Goal: Task Accomplishment & Management: Complete application form

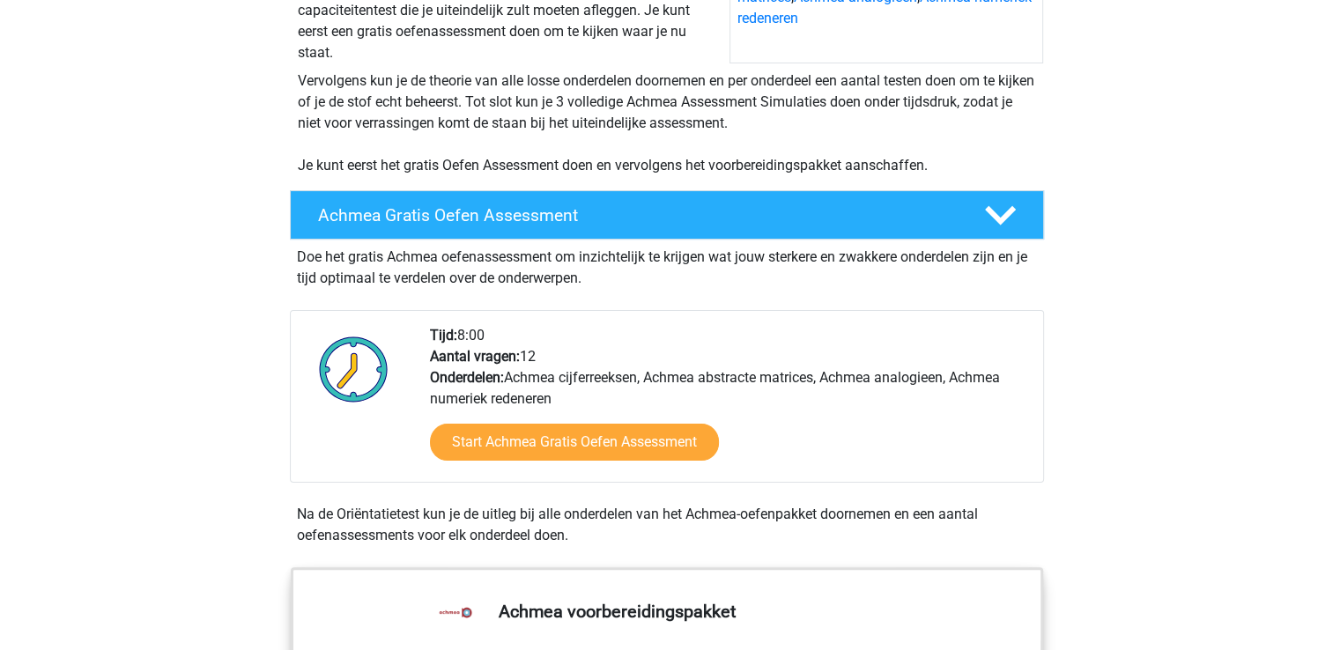
scroll to position [409, 0]
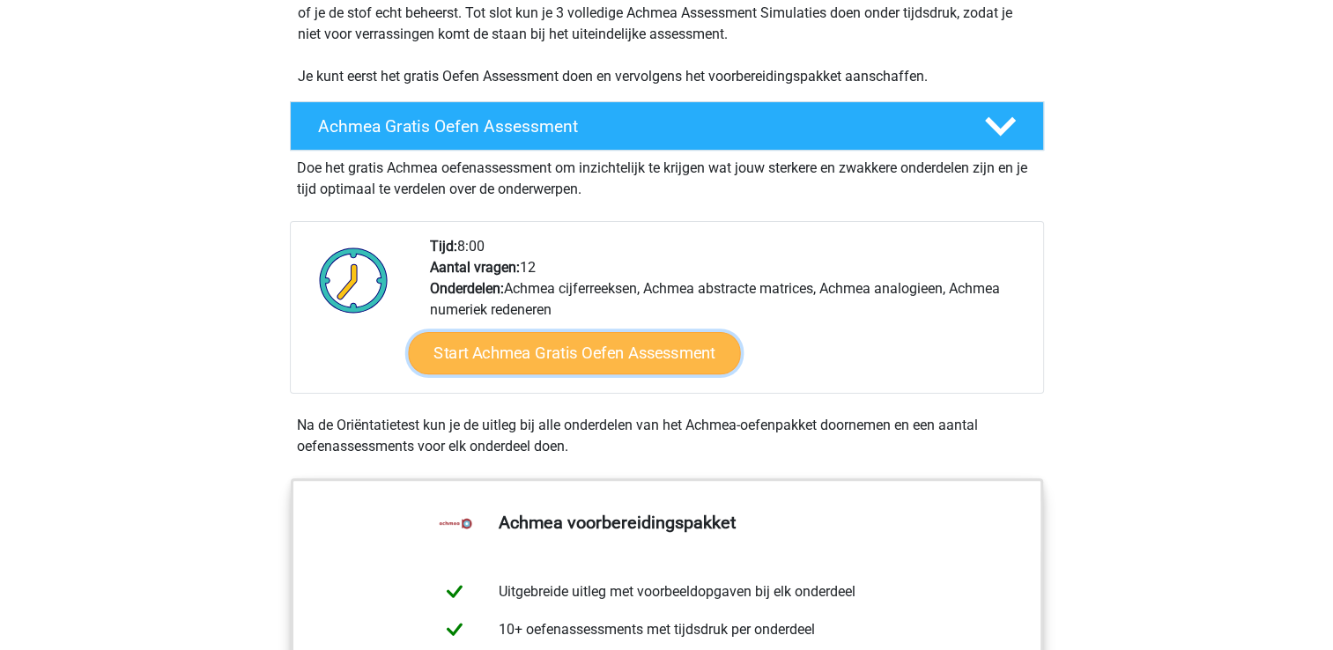
click at [631, 373] on link "Start Achmea Gratis Oefen Assessment" at bounding box center [574, 353] width 332 height 42
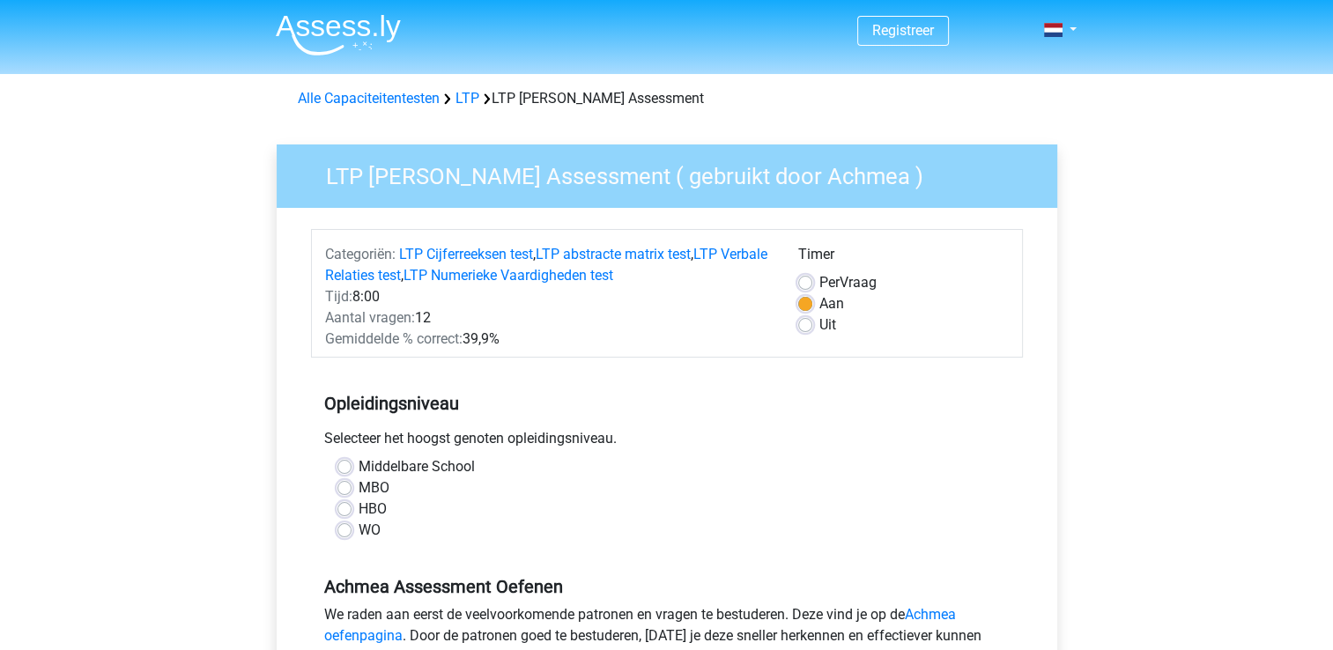
click at [358, 505] on label "HBO" at bounding box center [372, 509] width 28 height 21
click at [342, 505] on input "HBO" at bounding box center [344, 508] width 14 height 18
radio input "true"
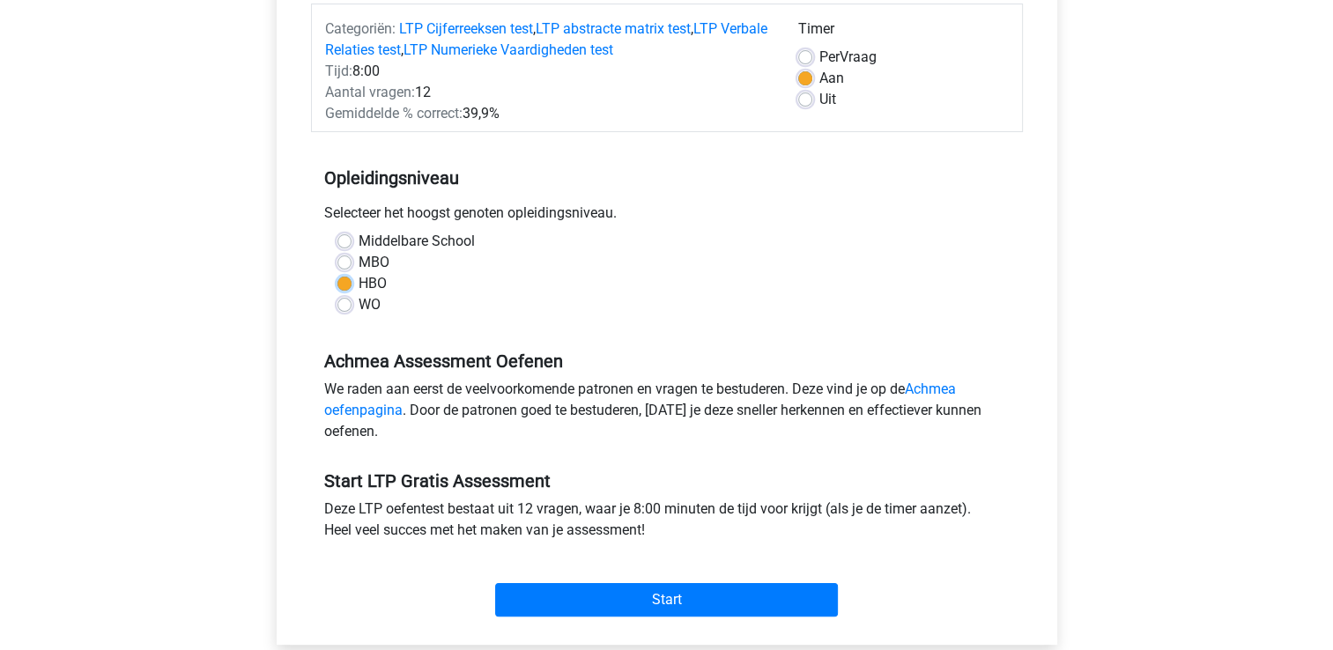
scroll to position [233, 0]
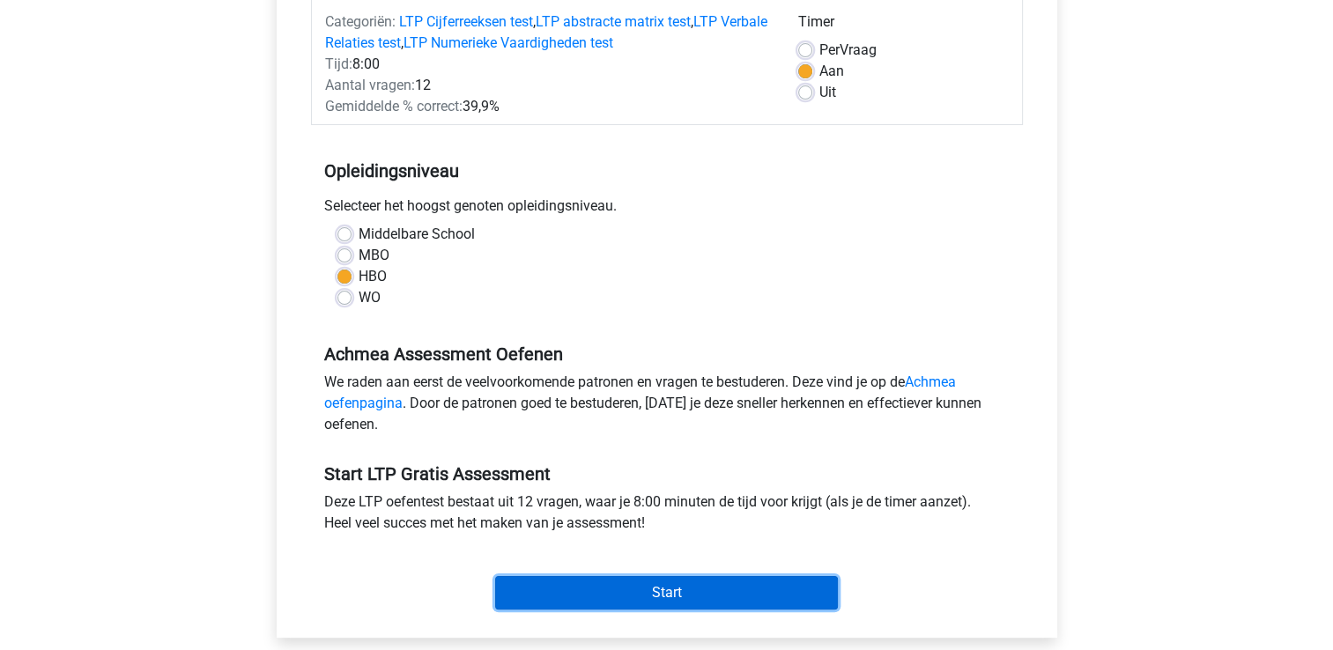
click at [667, 595] on input "Start" at bounding box center [666, 592] width 343 height 33
click at [633, 576] on input "Start" at bounding box center [666, 592] width 343 height 33
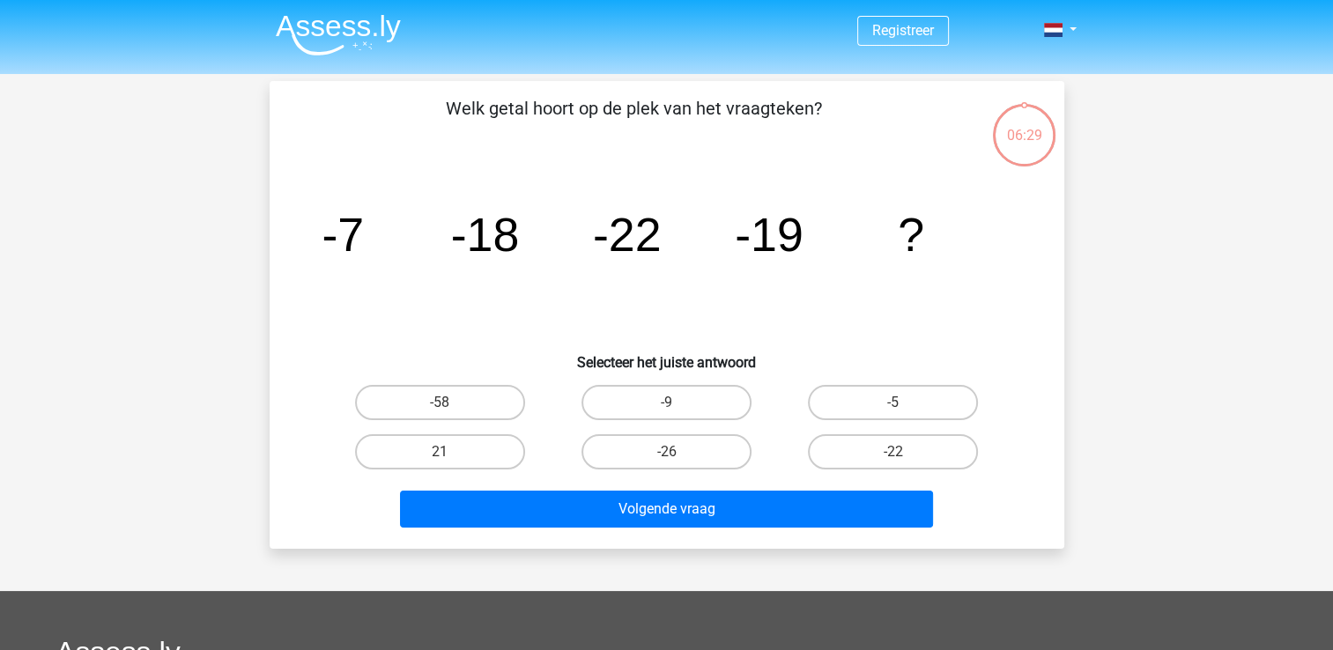
click at [674, 403] on input "-9" at bounding box center [671, 408] width 11 height 11
radio input "true"
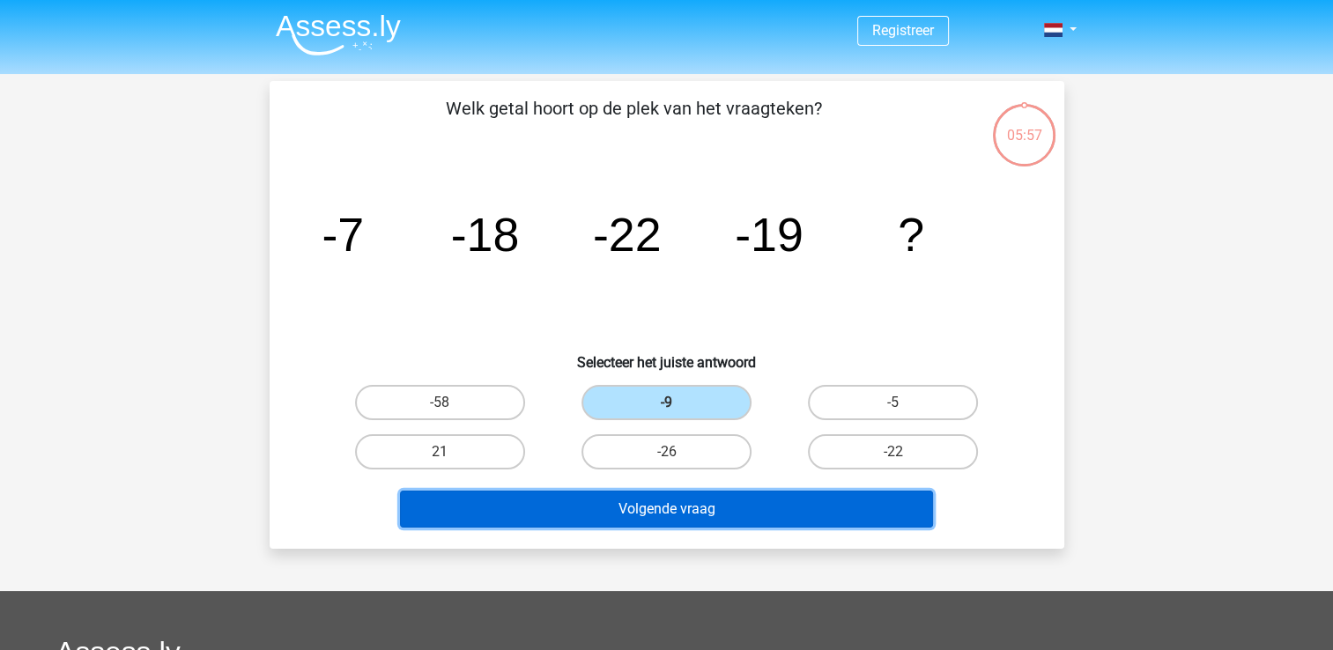
click at [594, 513] on button "Volgende vraag" at bounding box center [666, 509] width 533 height 37
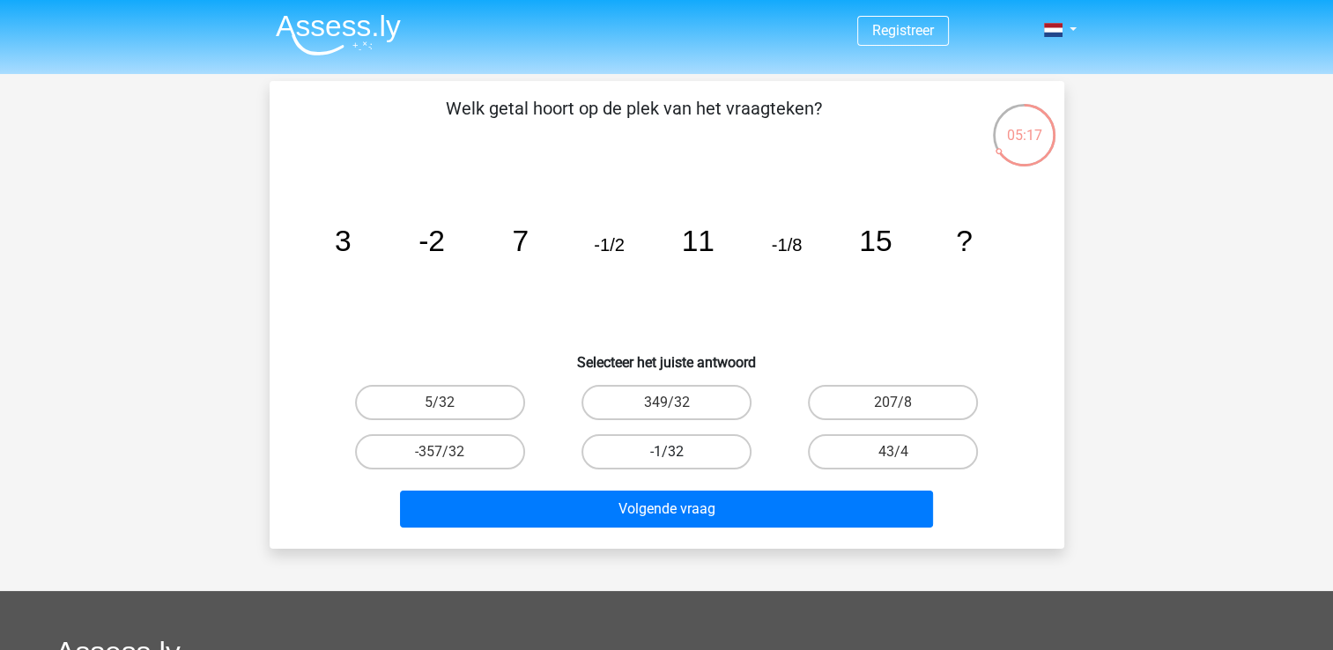
click at [678, 450] on label "-1/32" at bounding box center [666, 451] width 170 height 35
click at [677, 452] on input "-1/32" at bounding box center [671, 457] width 11 height 11
radio input "true"
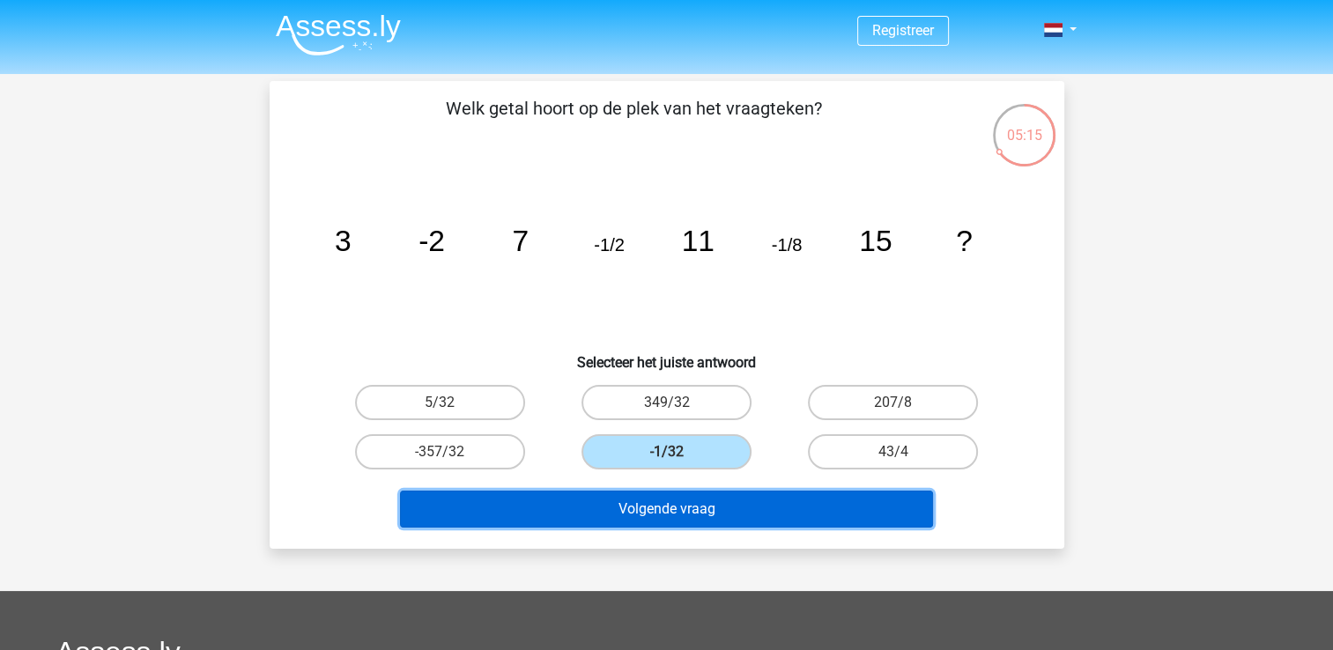
click at [687, 503] on button "Volgende vraag" at bounding box center [666, 509] width 533 height 37
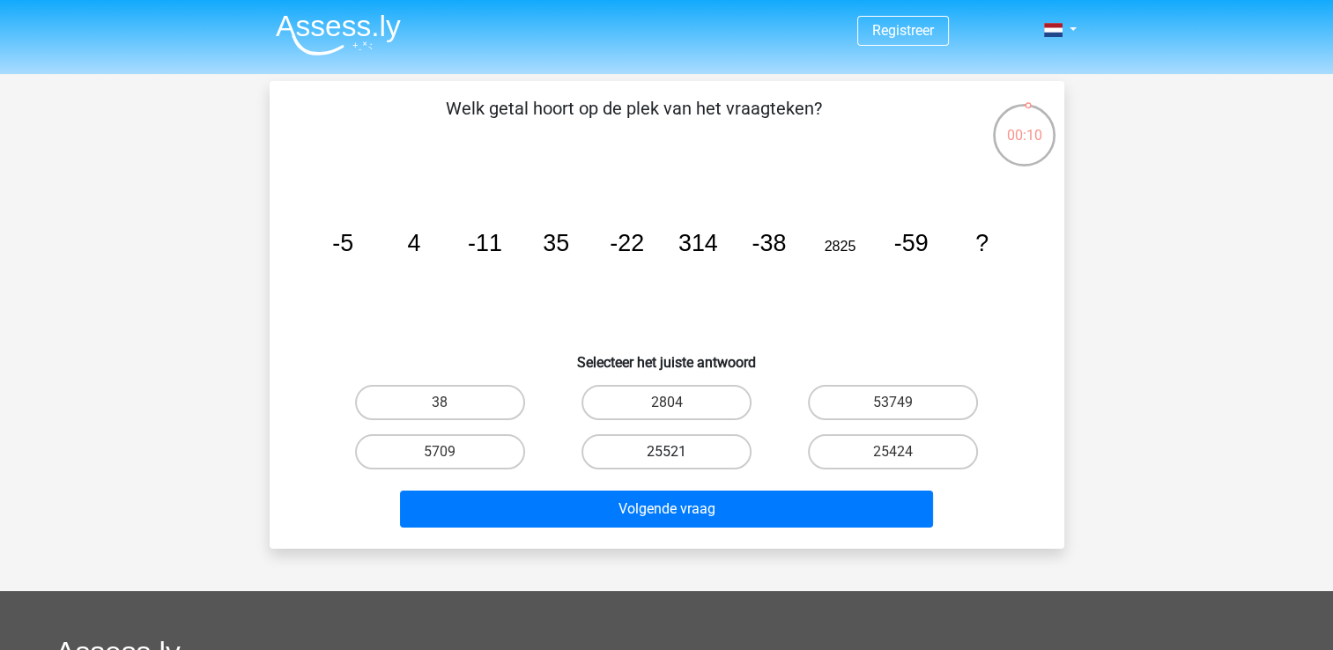
click at [655, 451] on label "25521" at bounding box center [666, 451] width 170 height 35
click at [666, 452] on input "25521" at bounding box center [671, 457] width 11 height 11
radio input "true"
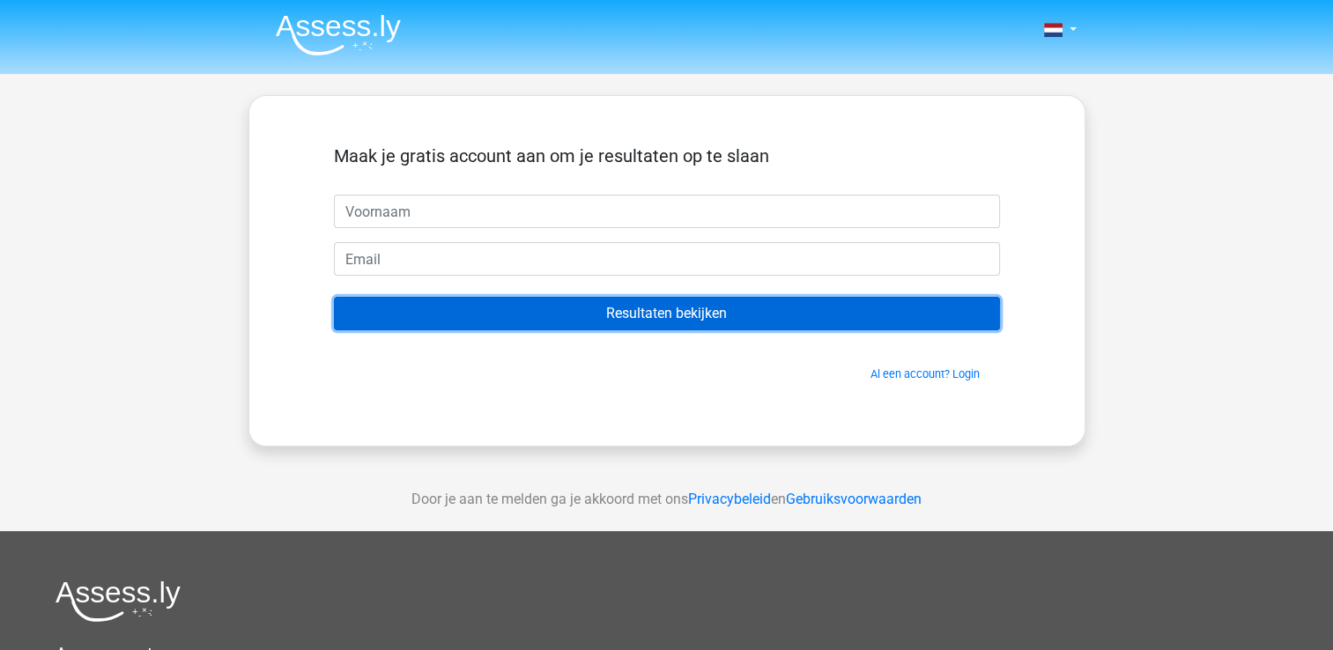
click at [388, 315] on input "Resultaten bekijken" at bounding box center [667, 313] width 666 height 33
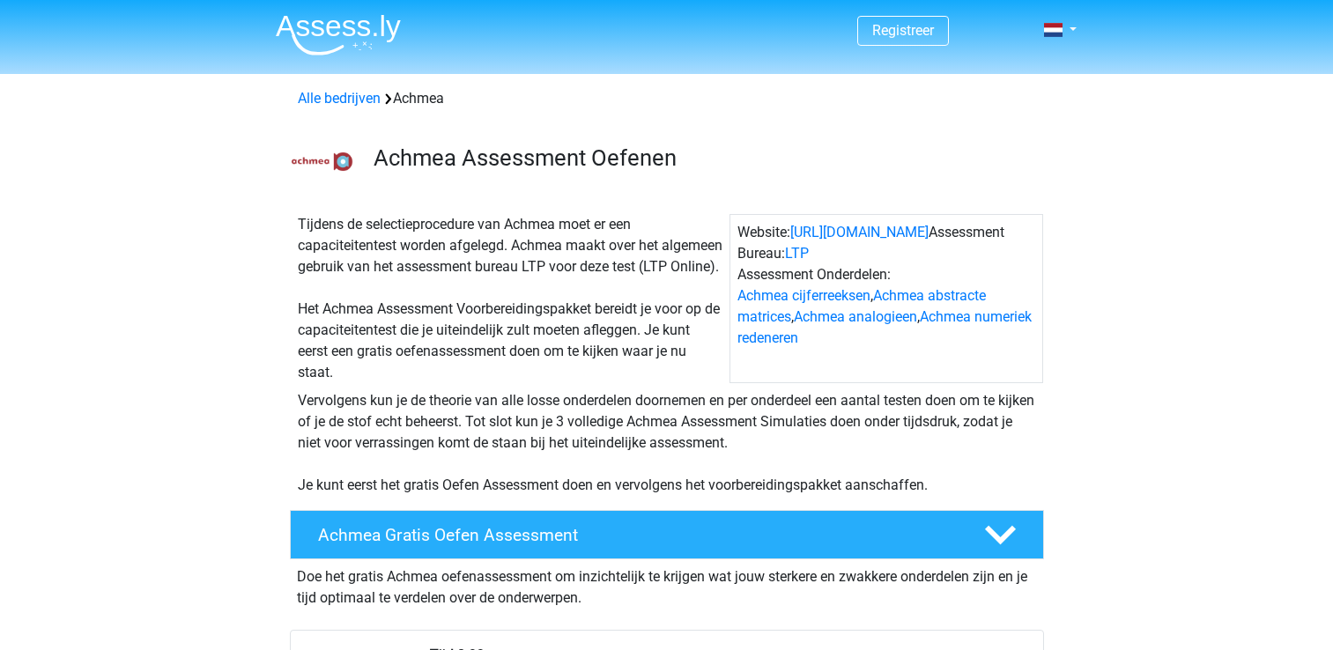
scroll to position [409, 0]
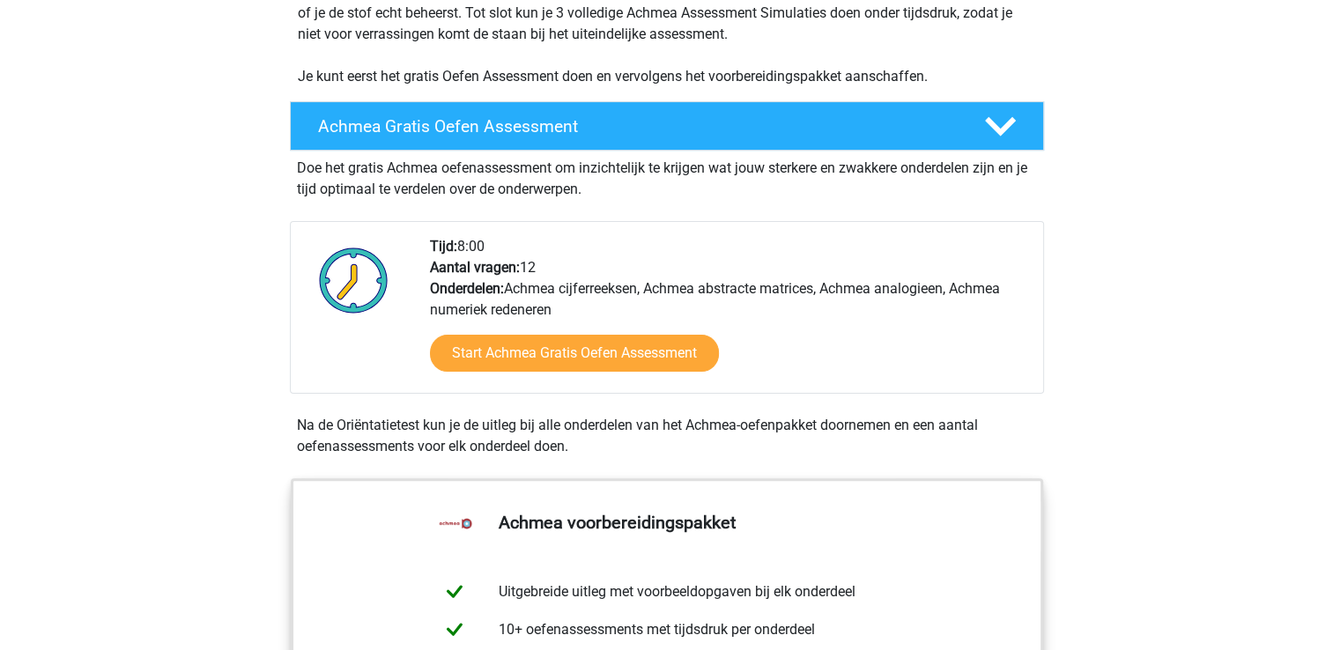
scroll to position [418, 0]
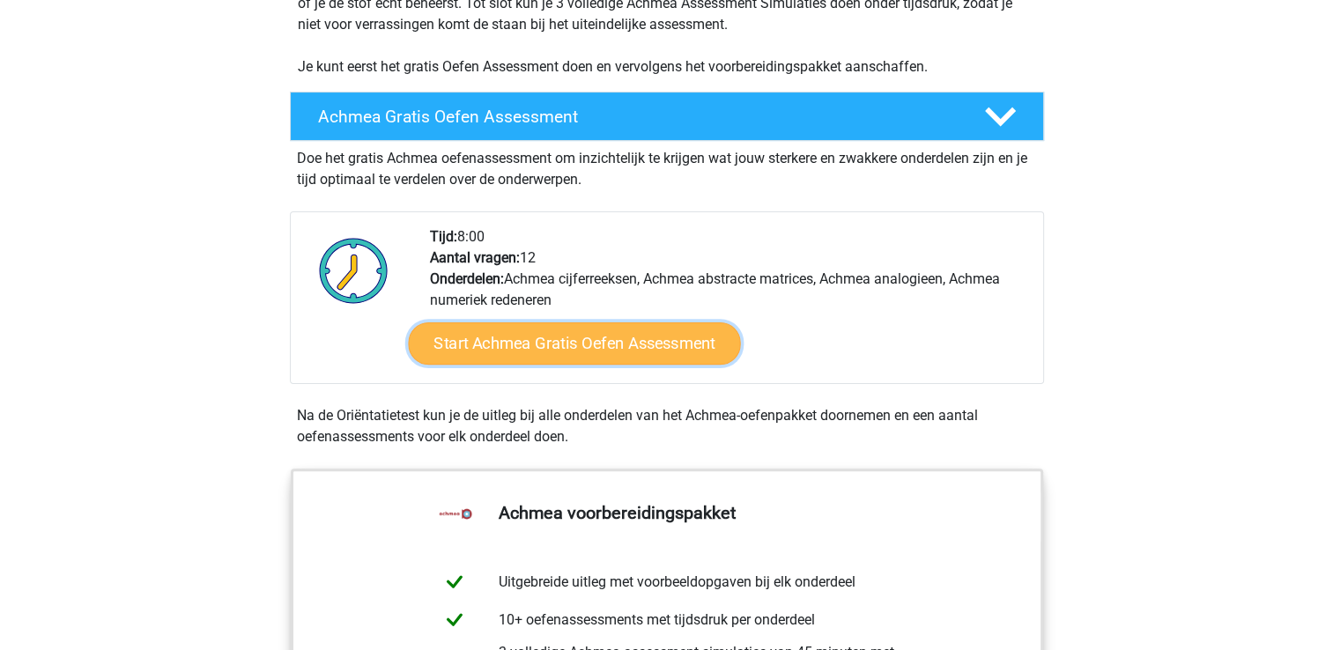
click at [527, 359] on link "Start Achmea Gratis Oefen Assessment" at bounding box center [574, 343] width 332 height 42
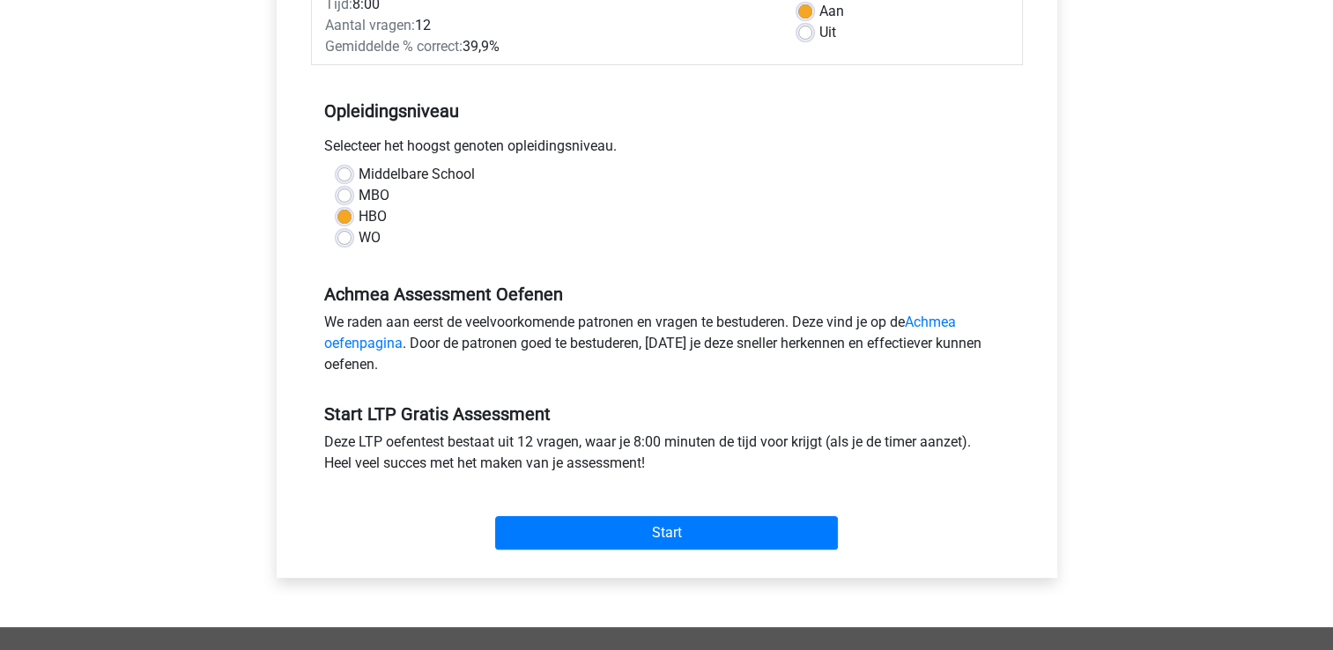
scroll to position [294, 0]
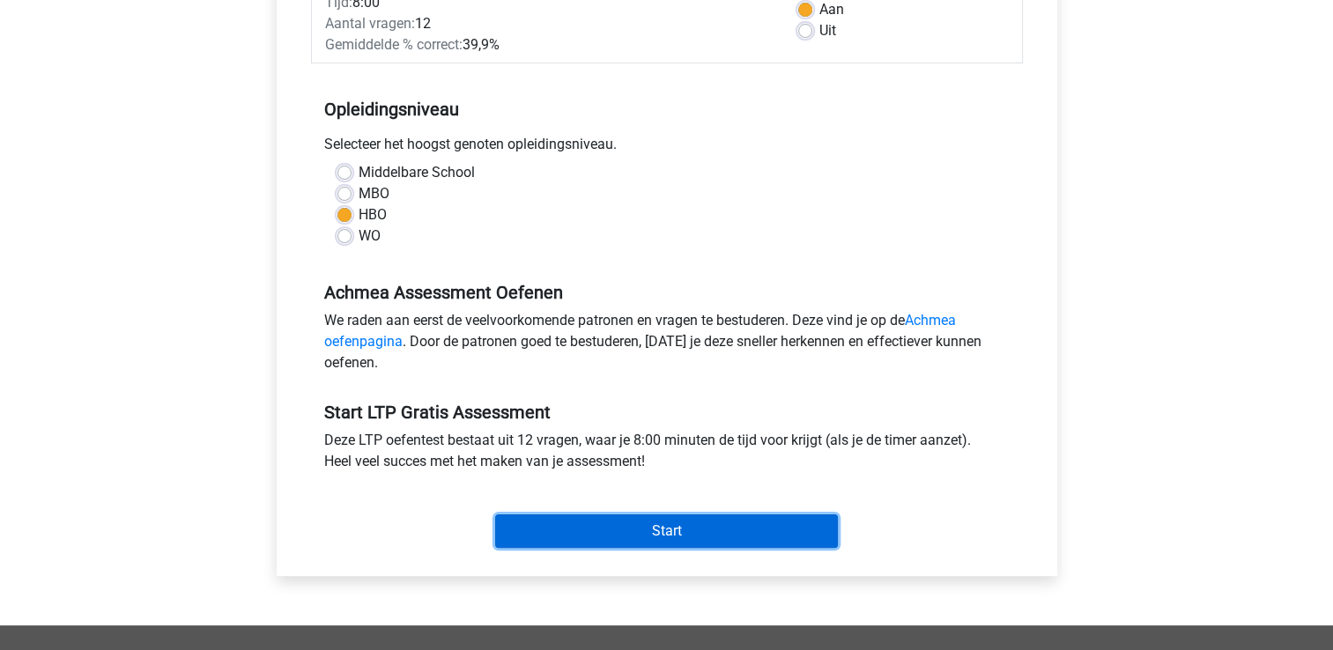
click at [652, 530] on input "Start" at bounding box center [666, 530] width 343 height 33
click at [589, 526] on input "Start" at bounding box center [666, 530] width 343 height 33
click at [613, 534] on input "Start" at bounding box center [666, 530] width 343 height 33
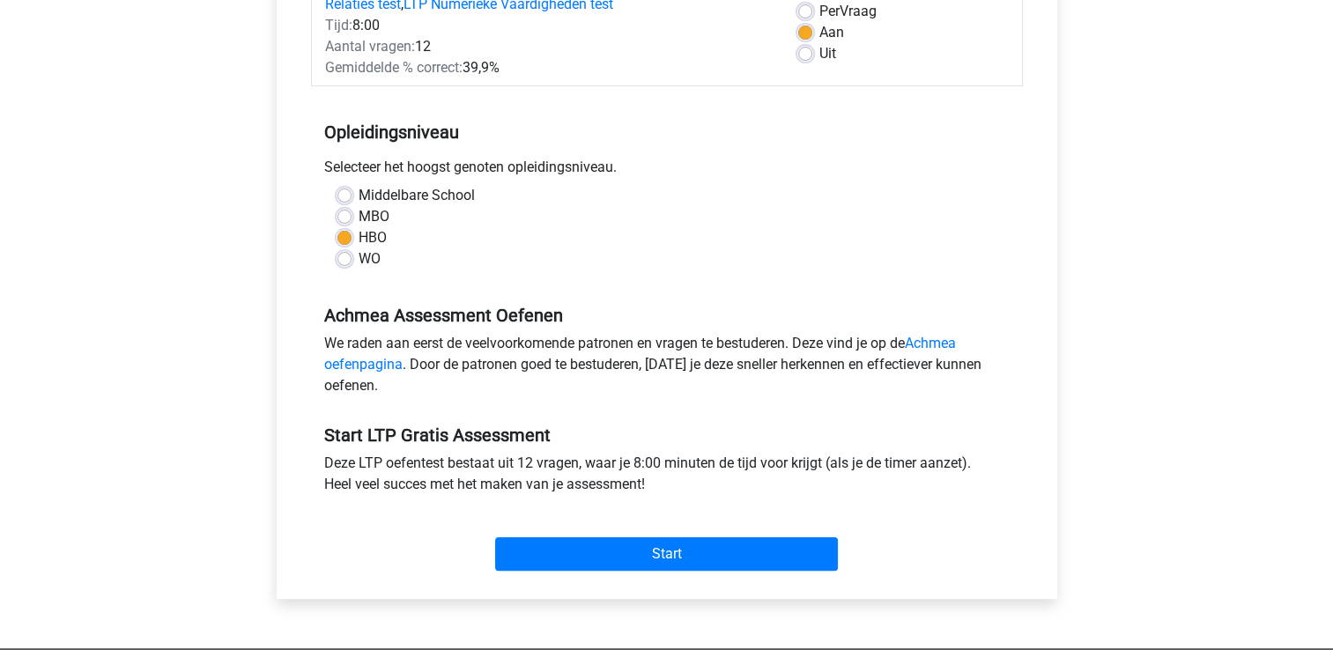
scroll to position [270, 0]
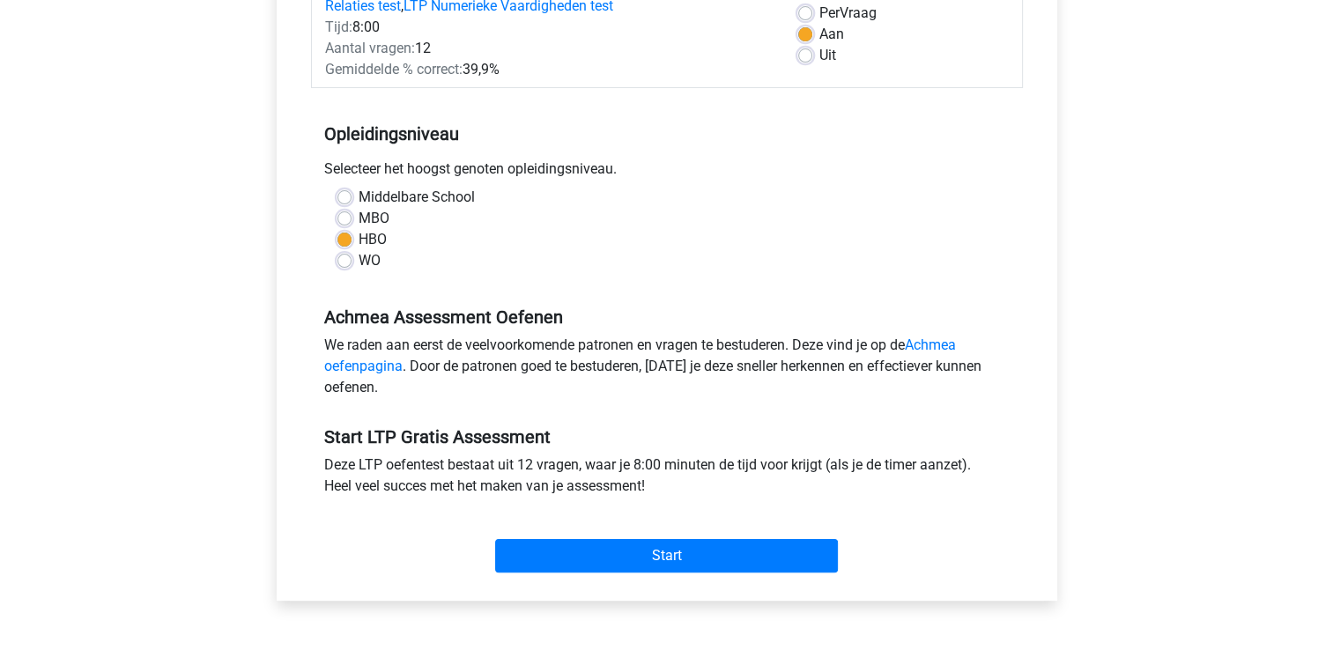
click at [802, 63] on div "Uit" at bounding box center [903, 55] width 211 height 21
click at [819, 52] on label "Uit" at bounding box center [827, 55] width 17 height 21
click at [800, 52] on input "Uit" at bounding box center [805, 54] width 14 height 18
radio input "true"
click at [722, 572] on div "Start" at bounding box center [667, 542] width 712 height 76
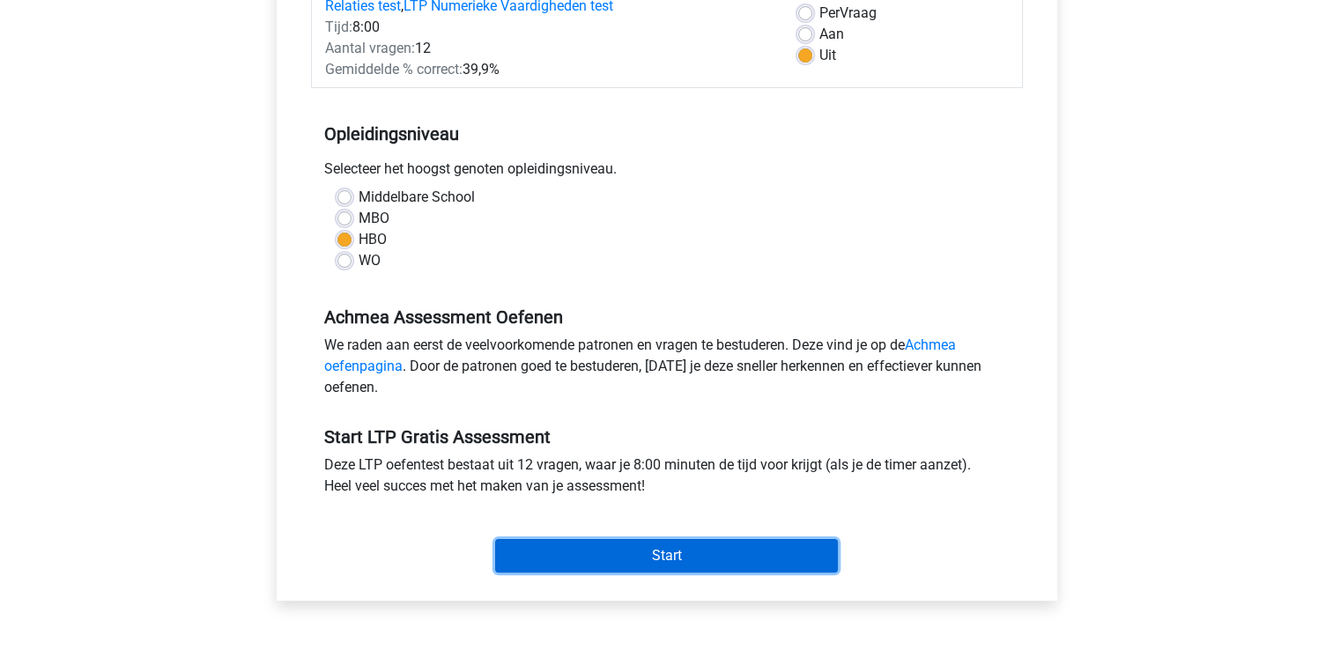
click at [721, 539] on input "Start" at bounding box center [666, 555] width 343 height 33
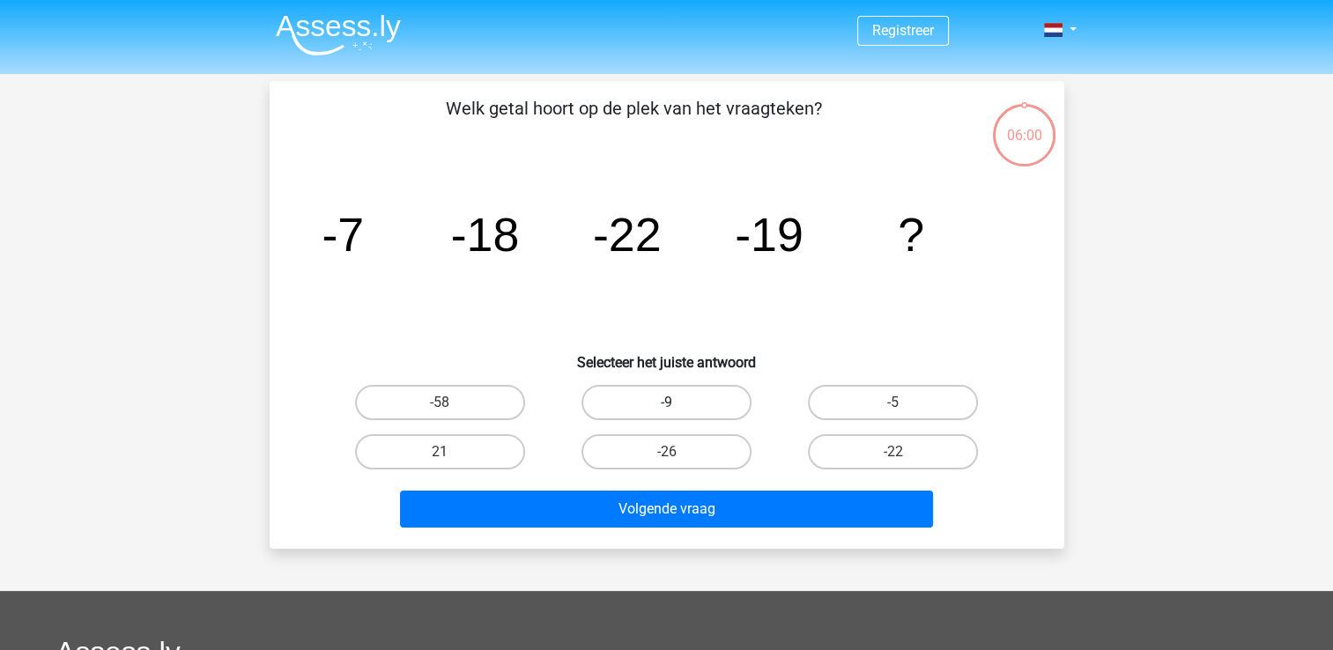
click at [662, 410] on label "-9" at bounding box center [666, 402] width 170 height 35
click at [666, 410] on input "-9" at bounding box center [671, 408] width 11 height 11
radio input "true"
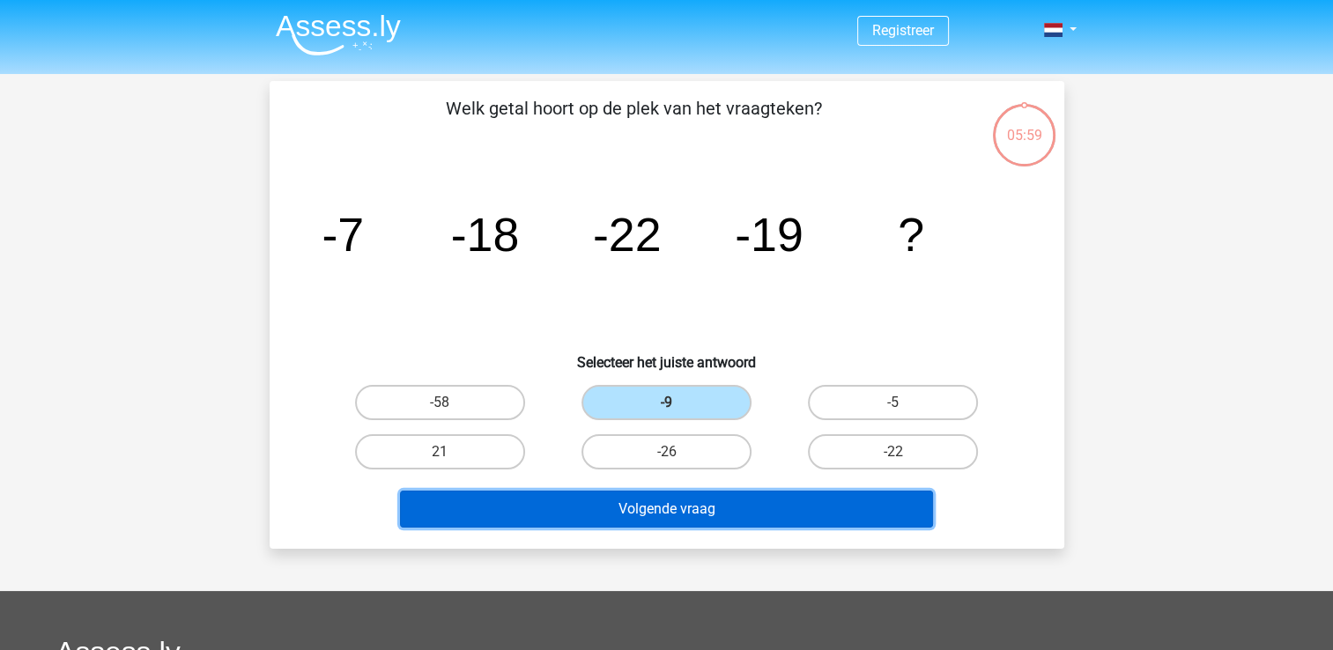
click at [661, 501] on button "Volgende vraag" at bounding box center [666, 509] width 533 height 37
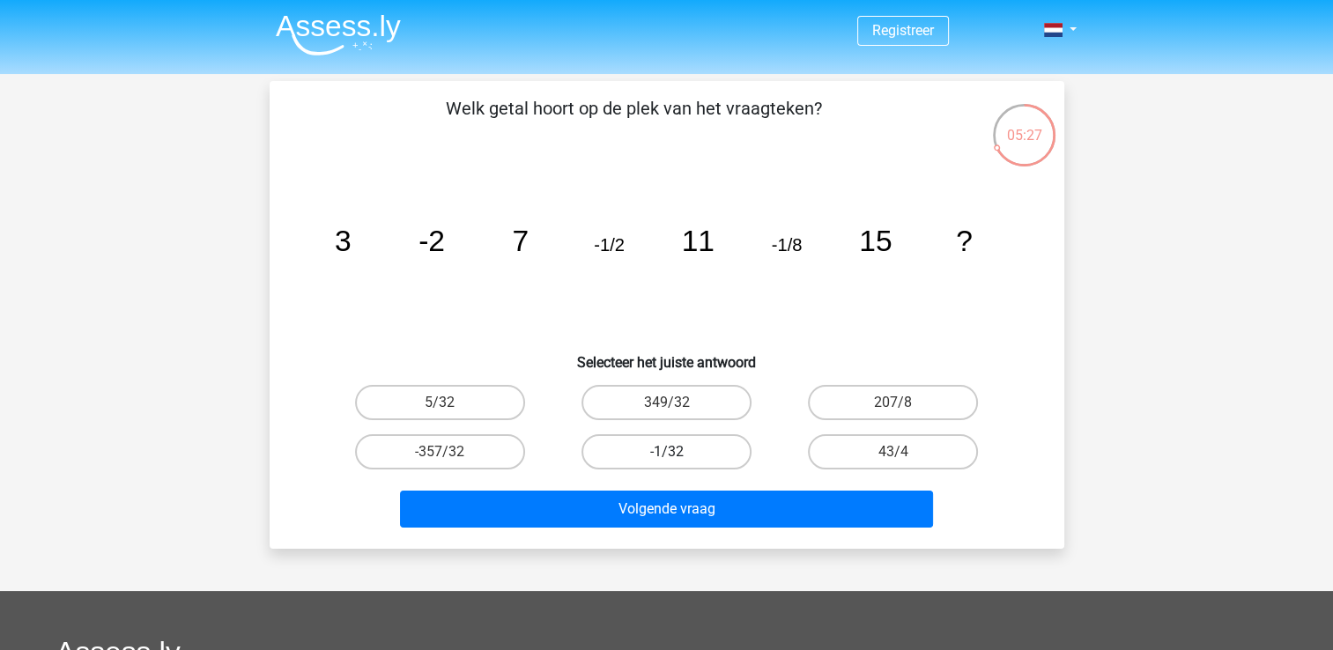
click at [635, 447] on label "-1/32" at bounding box center [666, 451] width 170 height 35
click at [666, 452] on input "-1/32" at bounding box center [671, 457] width 11 height 11
radio input "true"
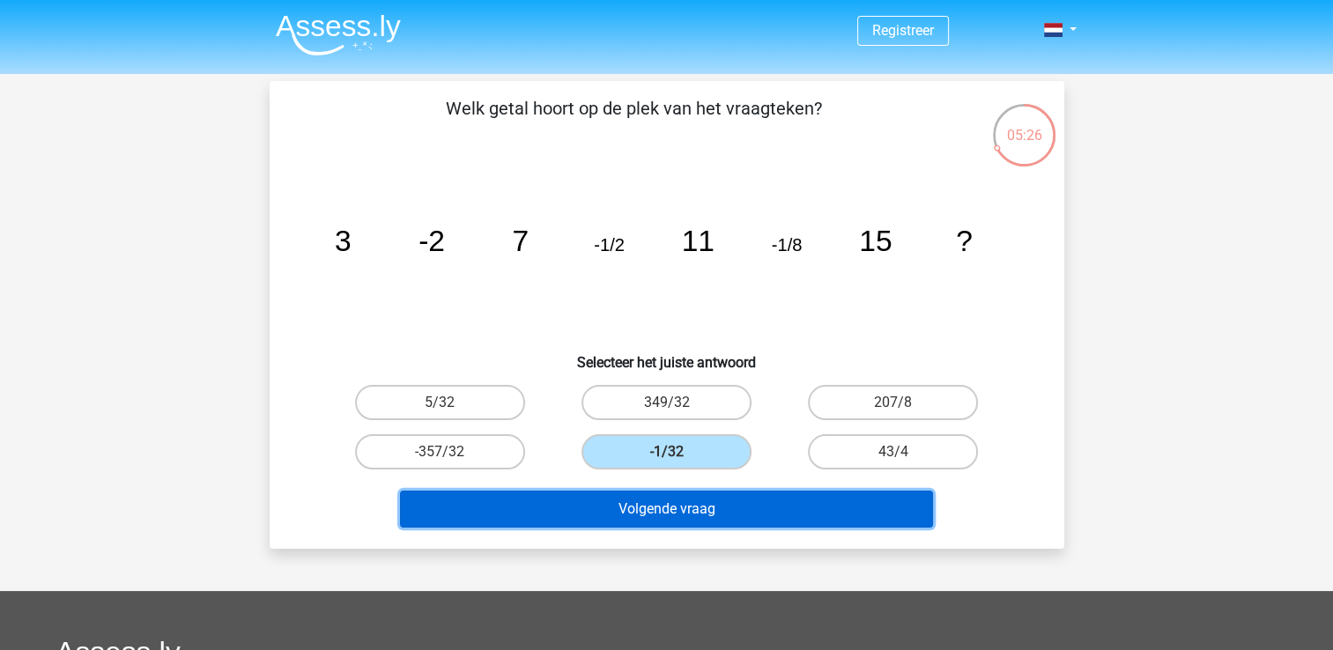
click at [680, 507] on button "Volgende vraag" at bounding box center [666, 509] width 533 height 37
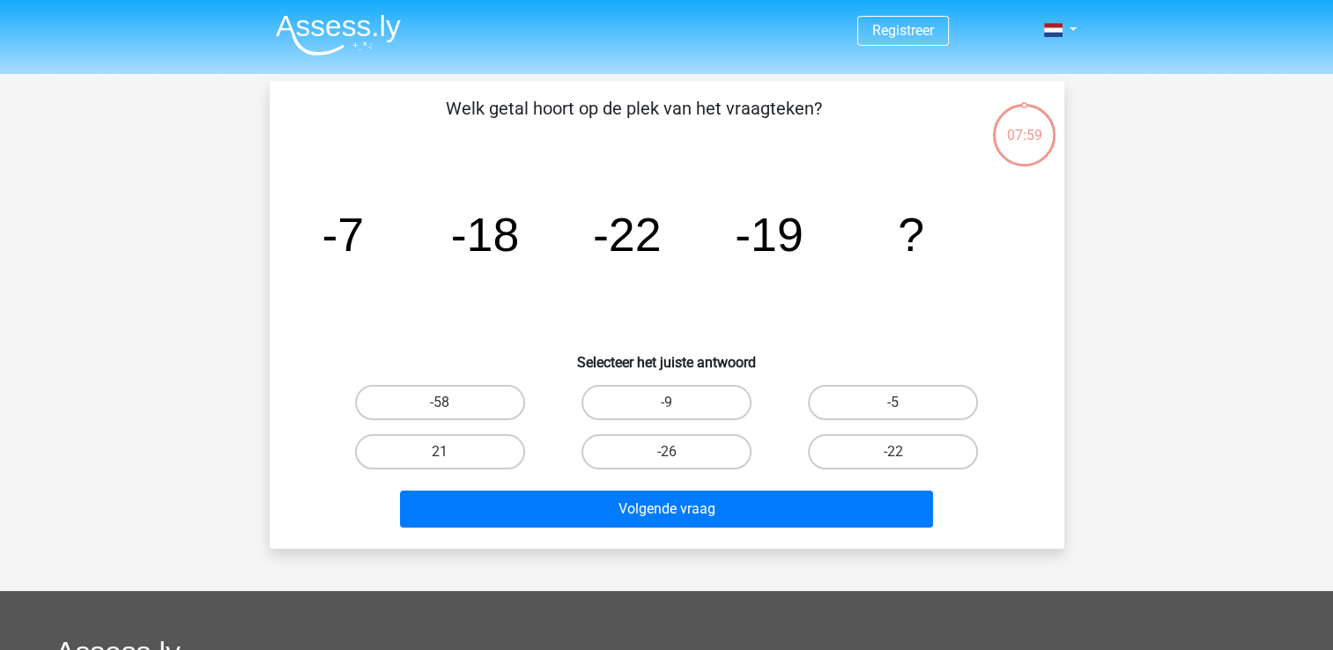
click at [670, 410] on input "-9" at bounding box center [671, 408] width 11 height 11
radio input "true"
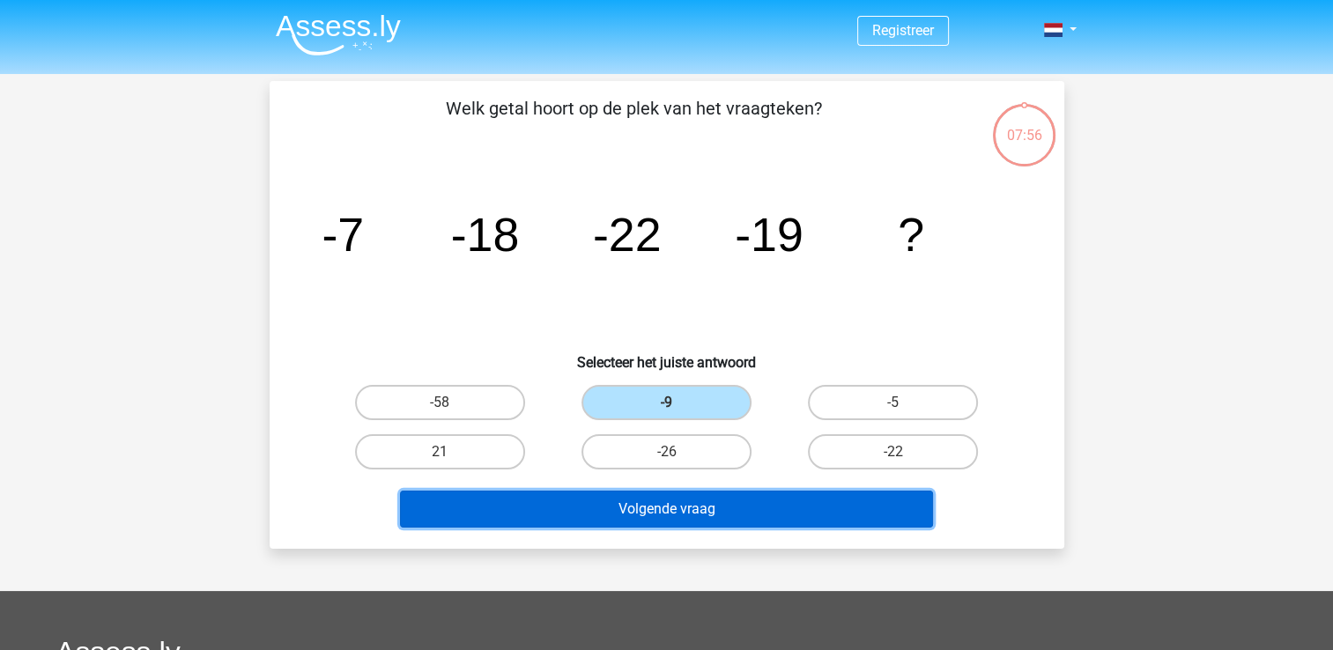
click at [699, 503] on button "Volgende vraag" at bounding box center [666, 509] width 533 height 37
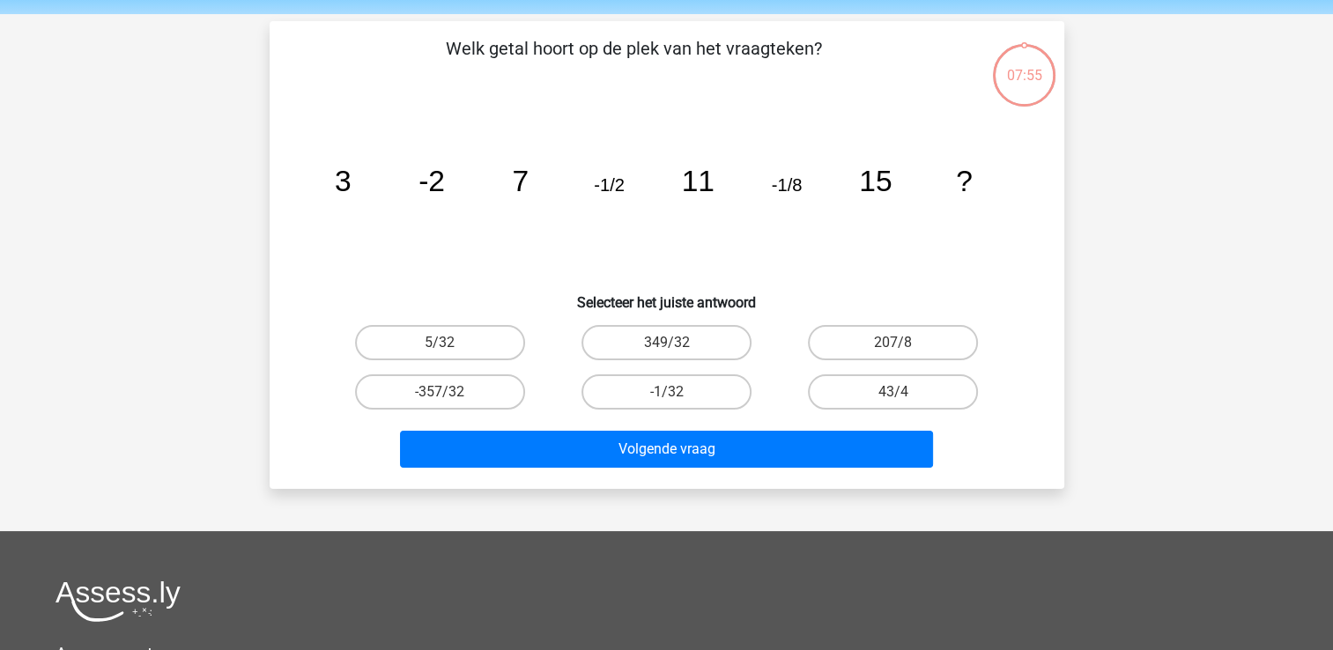
scroll to position [81, 0]
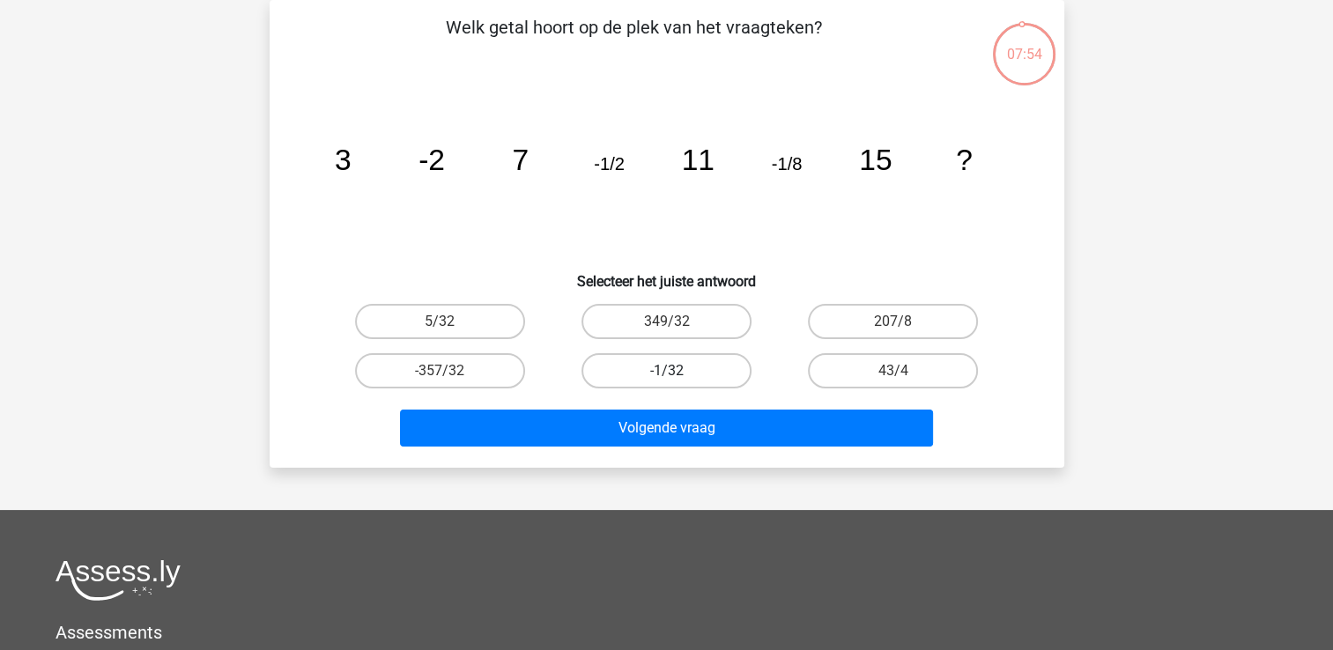
click at [681, 368] on label "-1/32" at bounding box center [666, 370] width 170 height 35
click at [677, 371] on input "-1/32" at bounding box center [671, 376] width 11 height 11
radio input "true"
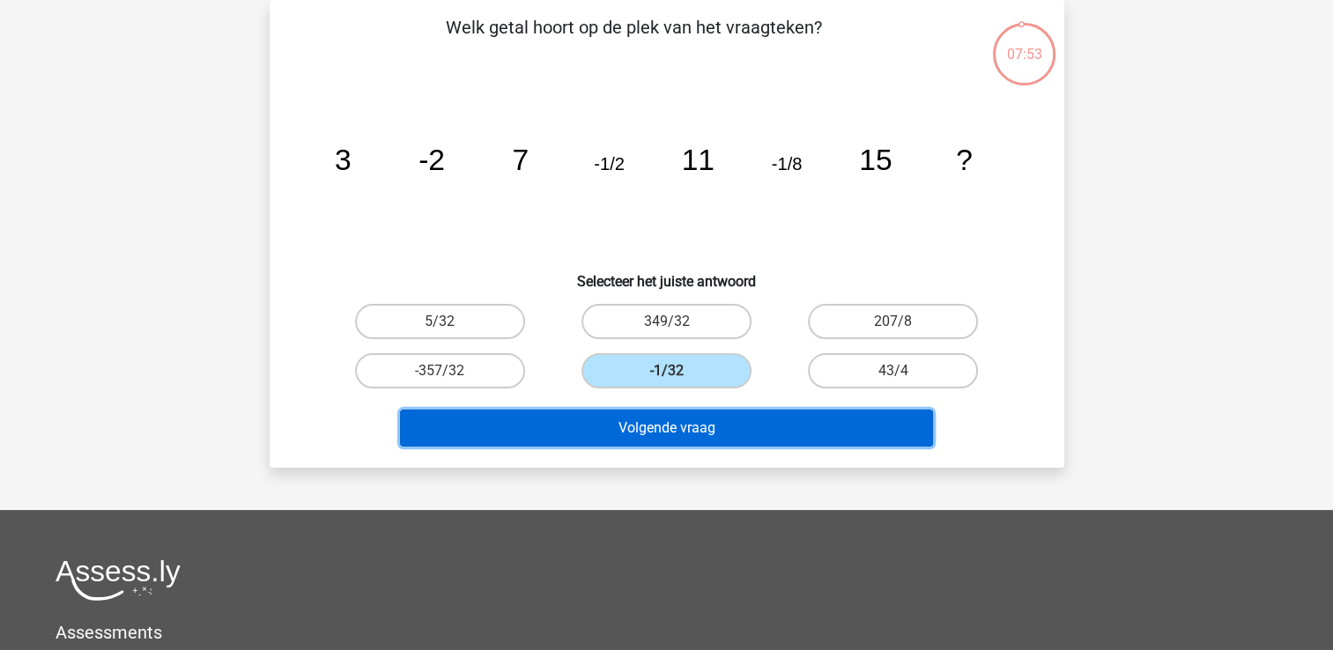
click at [691, 420] on button "Volgende vraag" at bounding box center [666, 428] width 533 height 37
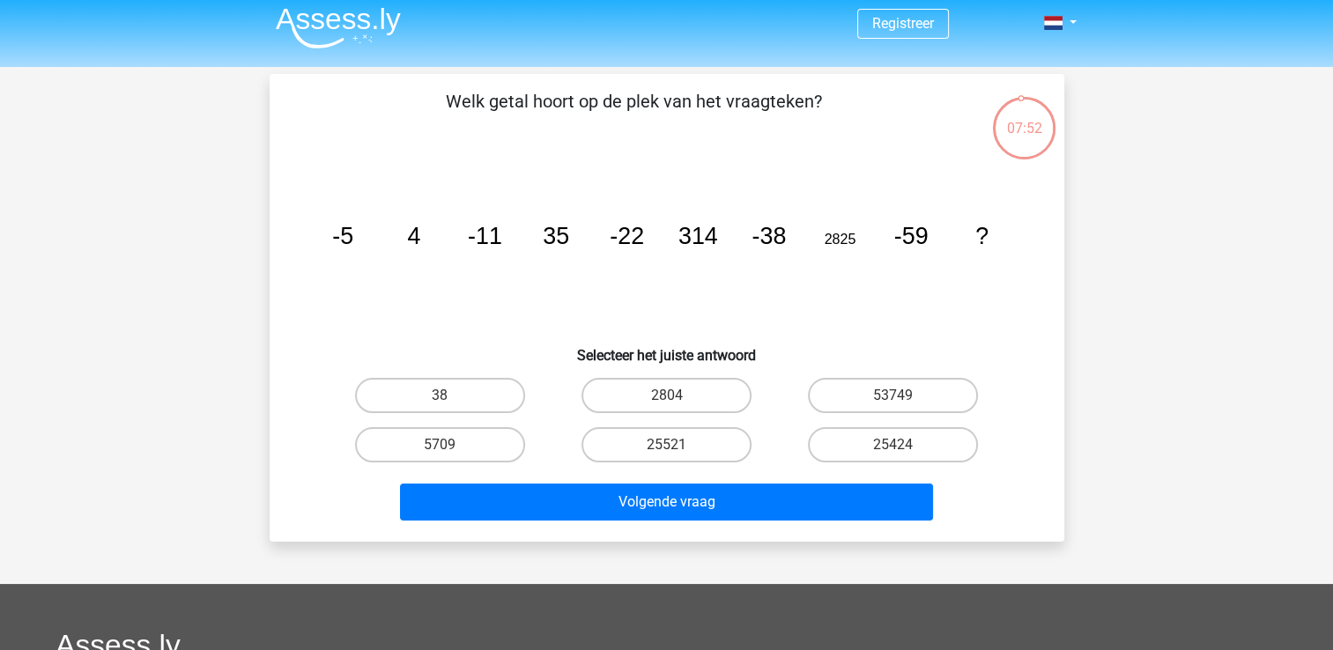
scroll to position [5, 0]
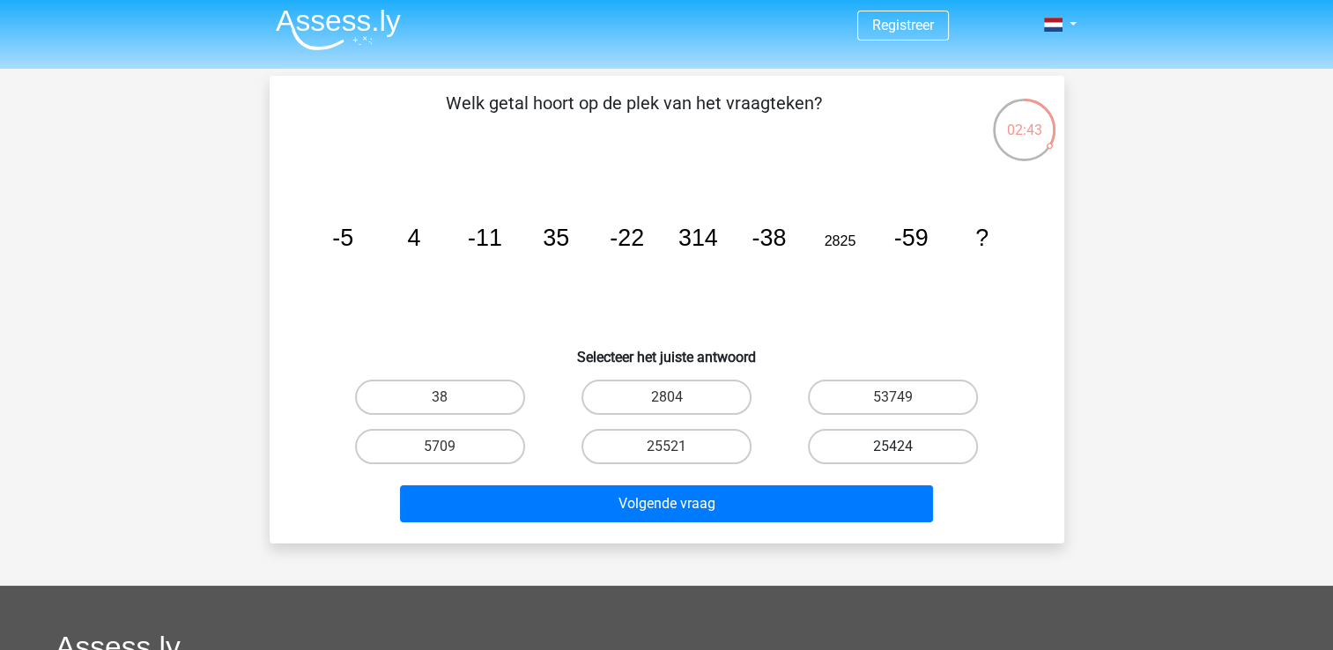
click at [860, 436] on label "25424" at bounding box center [893, 446] width 170 height 35
click at [893, 447] on input "25424" at bounding box center [898, 452] width 11 height 11
radio input "true"
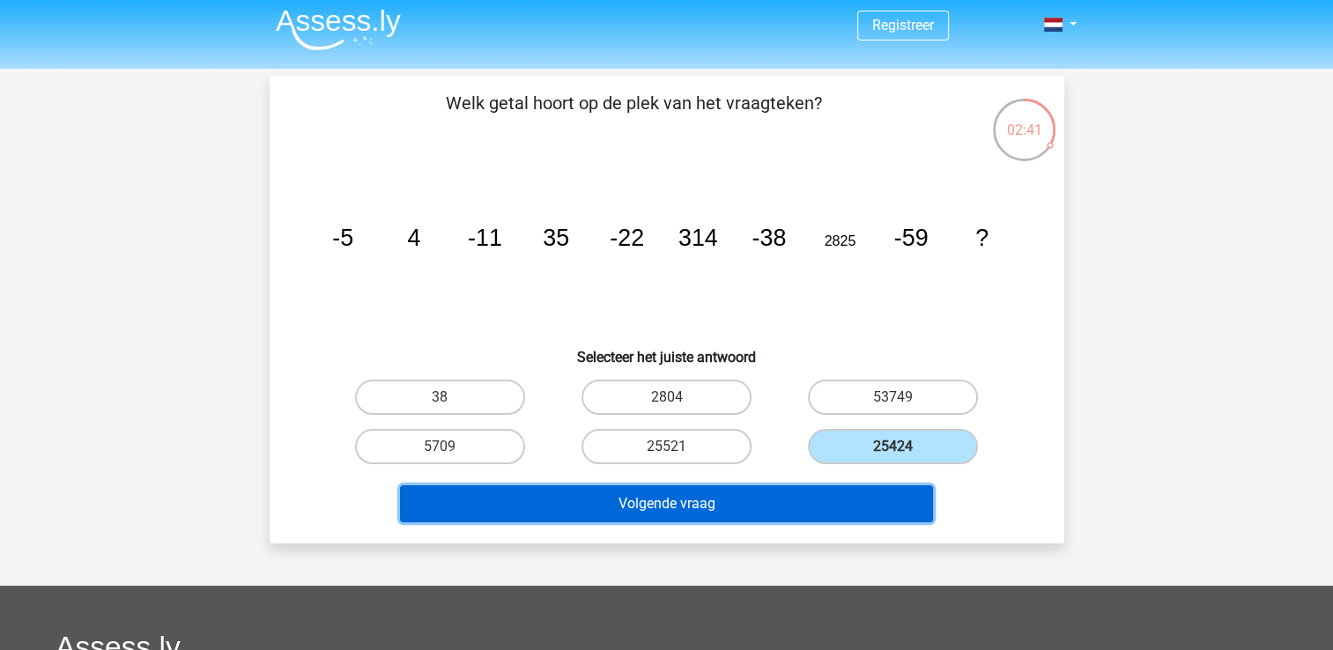
click at [726, 500] on button "Volgende vraag" at bounding box center [666, 503] width 533 height 37
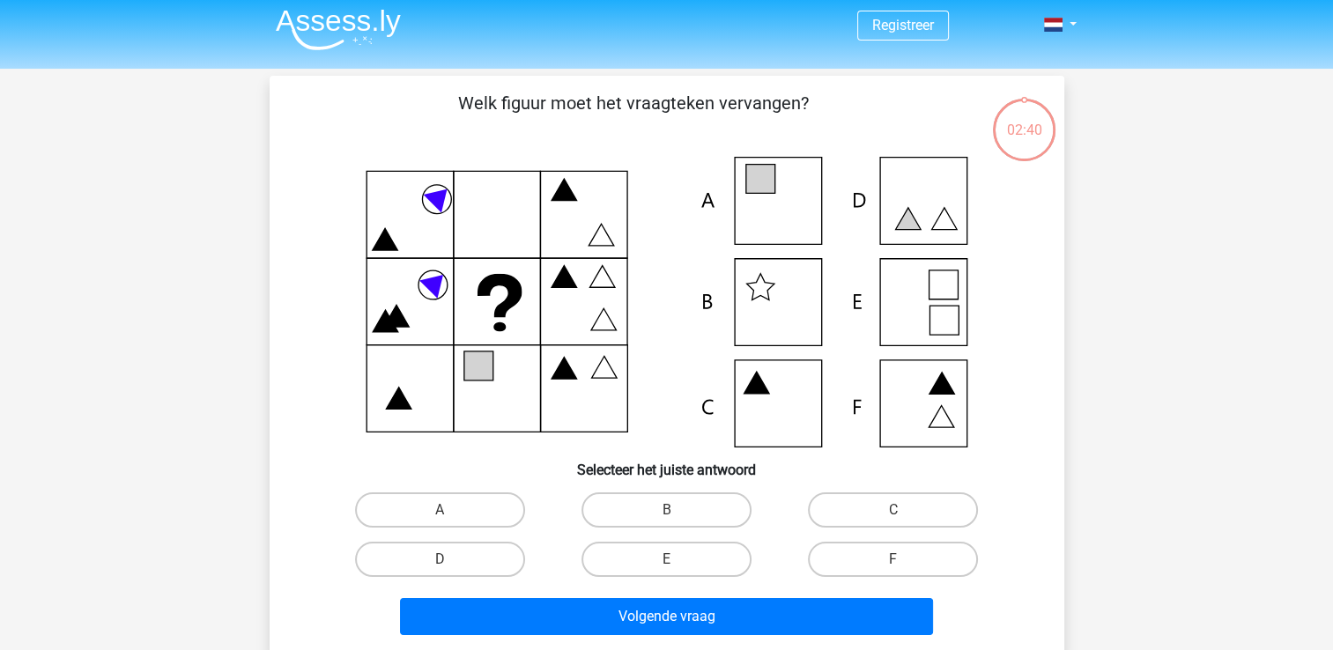
scroll to position [81, 0]
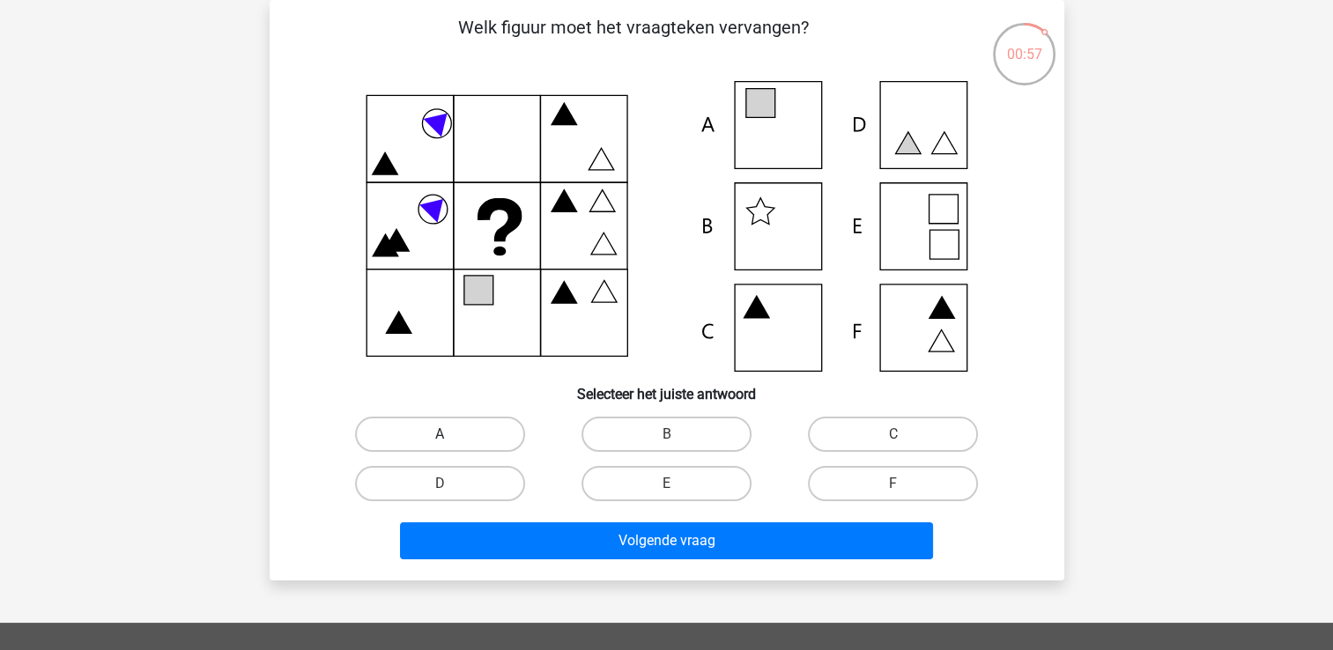
click at [469, 424] on label "A" at bounding box center [440, 434] width 170 height 35
click at [451, 434] on input "A" at bounding box center [445, 439] width 11 height 11
radio input "true"
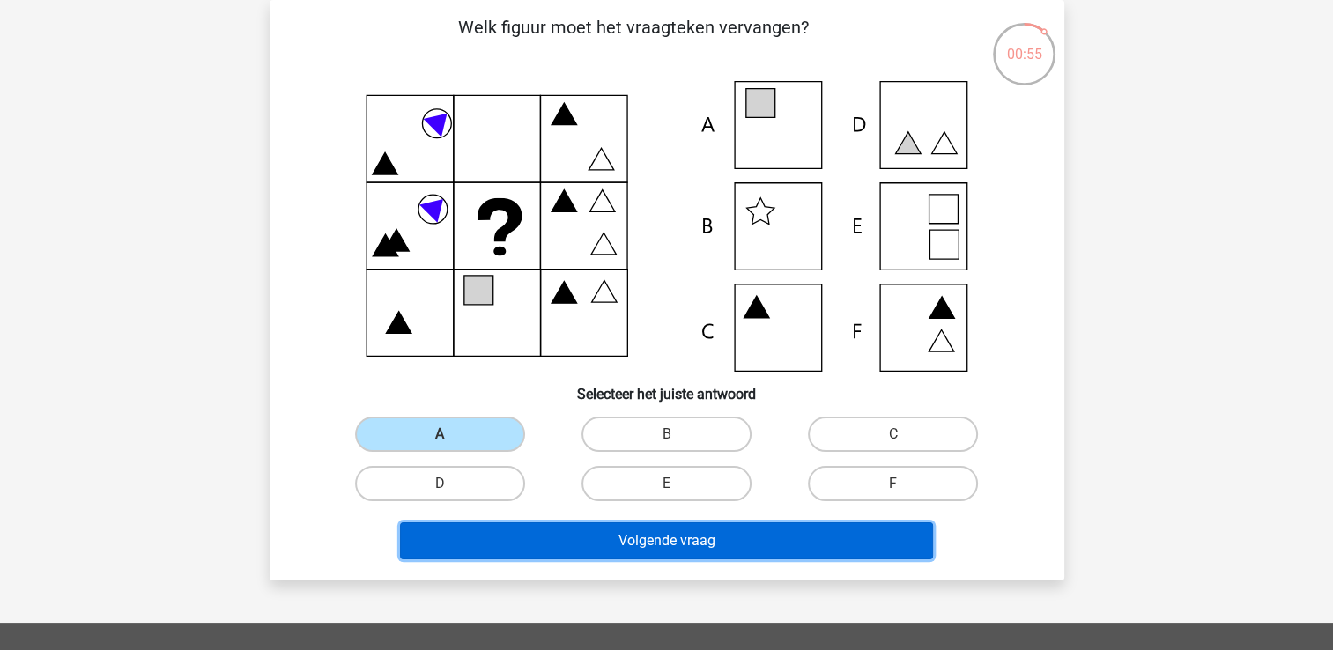
click at [606, 536] on button "Volgende vraag" at bounding box center [666, 540] width 533 height 37
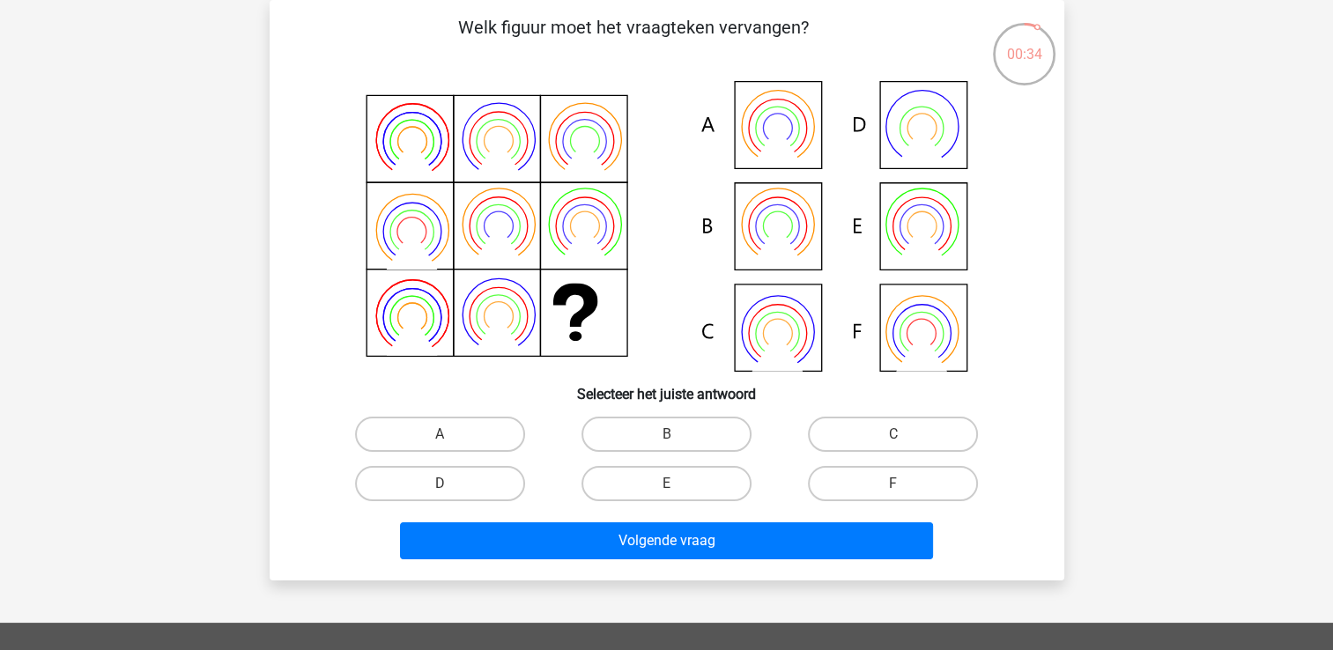
scroll to position [0, 0]
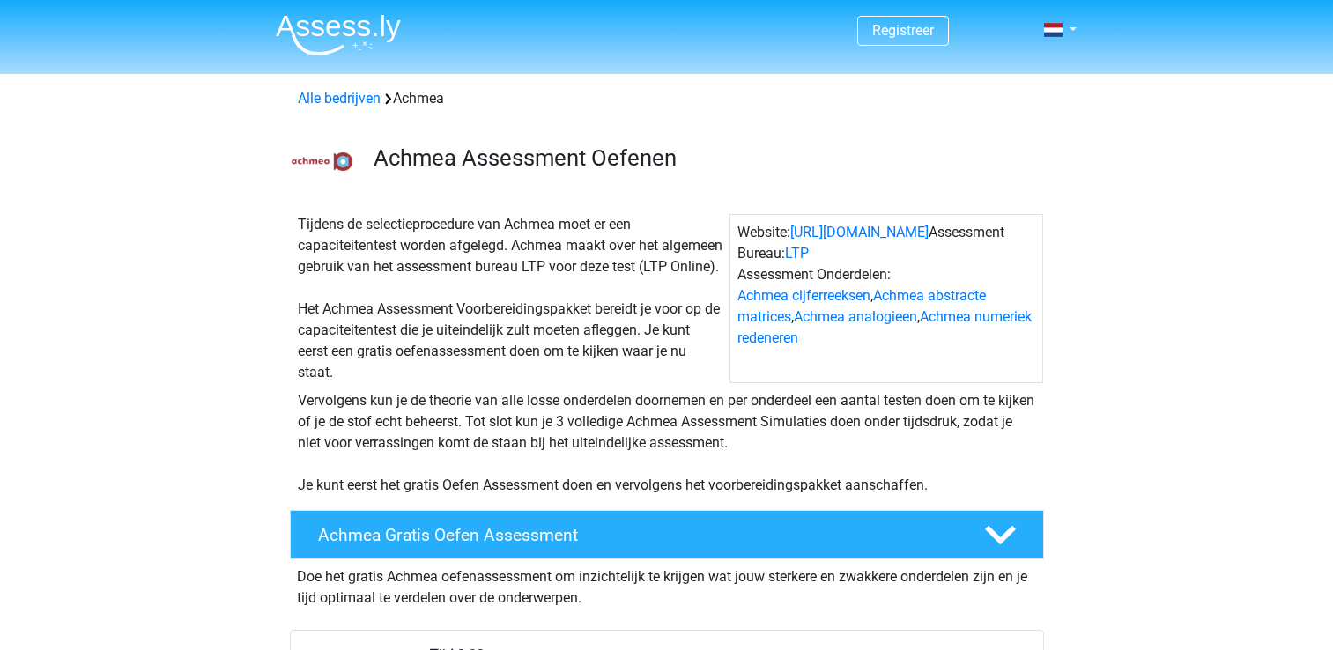
scroll to position [418, 0]
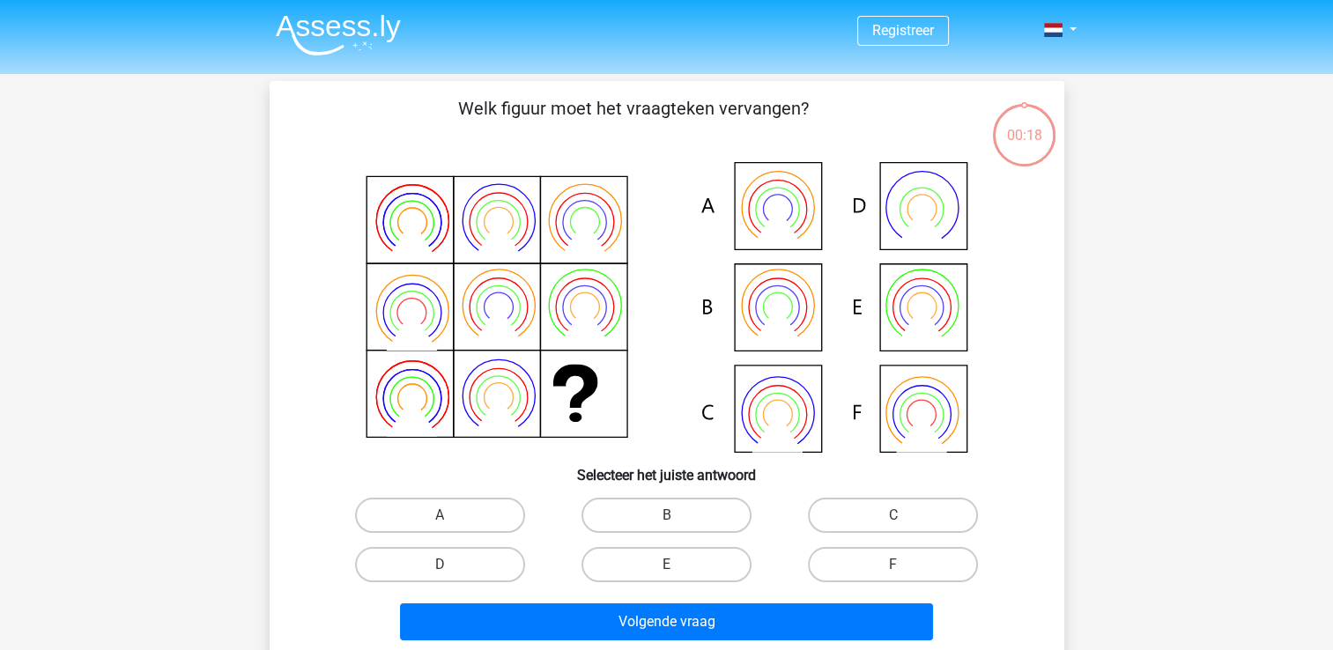
drag, startPoint x: 1024, startPoint y: 104, endPoint x: 1001, endPoint y: 168, distance: 68.3
click at [1001, 168] on div "00:18 Vraag 5 van de 12 Categorie: LTP gratis assessment Welk figuur moet het v…" at bounding box center [666, 371] width 823 height 580
drag, startPoint x: 1001, startPoint y: 168, endPoint x: 1127, endPoint y: 268, distance: 160.5
click at [1127, 268] on div "Registreer" at bounding box center [666, 584] width 1333 height 1169
click at [135, 196] on div "Registreer" at bounding box center [666, 584] width 1333 height 1169
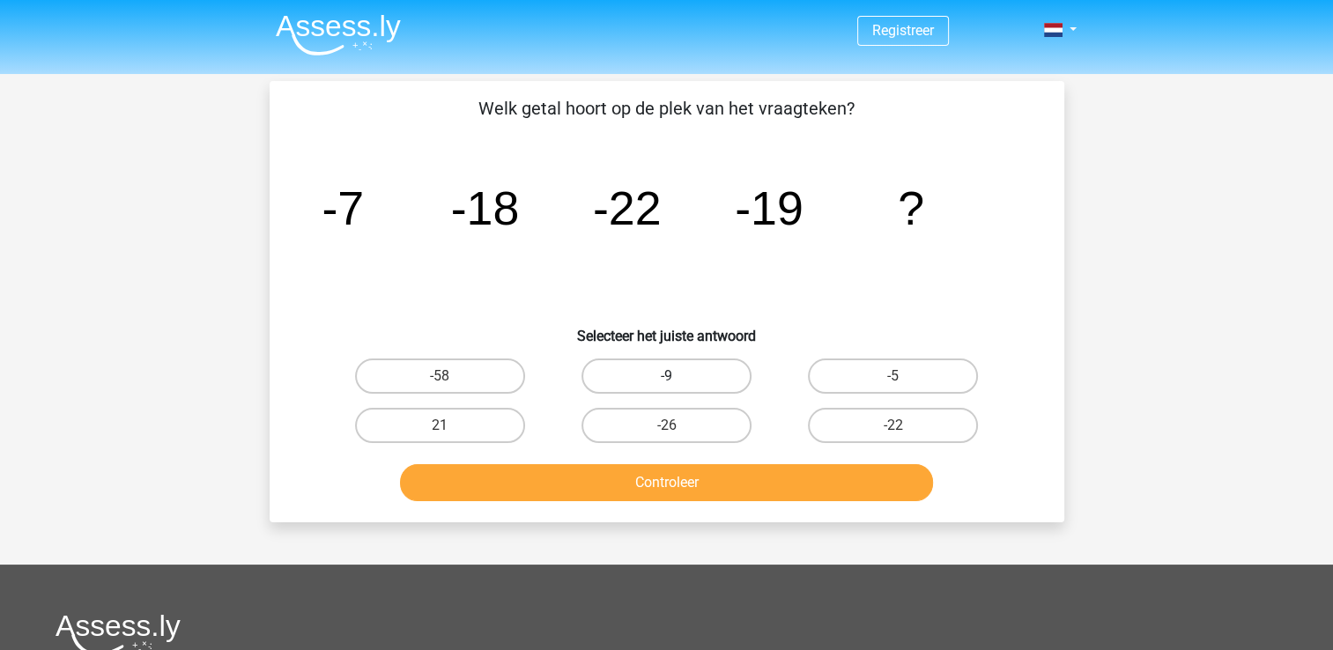
click at [682, 388] on label "-9" at bounding box center [666, 375] width 170 height 35
click at [677, 388] on input "-9" at bounding box center [671, 381] width 11 height 11
radio input "true"
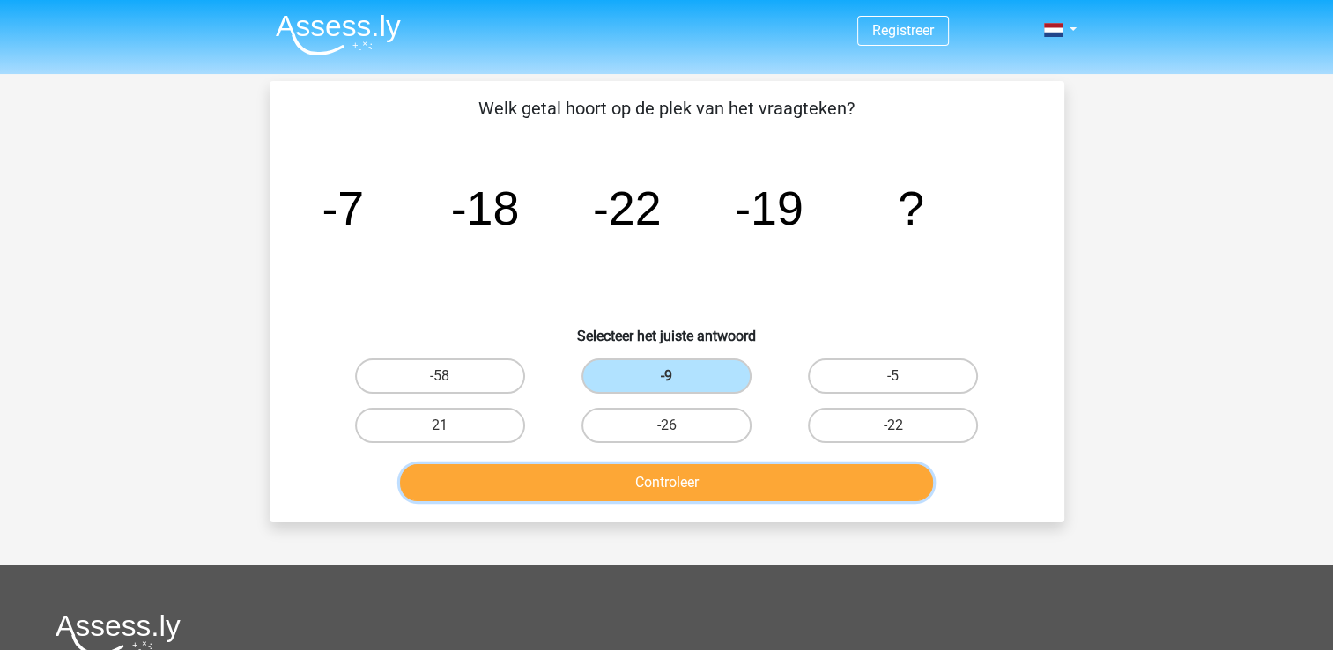
click at [694, 464] on button "Controleer" at bounding box center [666, 482] width 533 height 37
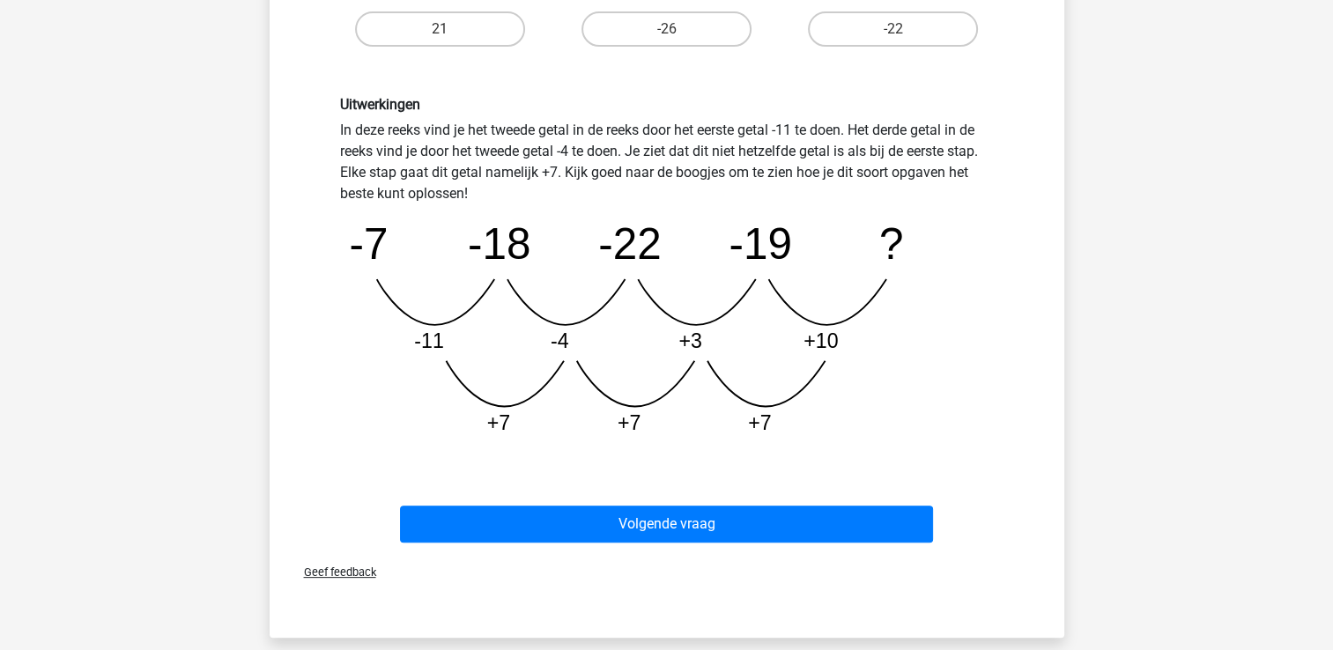
scroll to position [399, 0]
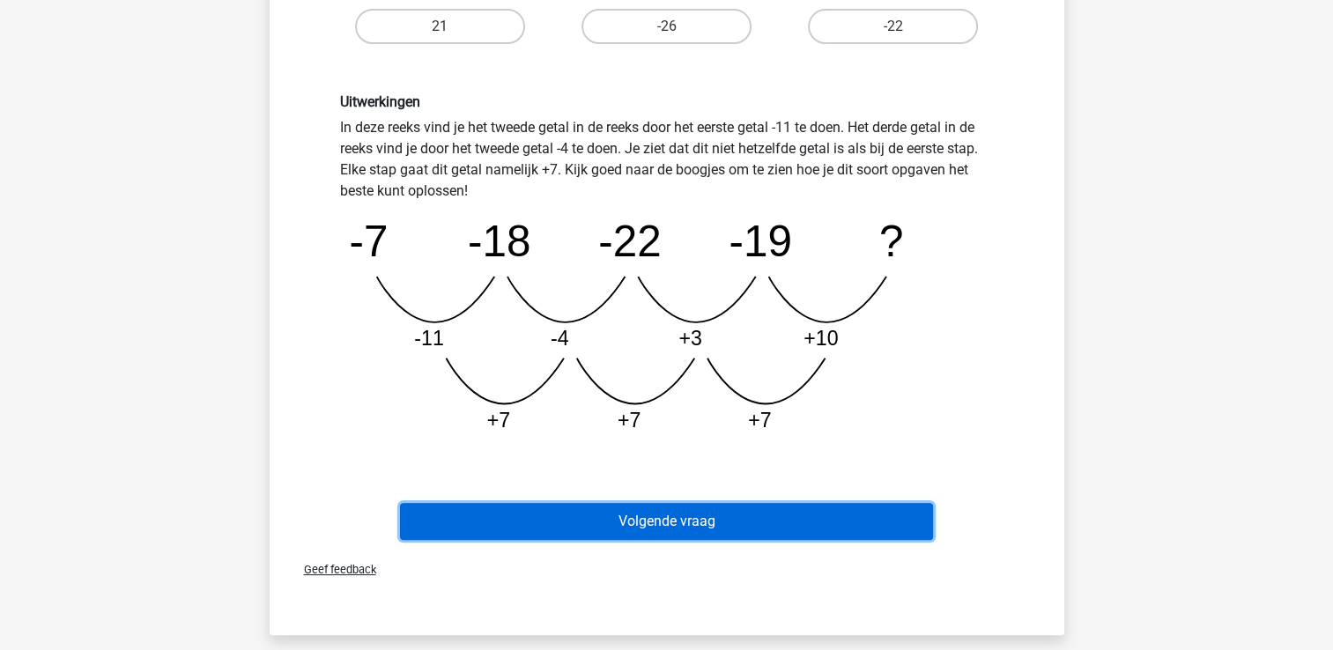
click at [640, 519] on button "Volgende vraag" at bounding box center [666, 521] width 533 height 37
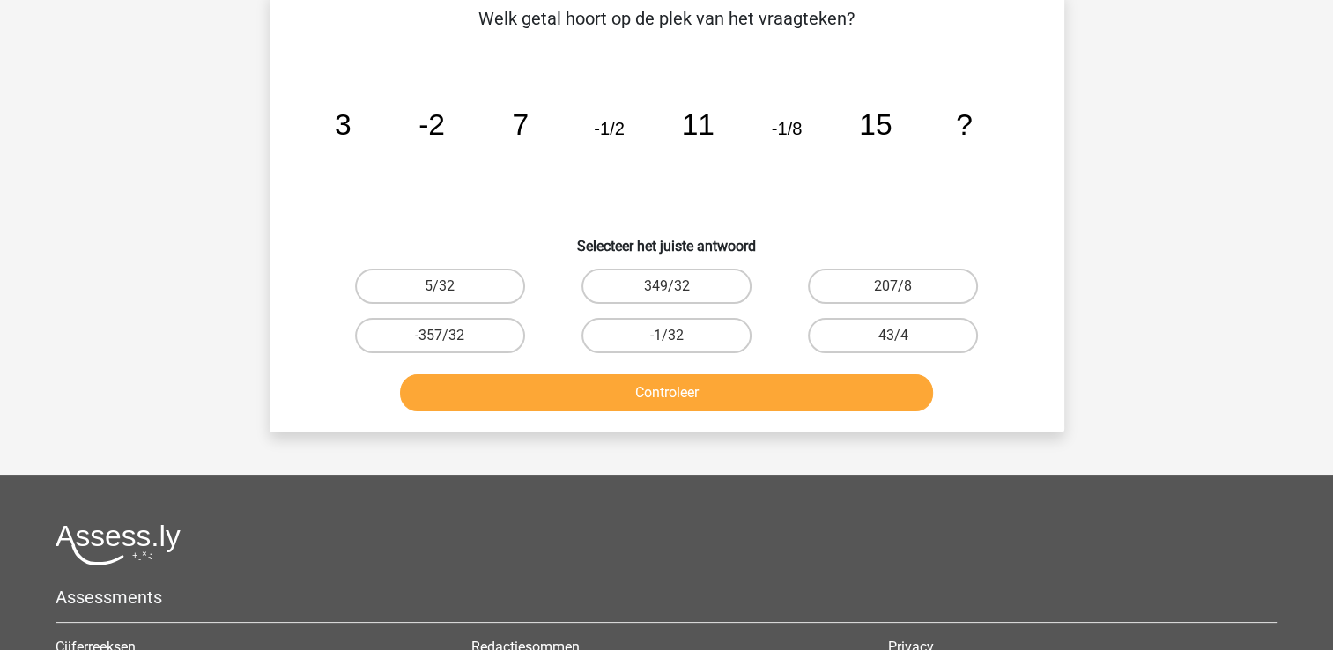
scroll to position [81, 0]
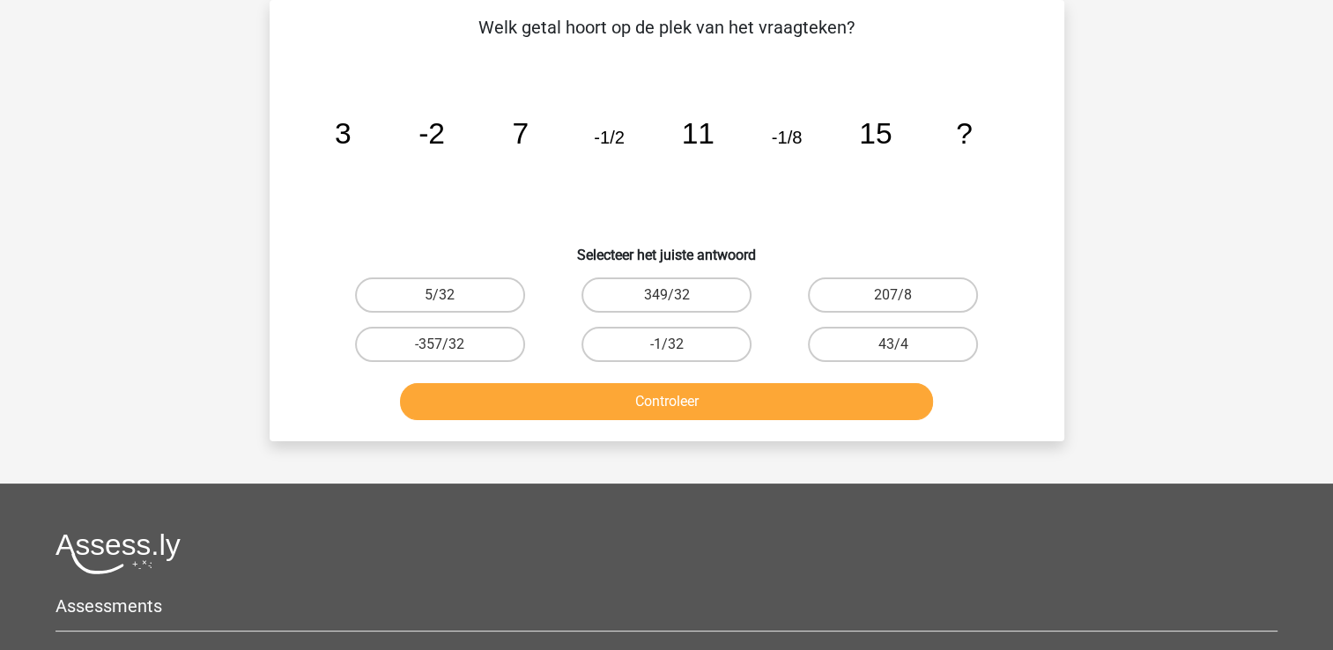
click at [667, 361] on div "-1/32" at bounding box center [666, 344] width 226 height 49
click at [661, 333] on label "-1/32" at bounding box center [666, 344] width 170 height 35
click at [666, 344] on input "-1/32" at bounding box center [671, 349] width 11 height 11
radio input "true"
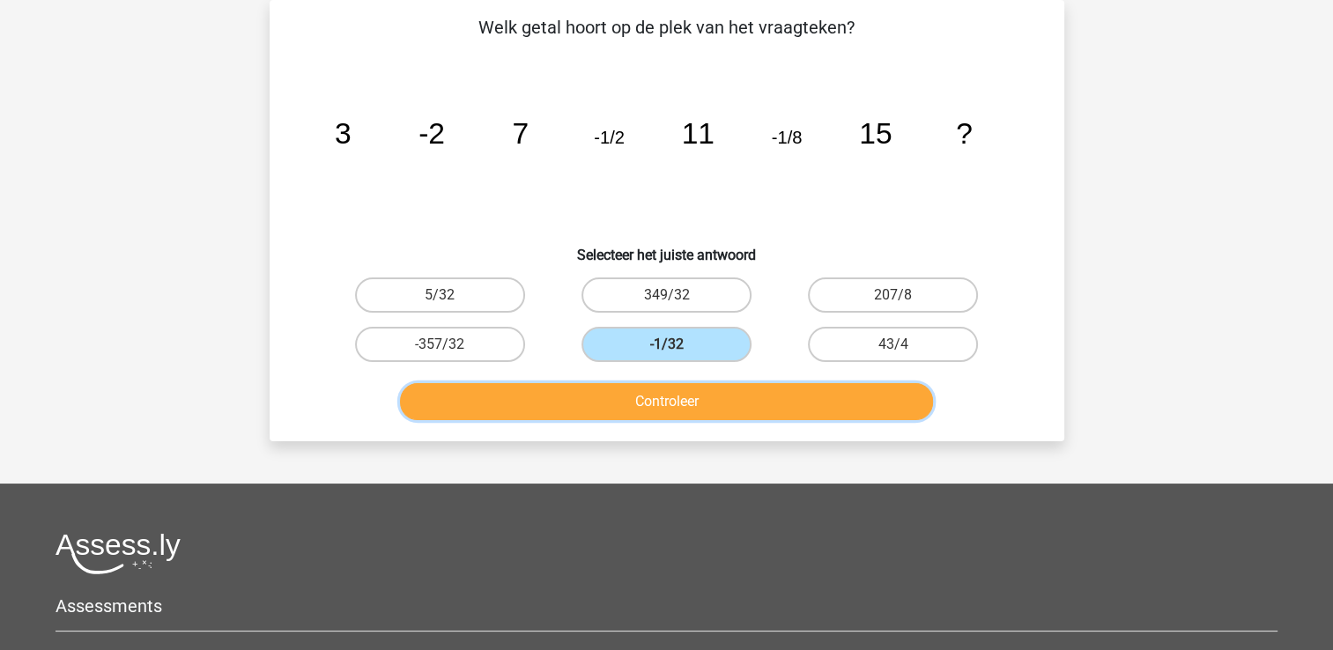
click at [687, 400] on button "Controleer" at bounding box center [666, 401] width 533 height 37
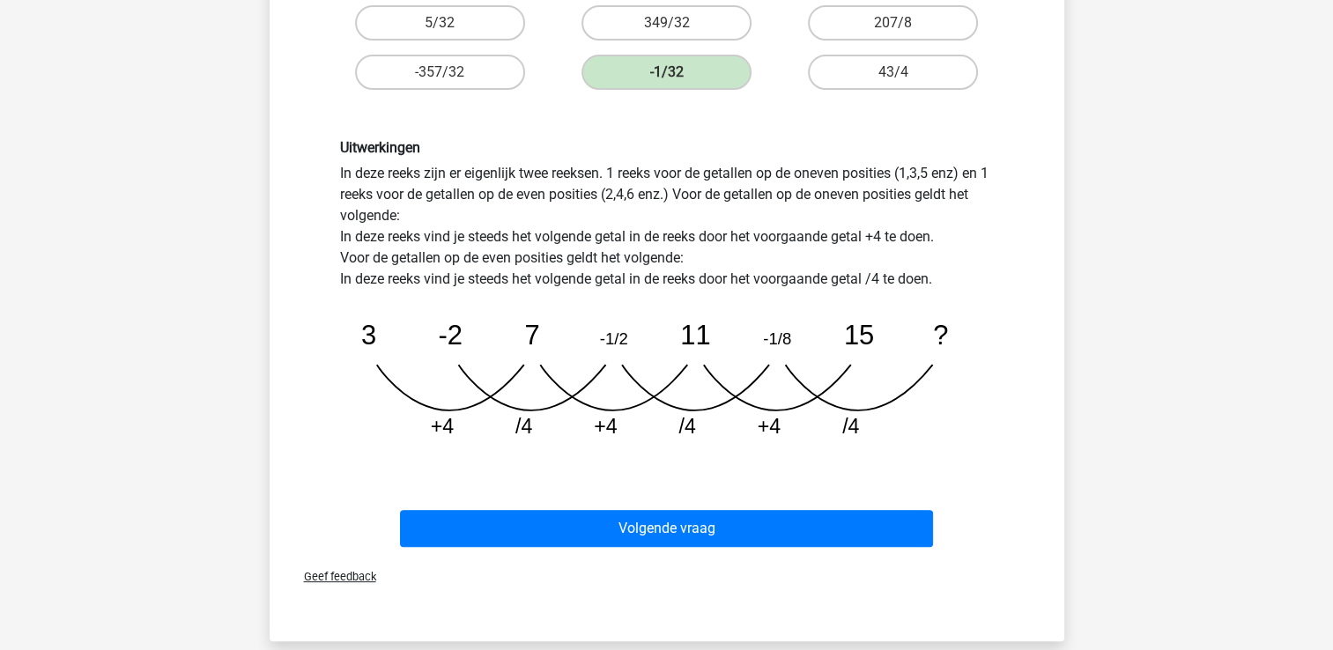
scroll to position [352, 0]
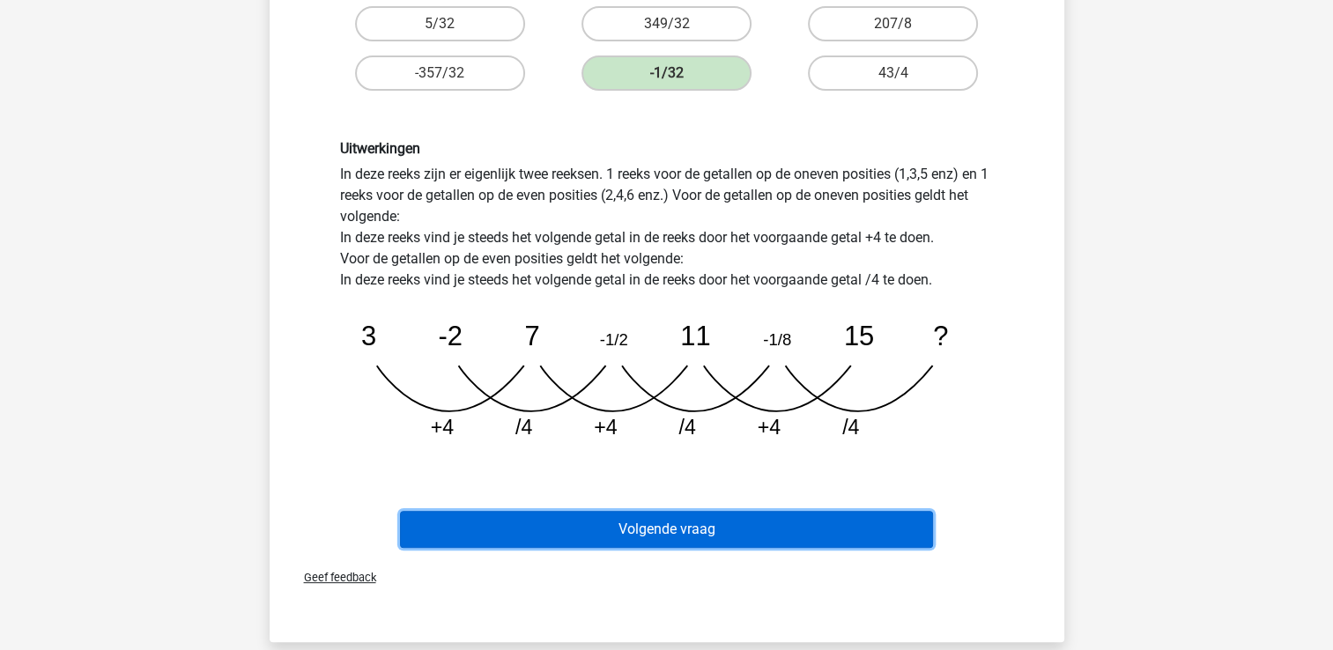
click at [679, 520] on button "Volgende vraag" at bounding box center [666, 529] width 533 height 37
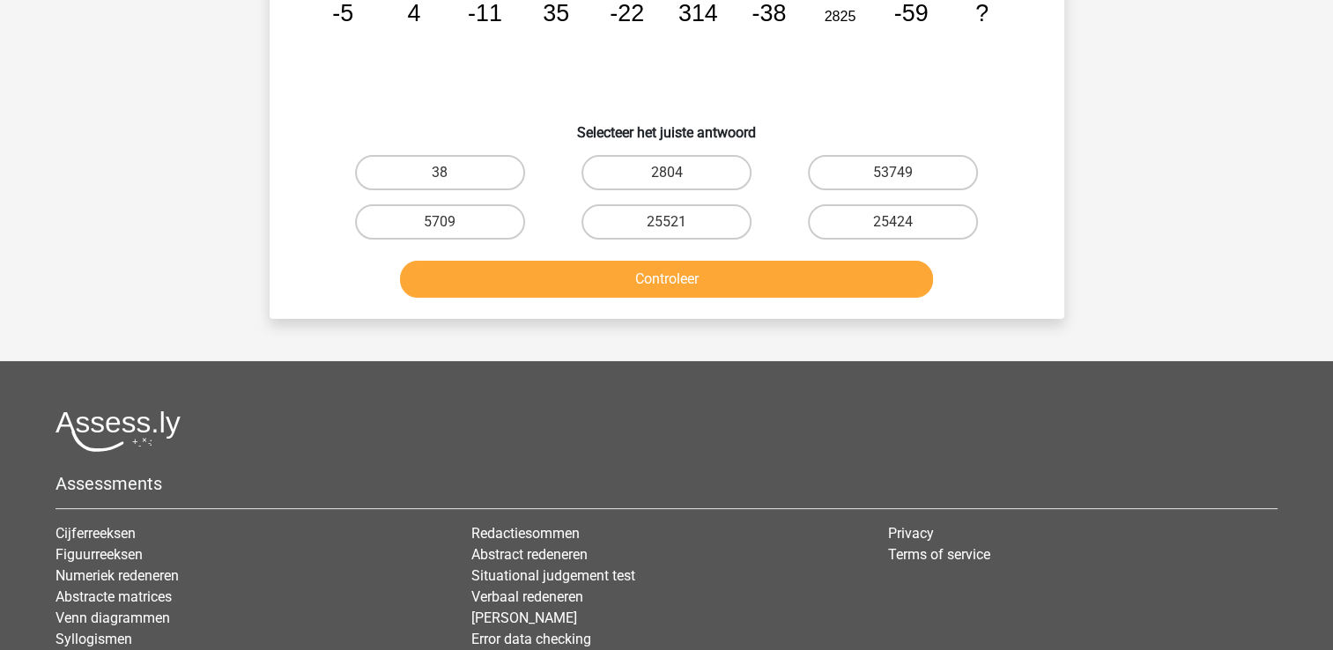
scroll to position [0, 0]
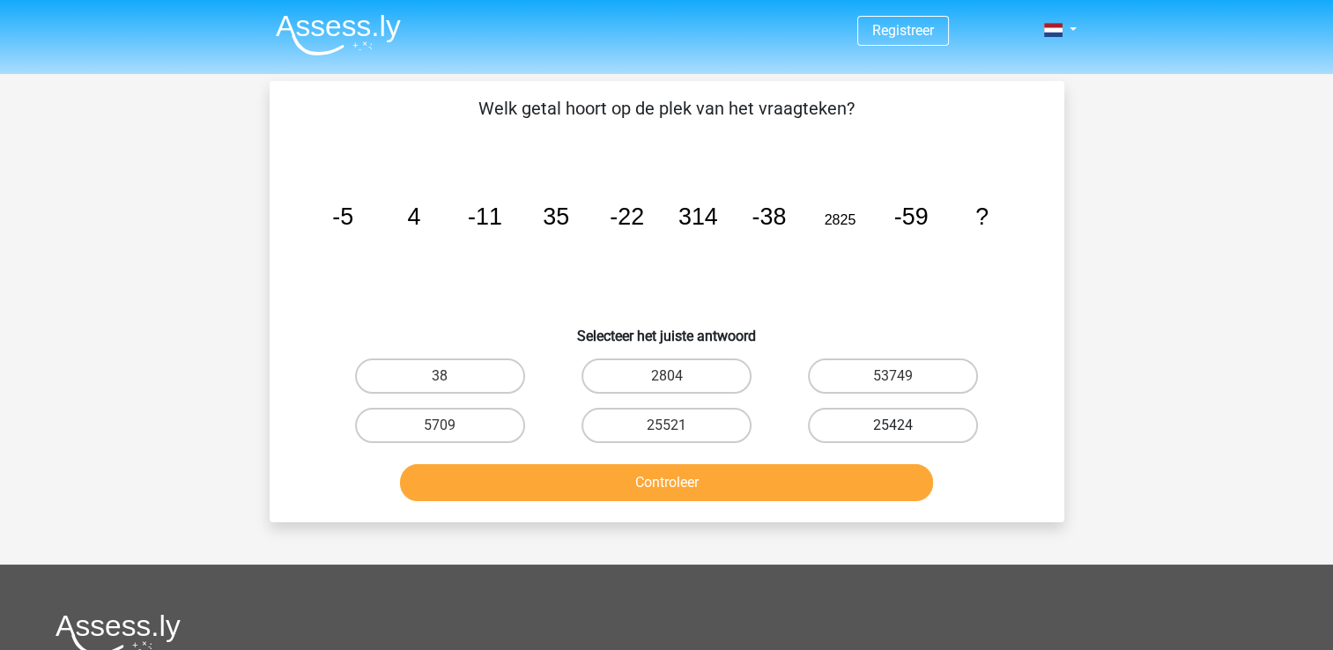
click at [839, 422] on label "25424" at bounding box center [893, 425] width 170 height 35
click at [893, 425] on input "25424" at bounding box center [898, 430] width 11 height 11
radio input "true"
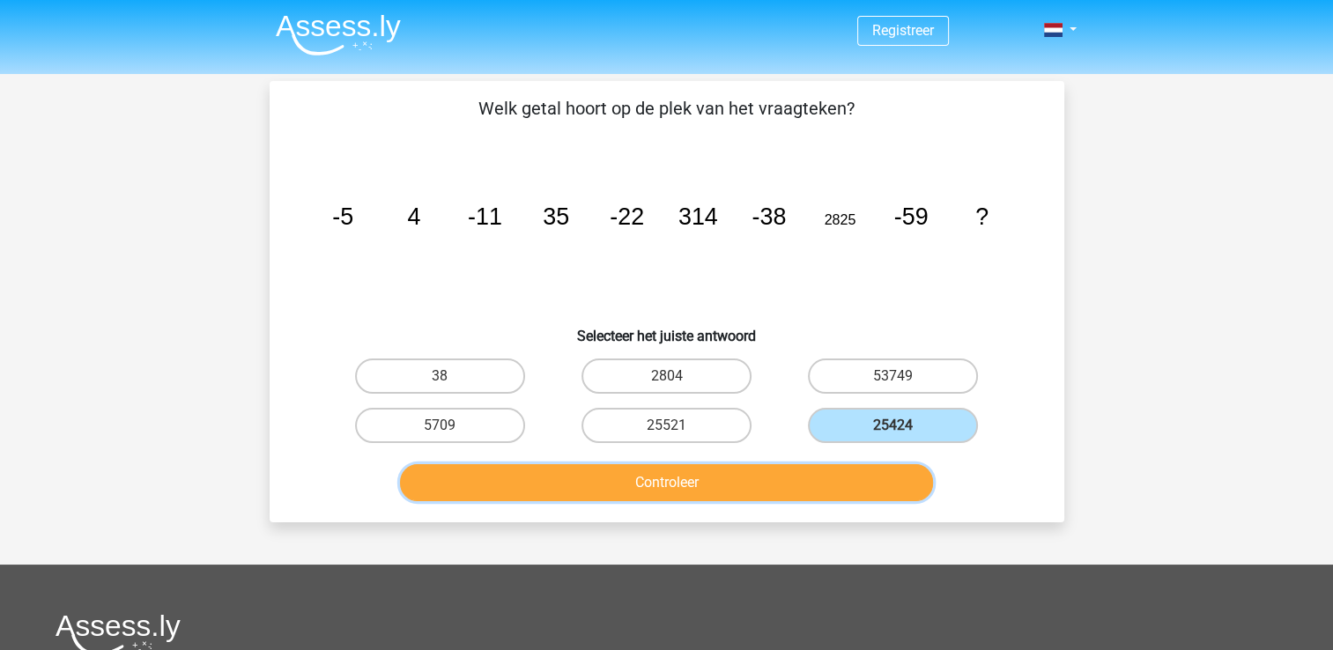
click at [777, 486] on button "Controleer" at bounding box center [666, 482] width 533 height 37
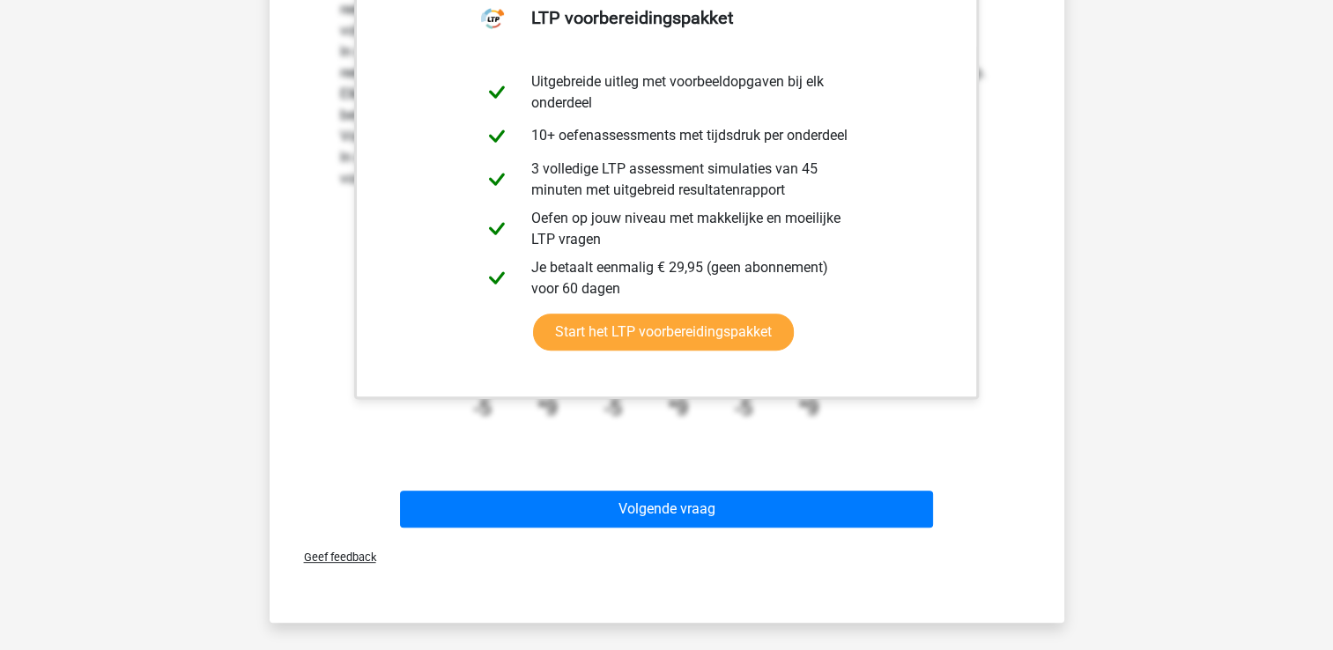
scroll to position [560, 0]
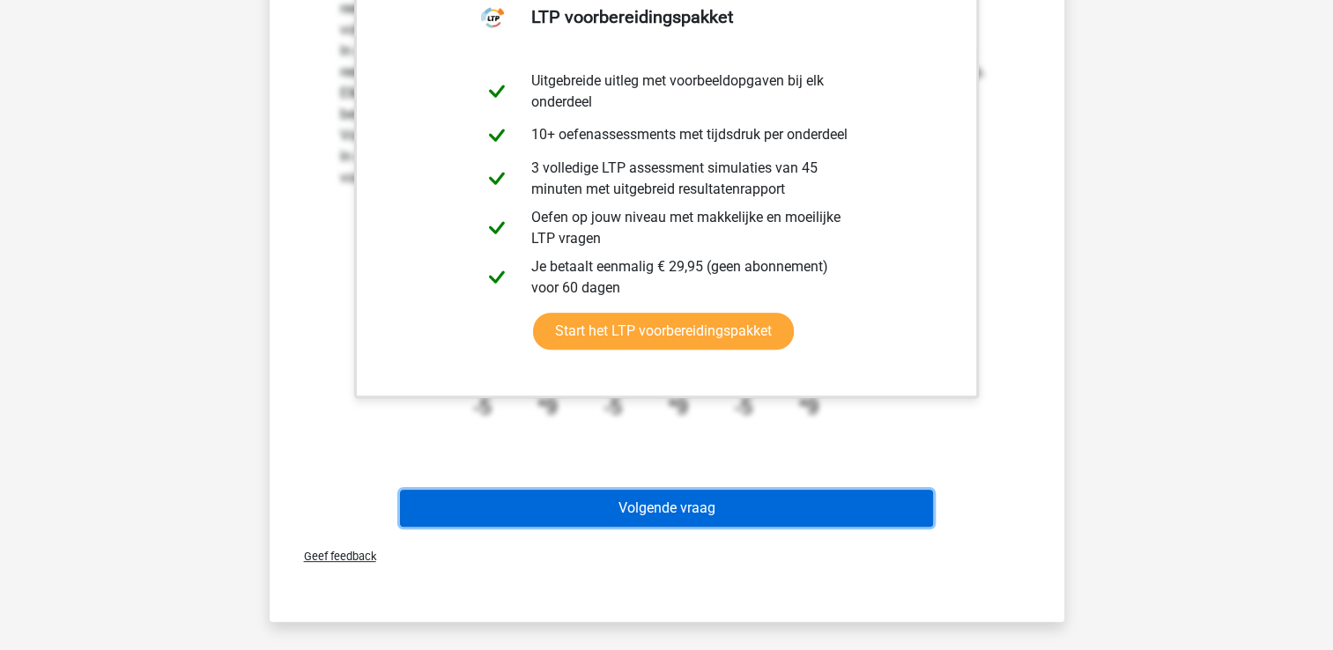
click at [687, 507] on button "Volgende vraag" at bounding box center [666, 508] width 533 height 37
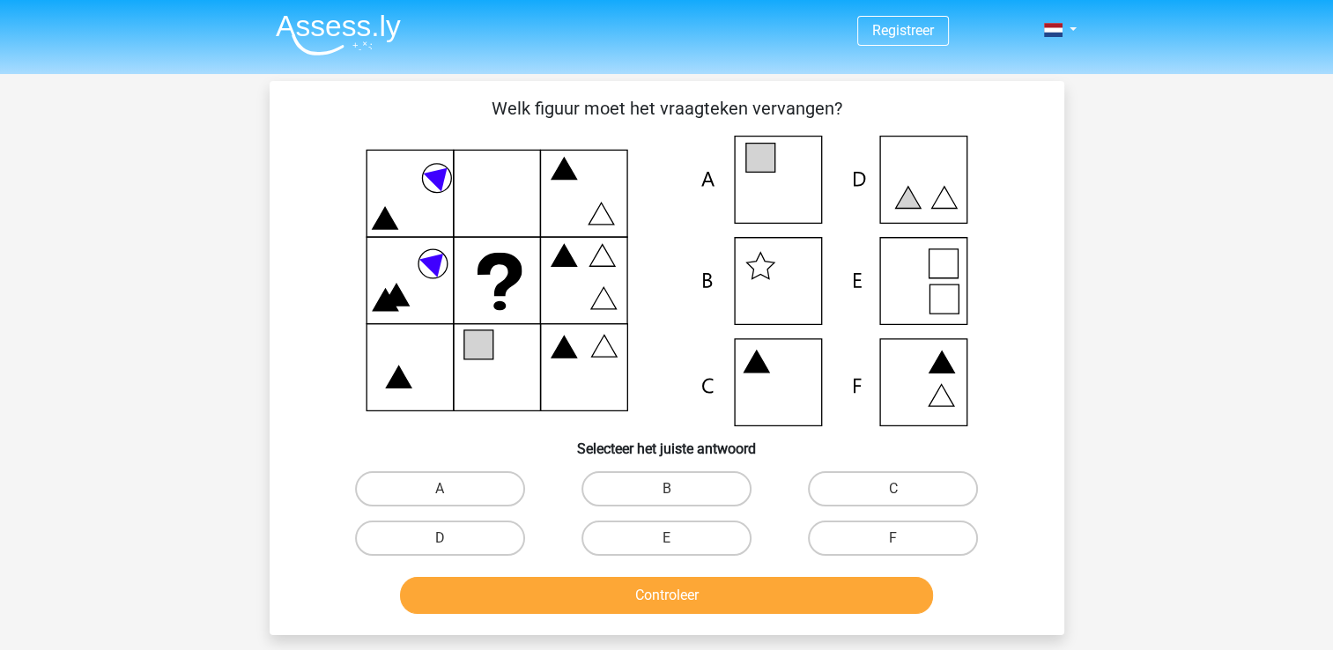
scroll to position [0, 0]
click at [476, 482] on label "A" at bounding box center [440, 488] width 170 height 35
click at [451, 489] on input "A" at bounding box center [445, 494] width 11 height 11
radio input "true"
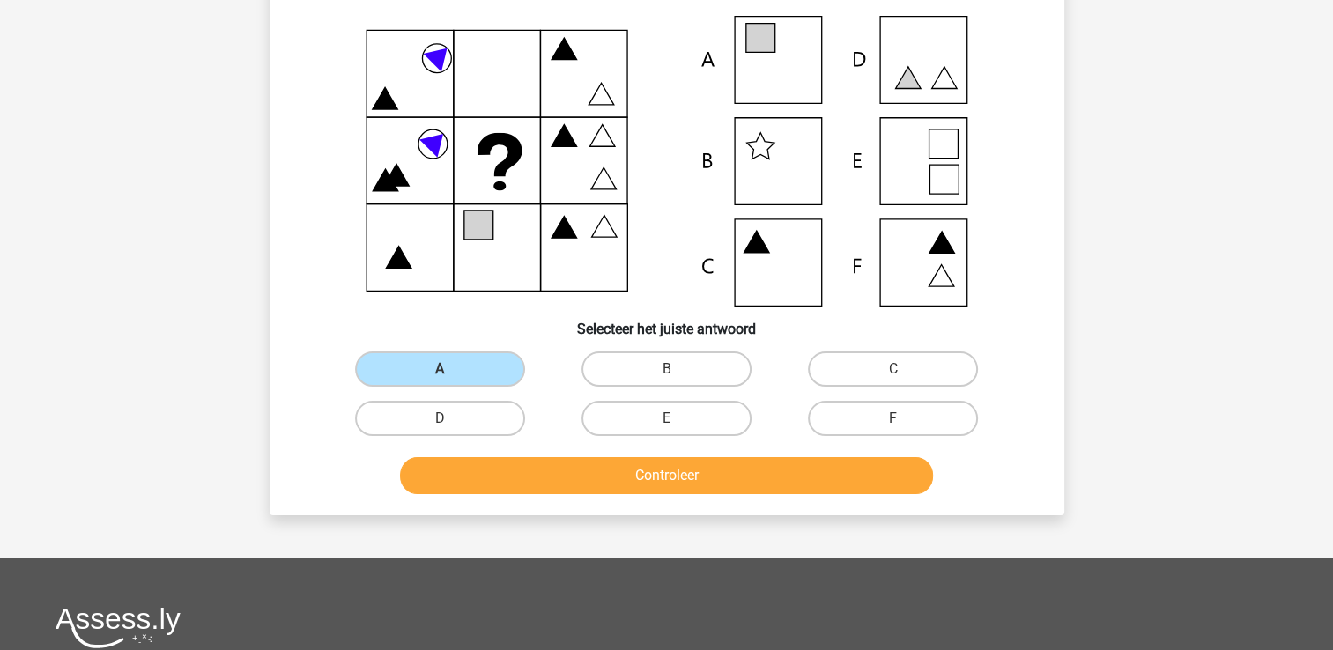
scroll to position [155, 0]
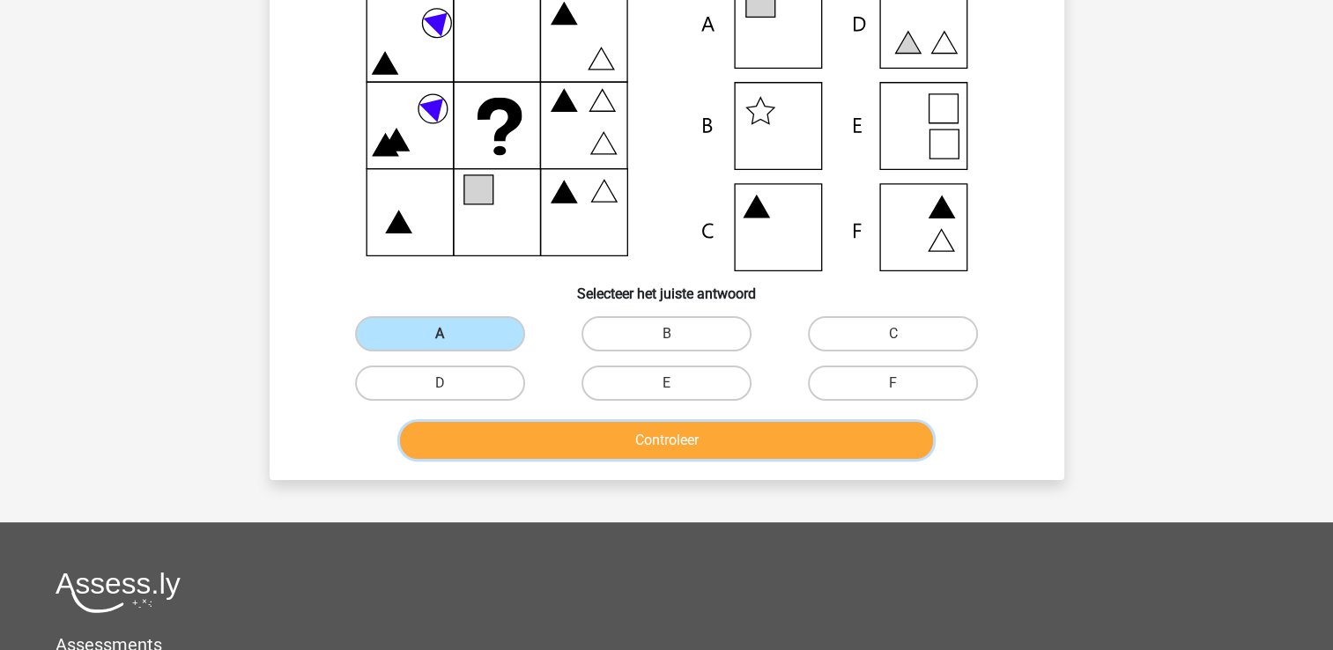
click at [673, 435] on button "Controleer" at bounding box center [666, 440] width 533 height 37
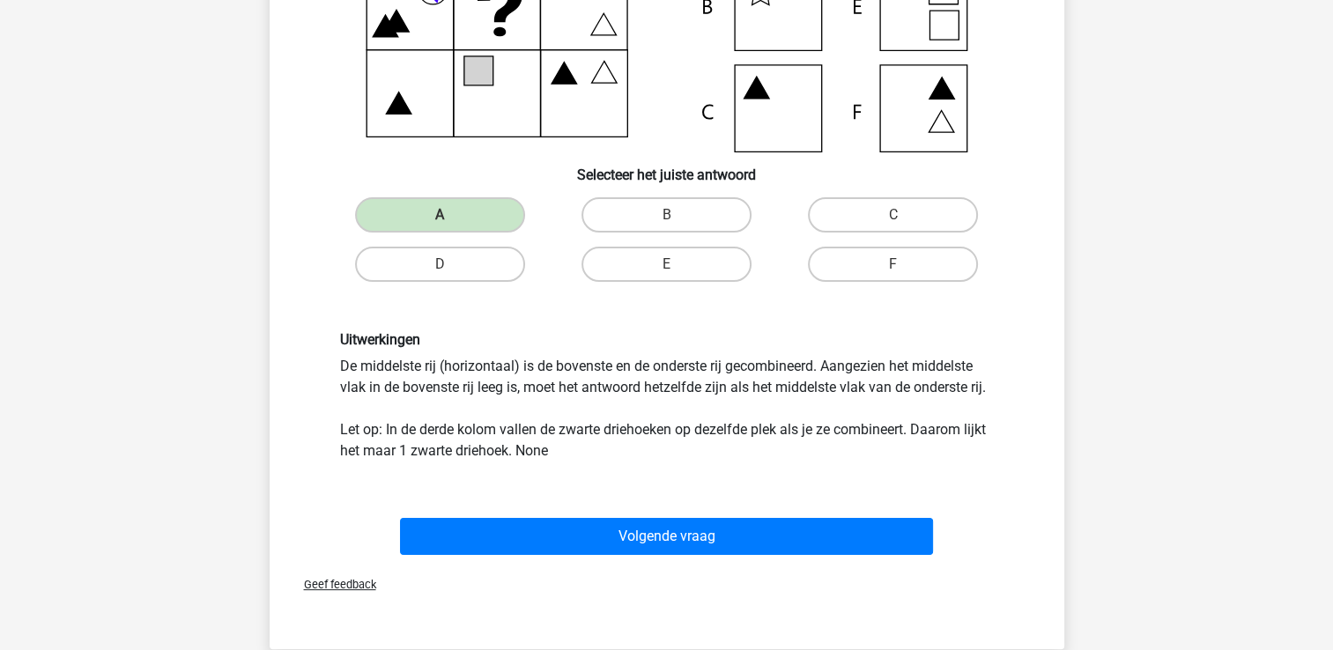
scroll to position [275, 0]
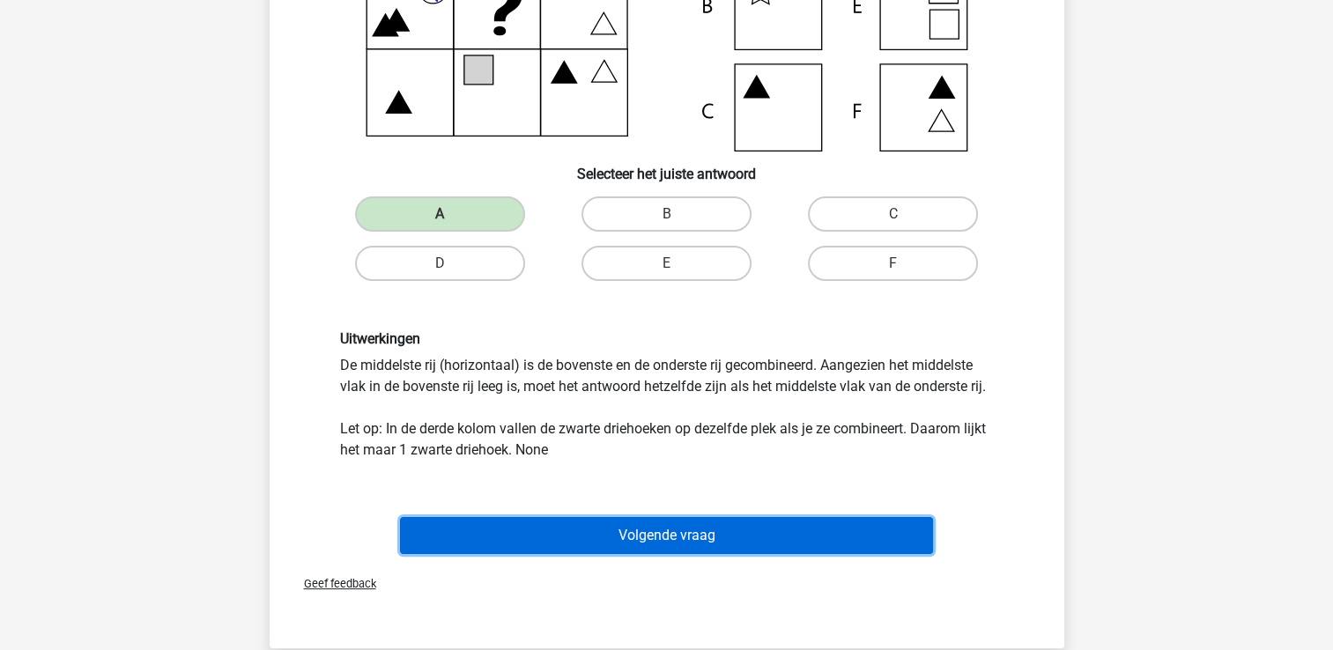
click at [673, 534] on button "Volgende vraag" at bounding box center [666, 535] width 533 height 37
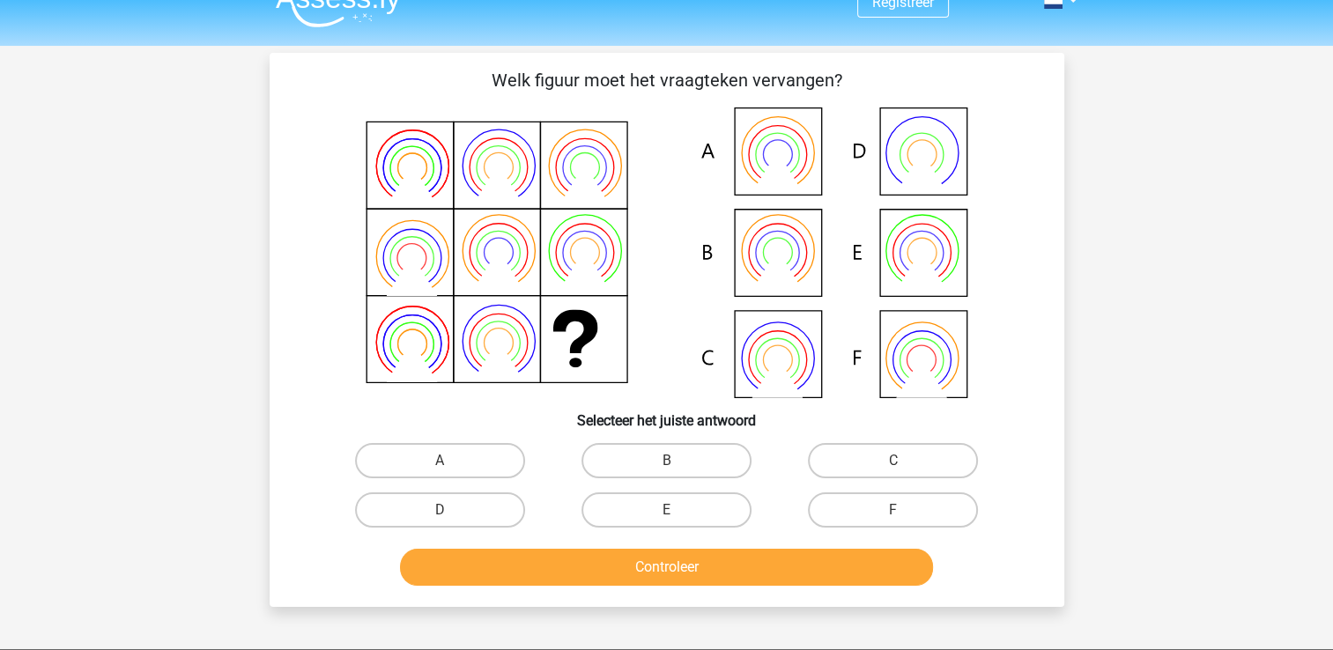
scroll to position [28, 0]
click at [673, 457] on label "B" at bounding box center [666, 460] width 170 height 35
click at [673, 461] on input "B" at bounding box center [671, 466] width 11 height 11
radio input "true"
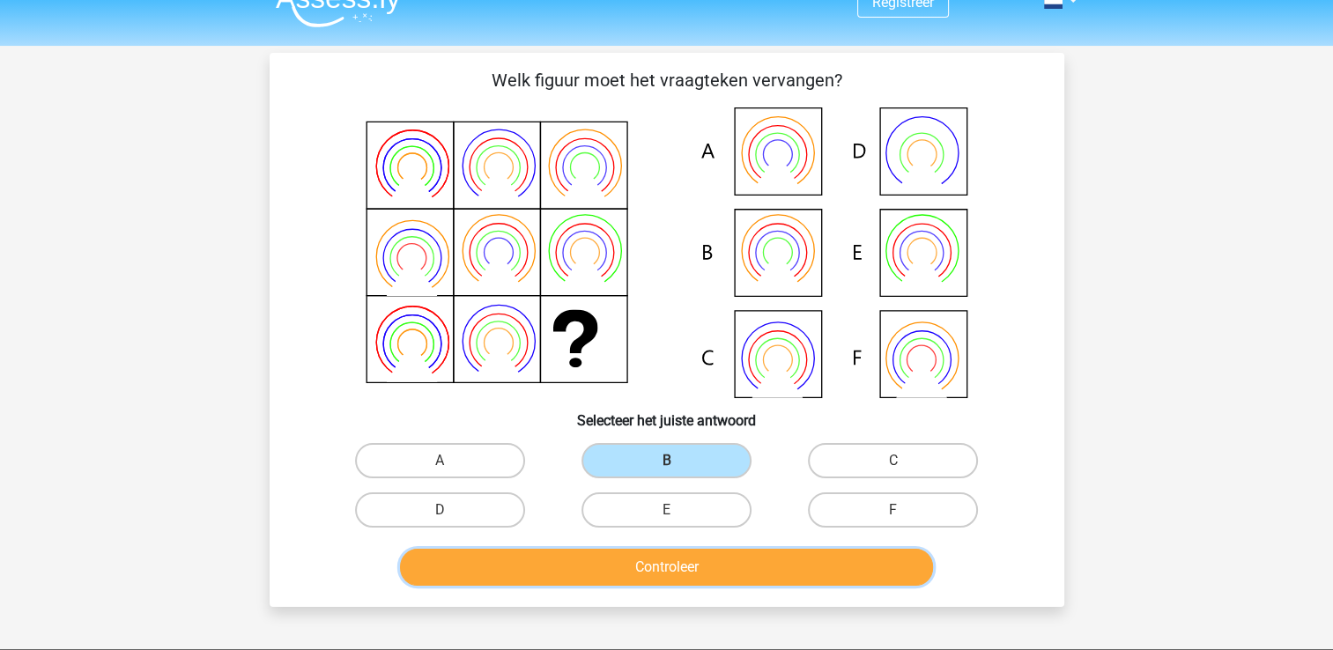
click at [698, 573] on button "Controleer" at bounding box center [666, 567] width 533 height 37
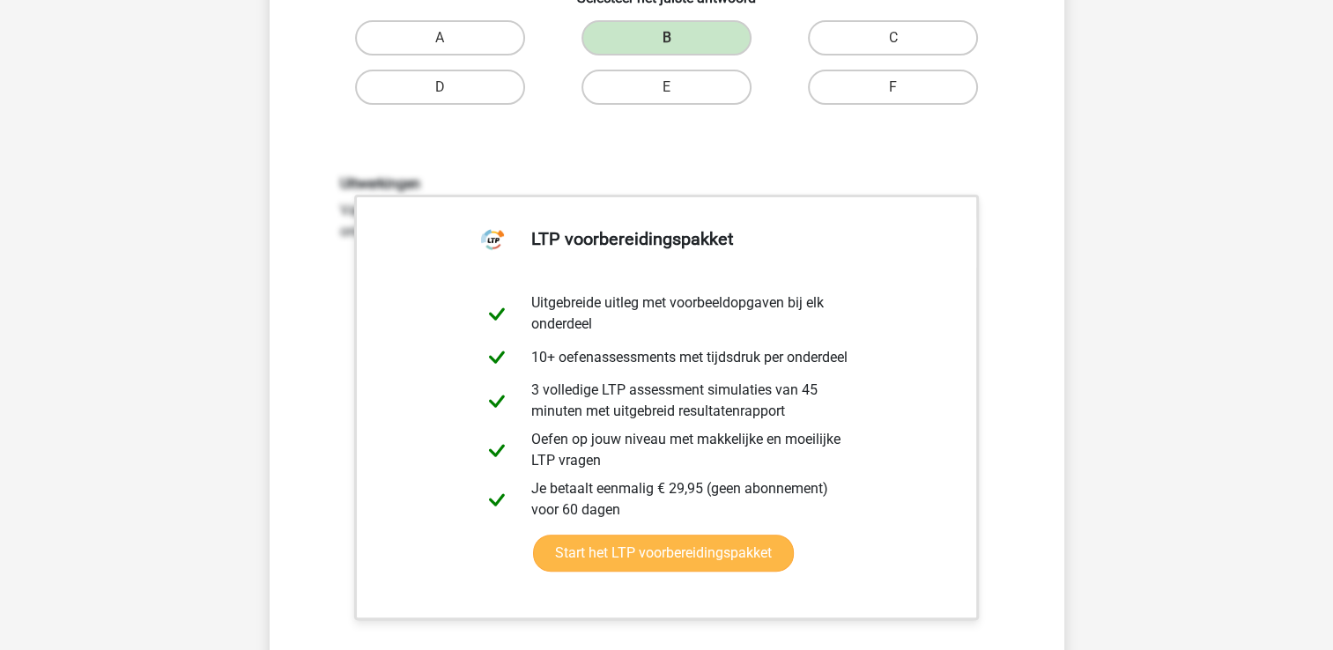
scroll to position [627, 0]
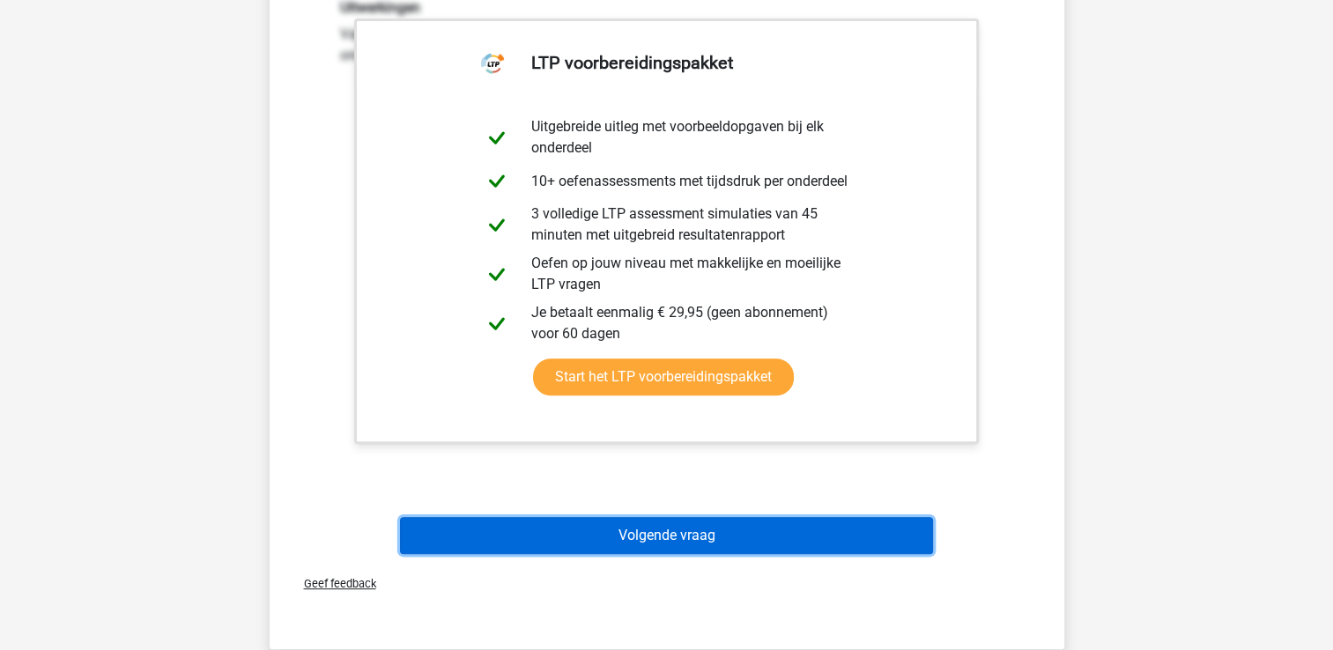
click at [700, 532] on button "Volgende vraag" at bounding box center [666, 535] width 533 height 37
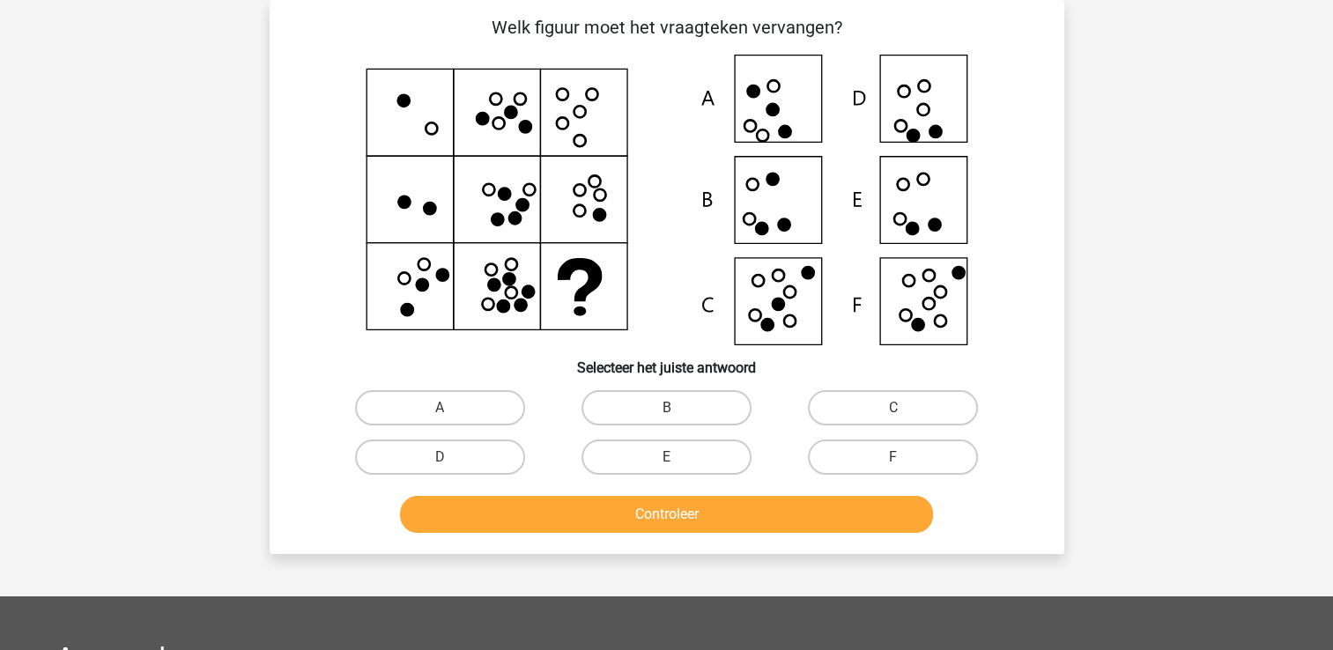
scroll to position [0, 0]
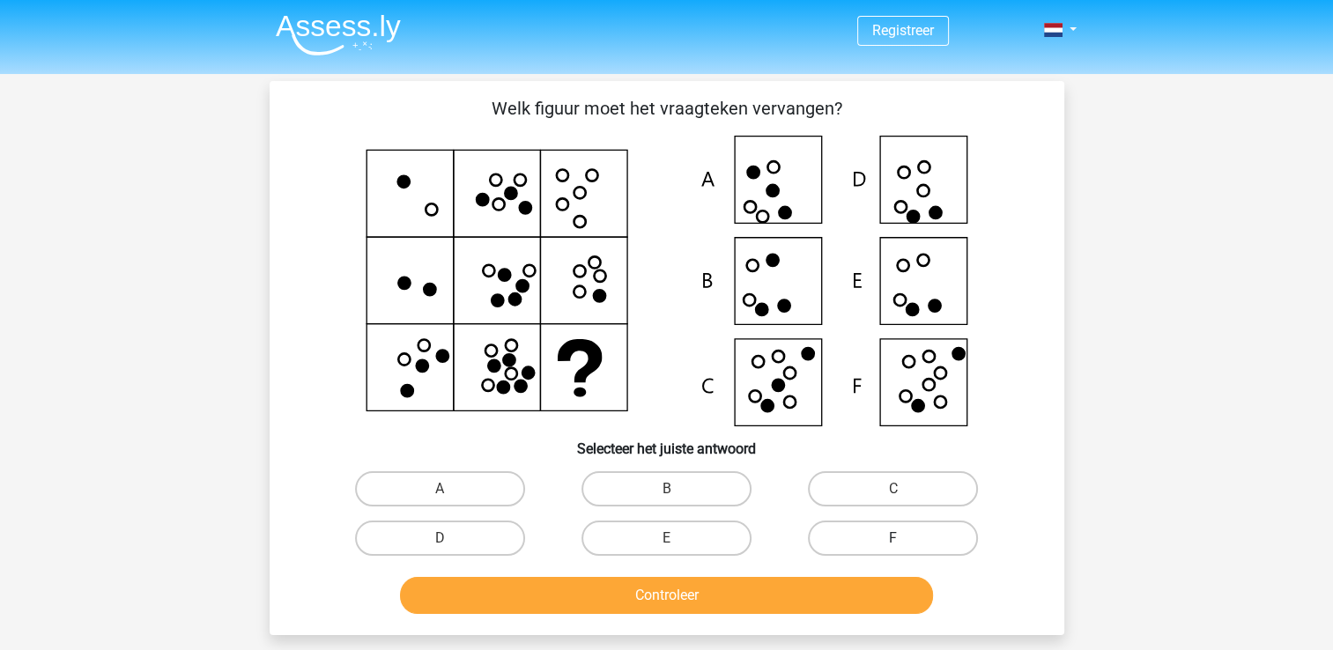
click at [905, 536] on label "F" at bounding box center [893, 538] width 170 height 35
click at [905, 538] on input "F" at bounding box center [898, 543] width 11 height 11
radio input "true"
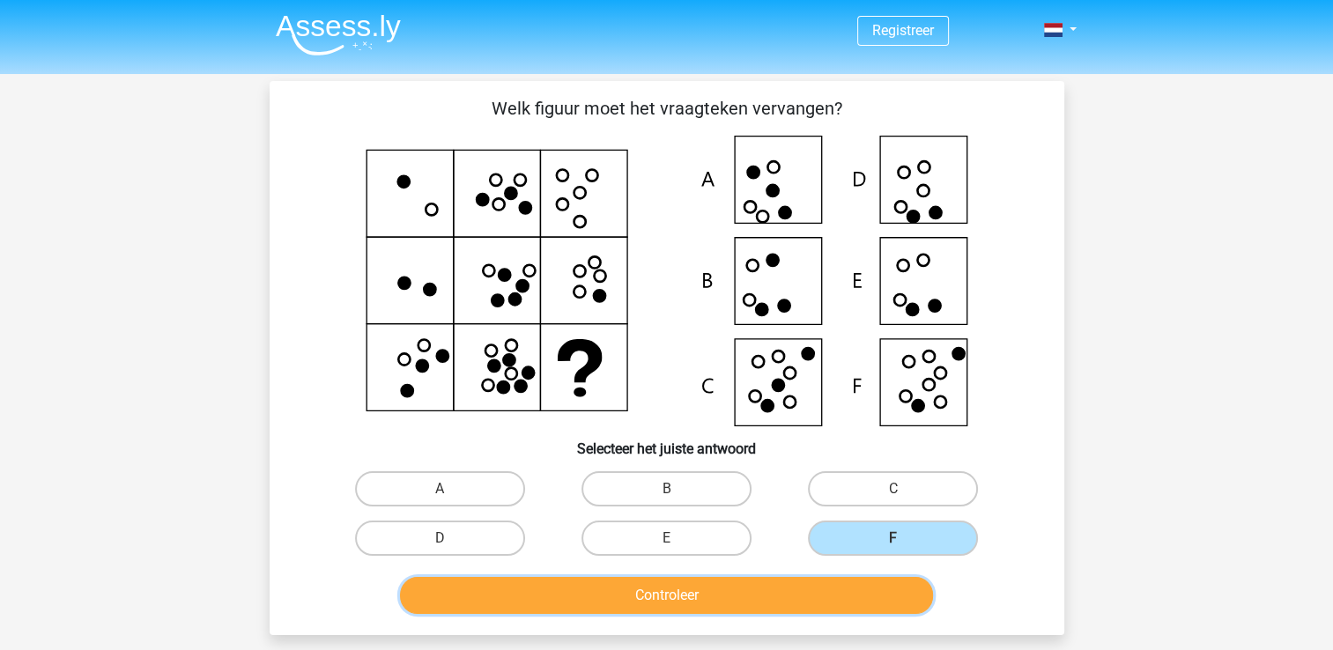
click at [784, 594] on button "Controleer" at bounding box center [666, 595] width 533 height 37
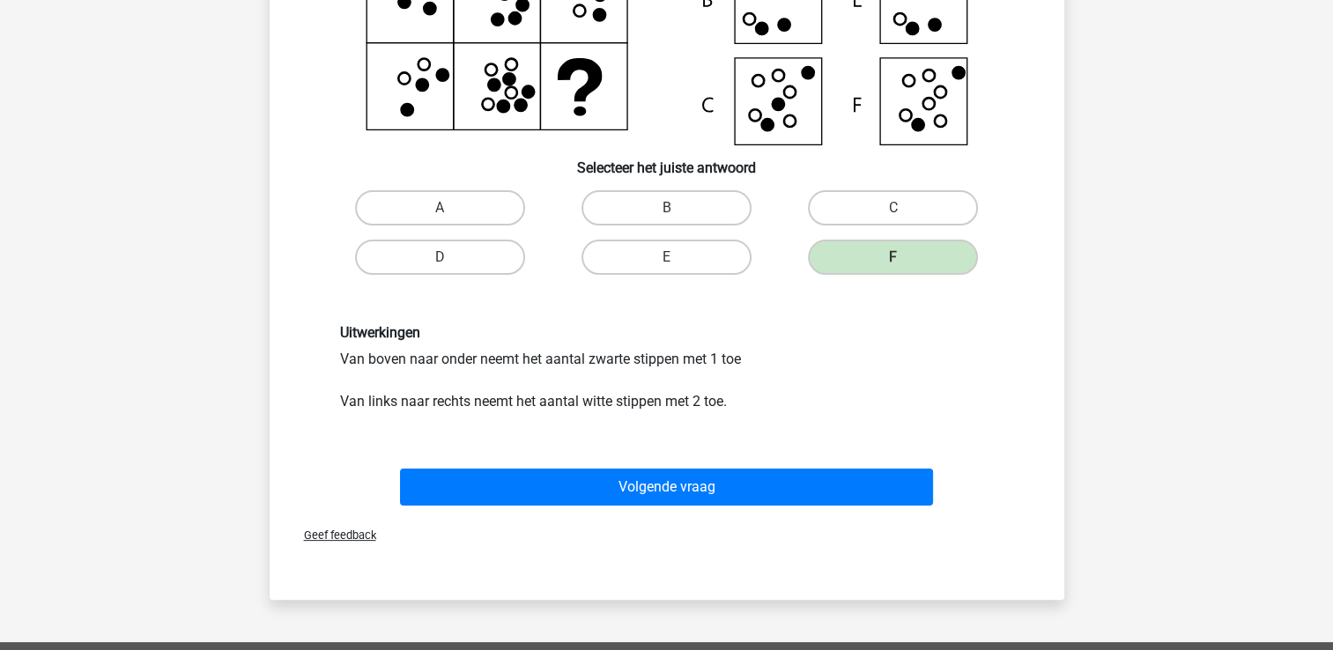
scroll to position [282, 0]
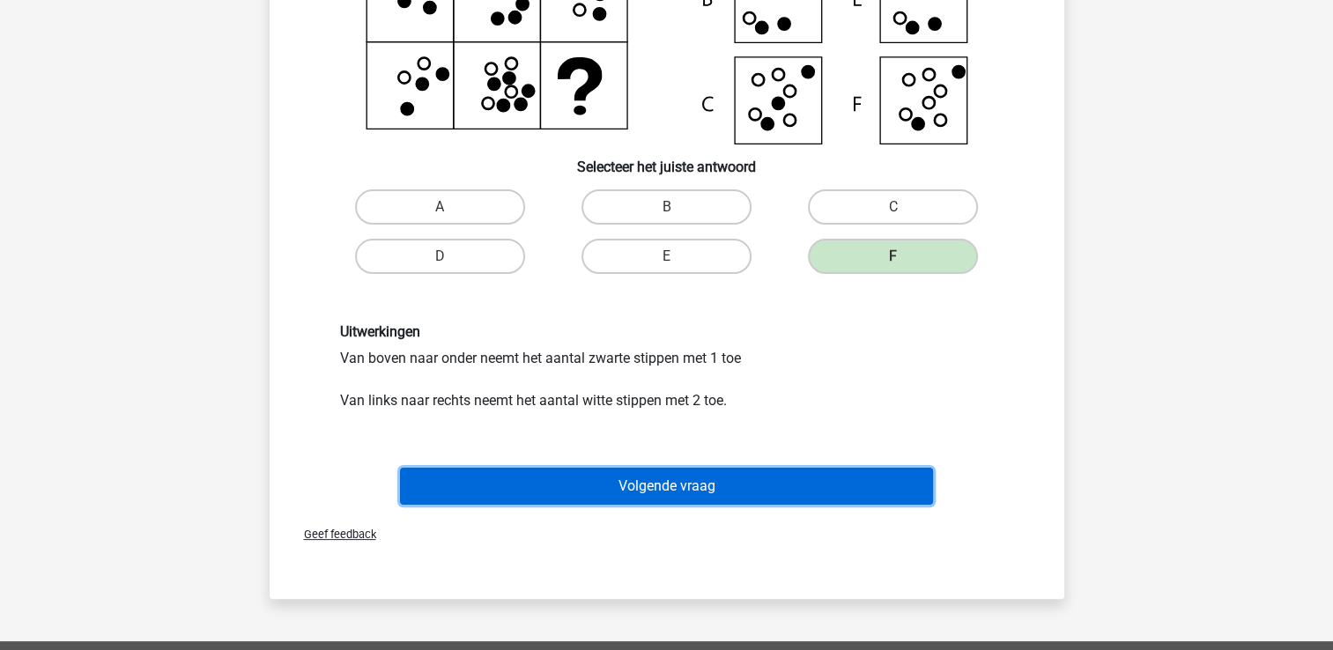
click at [694, 481] on button "Volgende vraag" at bounding box center [666, 486] width 533 height 37
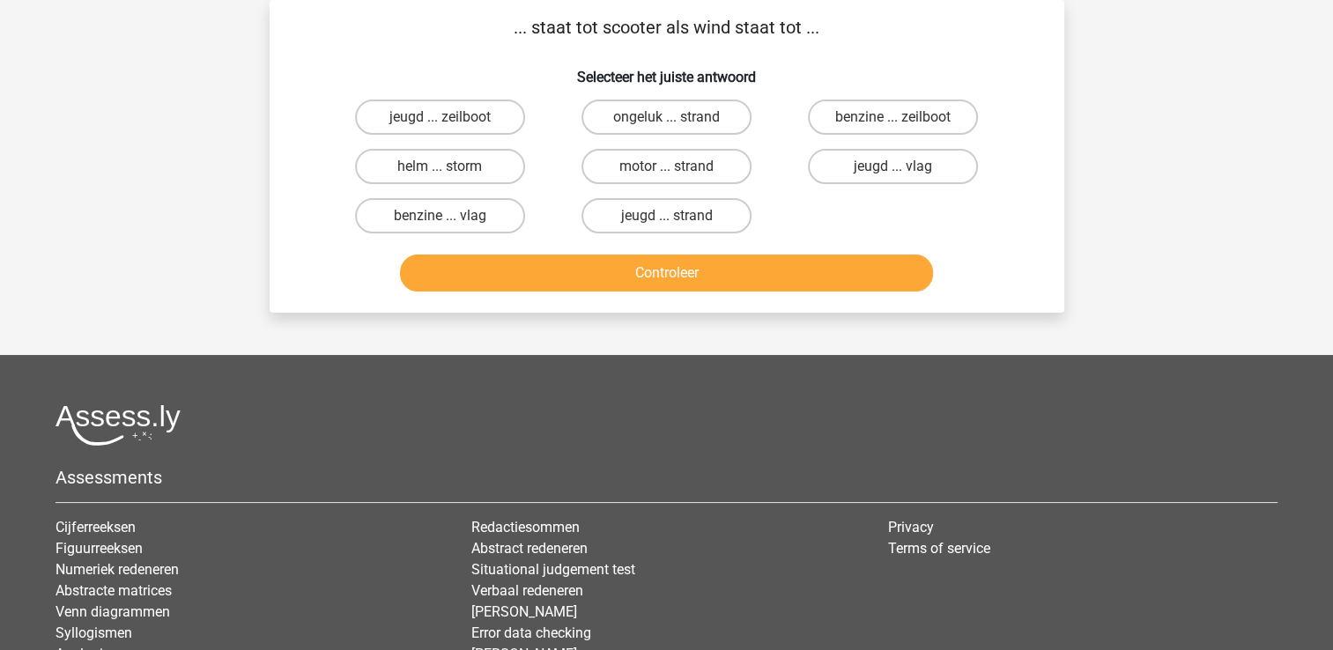
scroll to position [0, 0]
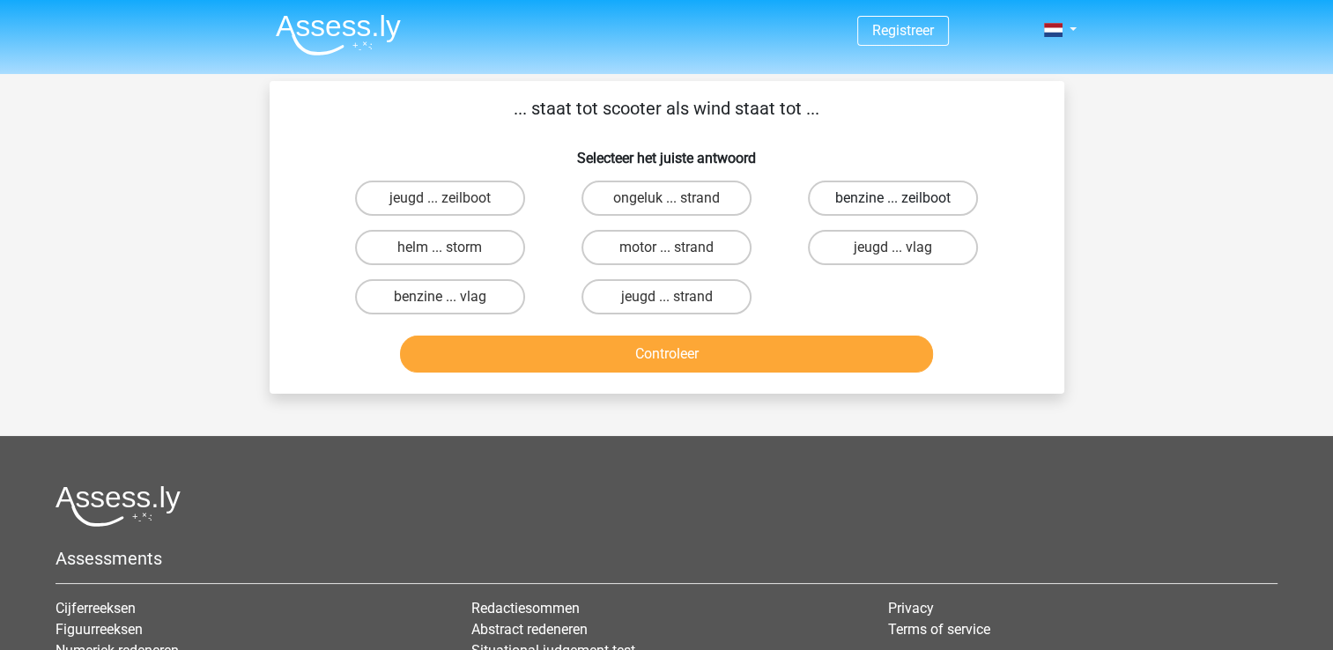
click at [887, 196] on label "benzine ... zeilboot" at bounding box center [893, 198] width 170 height 35
click at [893, 198] on input "benzine ... zeilboot" at bounding box center [898, 203] width 11 height 11
radio input "true"
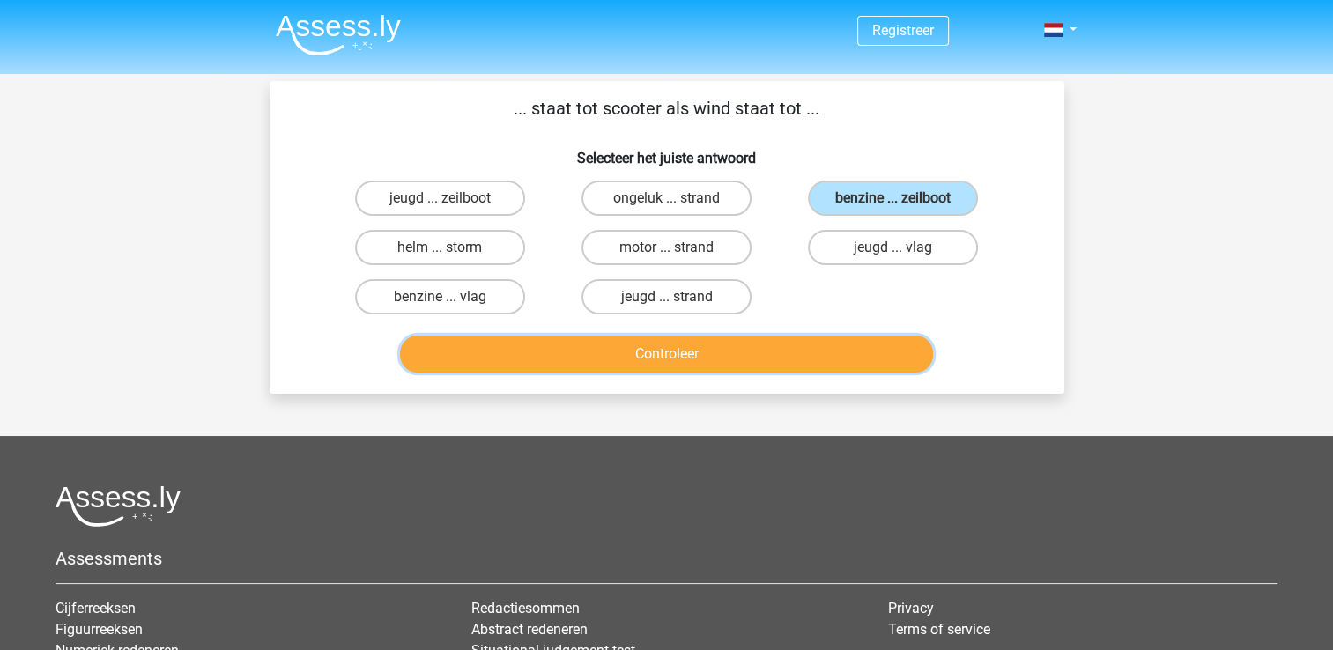
click at [807, 350] on button "Controleer" at bounding box center [666, 354] width 533 height 37
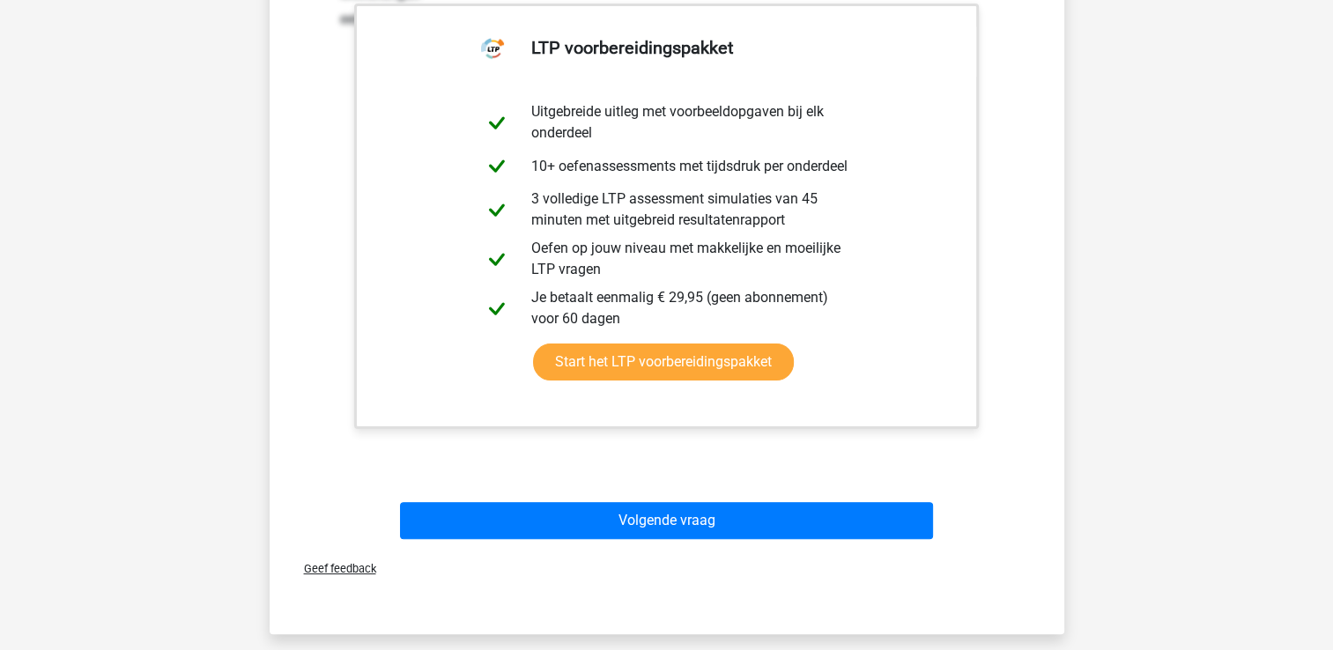
scroll to position [425, 0]
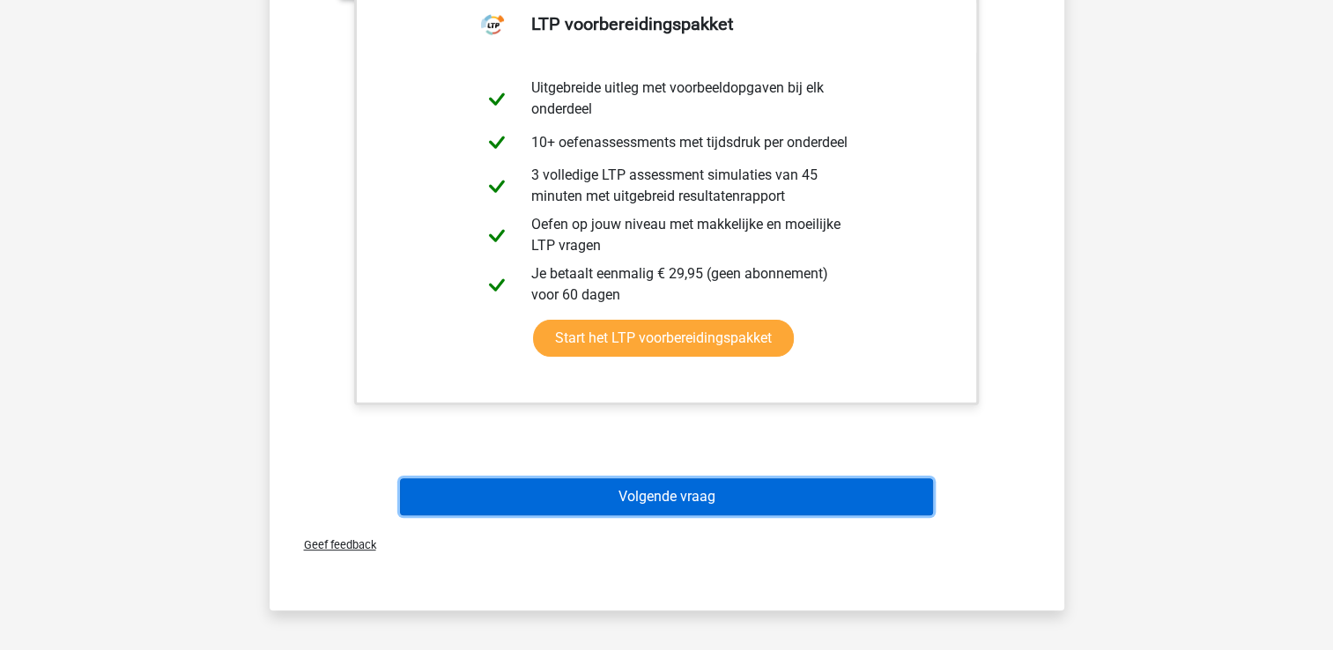
click at [684, 502] on button "Volgende vraag" at bounding box center [666, 496] width 533 height 37
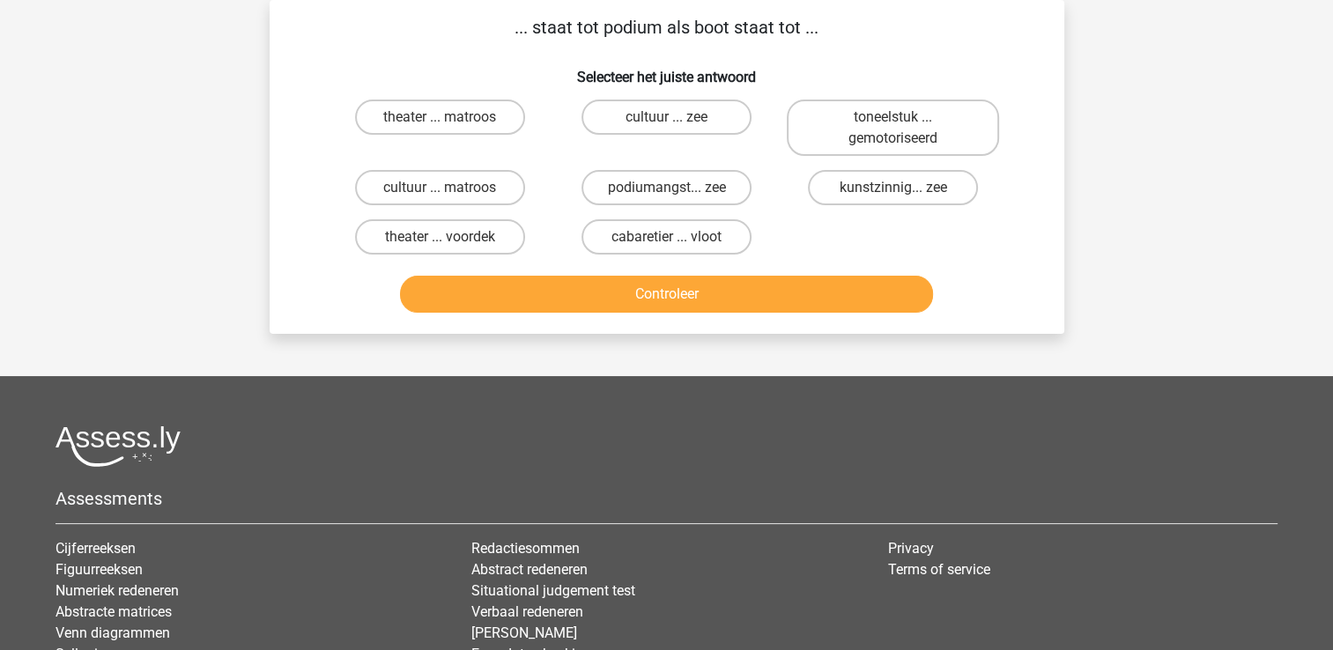
scroll to position [0, 0]
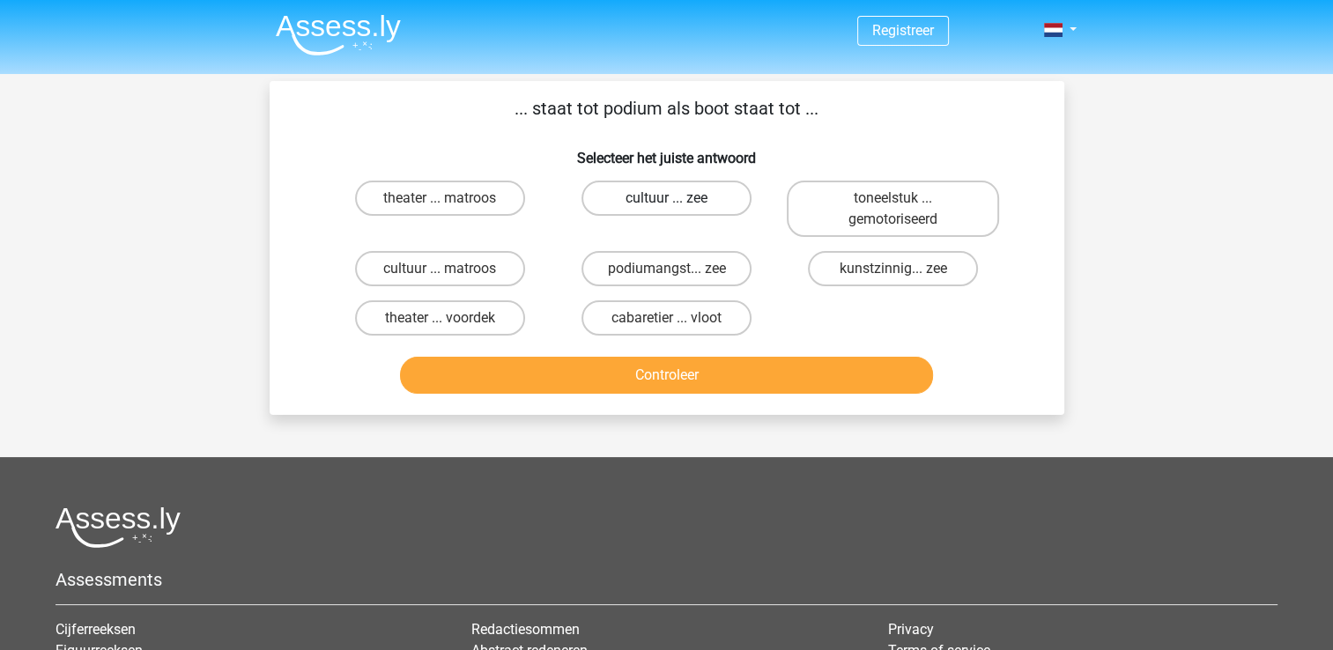
click at [639, 201] on label "cultuur ... zee" at bounding box center [666, 198] width 170 height 35
click at [666, 201] on input "cultuur ... zee" at bounding box center [671, 203] width 11 height 11
radio input "true"
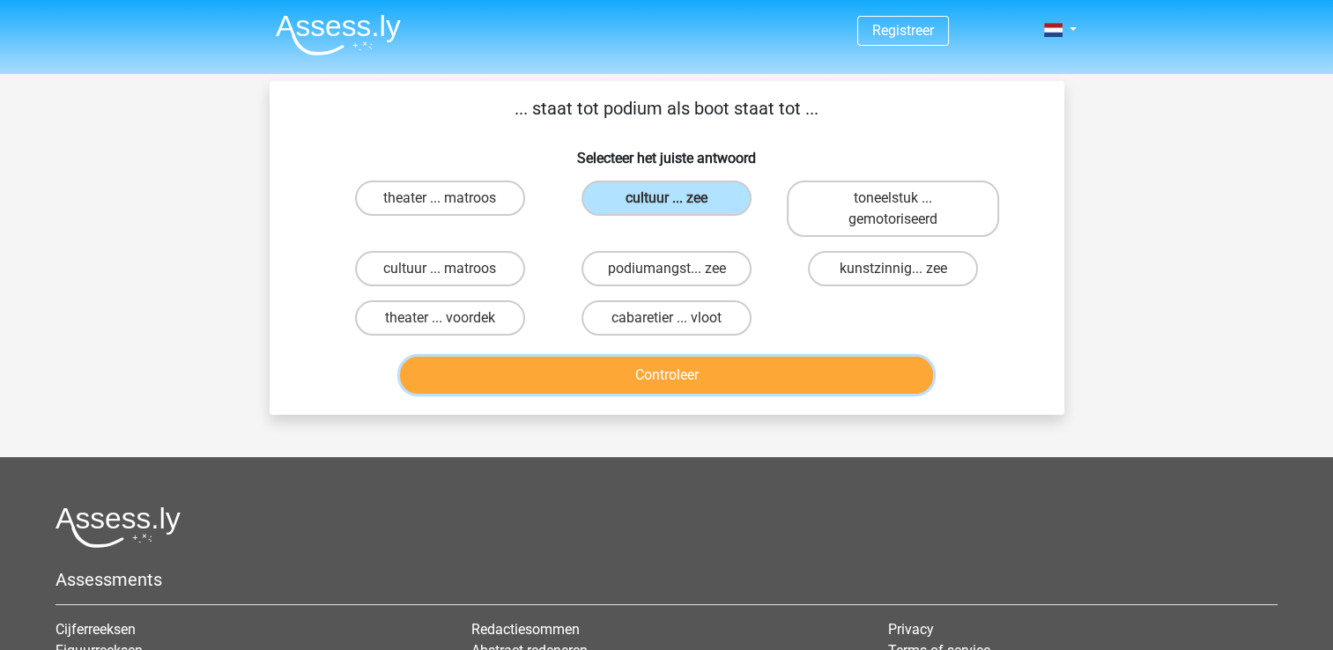
click at [674, 371] on button "Controleer" at bounding box center [666, 375] width 533 height 37
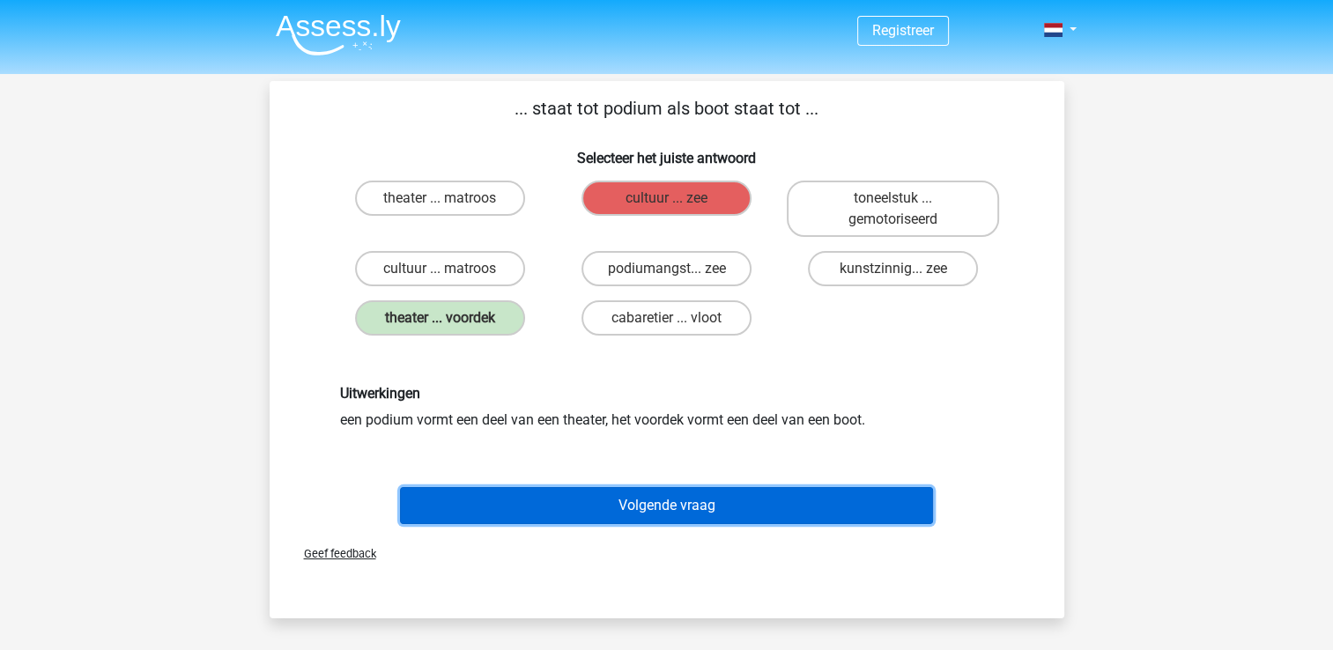
click at [675, 502] on button "Volgende vraag" at bounding box center [666, 505] width 533 height 37
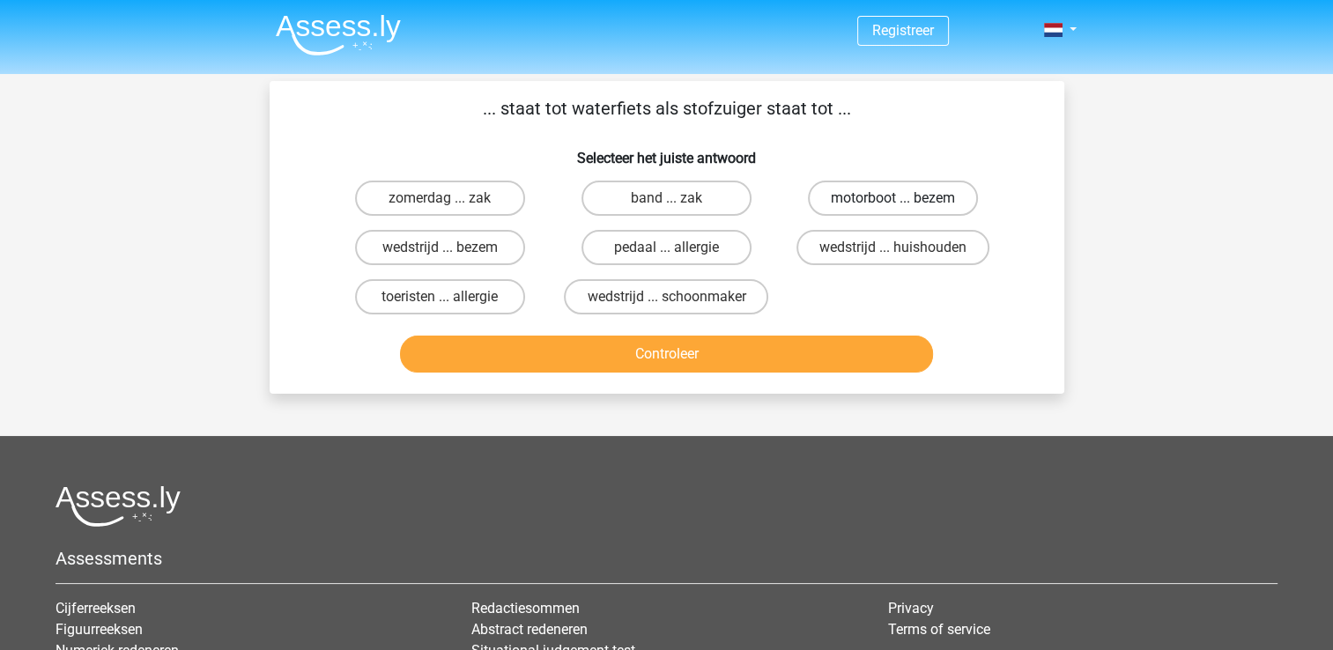
click at [871, 196] on label "motorboot ... bezem" at bounding box center [893, 198] width 170 height 35
click at [893, 198] on input "motorboot ... bezem" at bounding box center [898, 203] width 11 height 11
radio input "true"
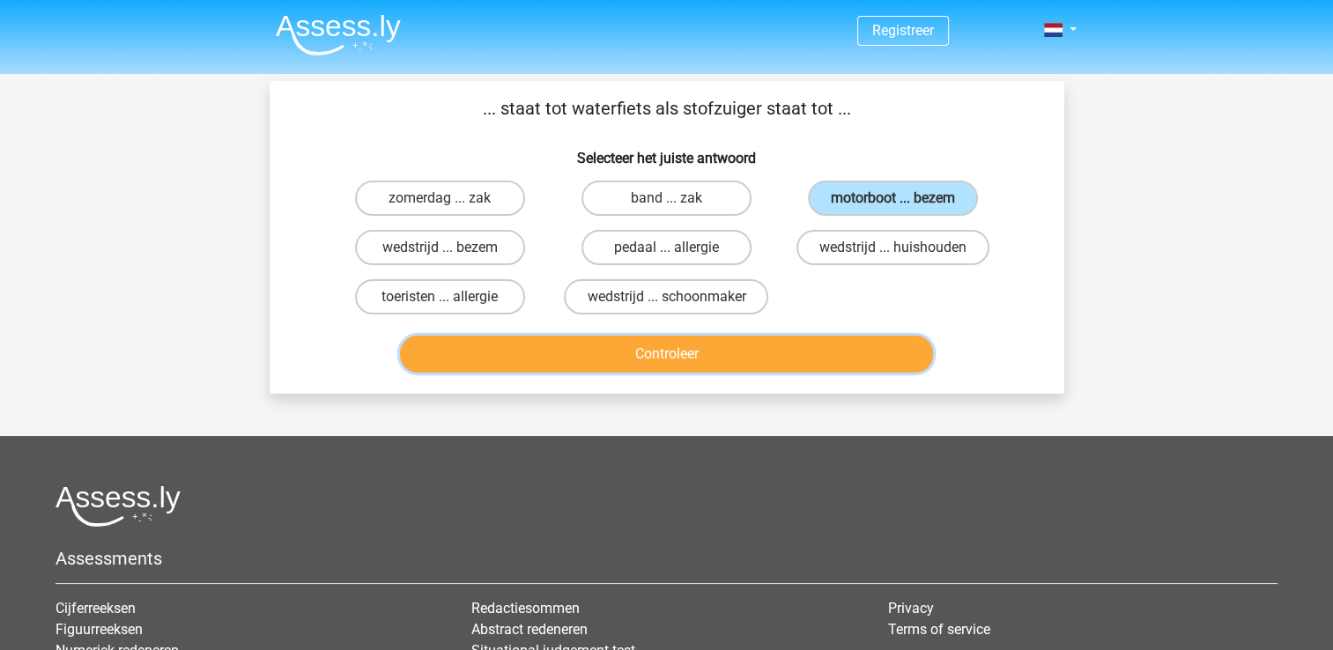
click at [781, 359] on button "Controleer" at bounding box center [666, 354] width 533 height 37
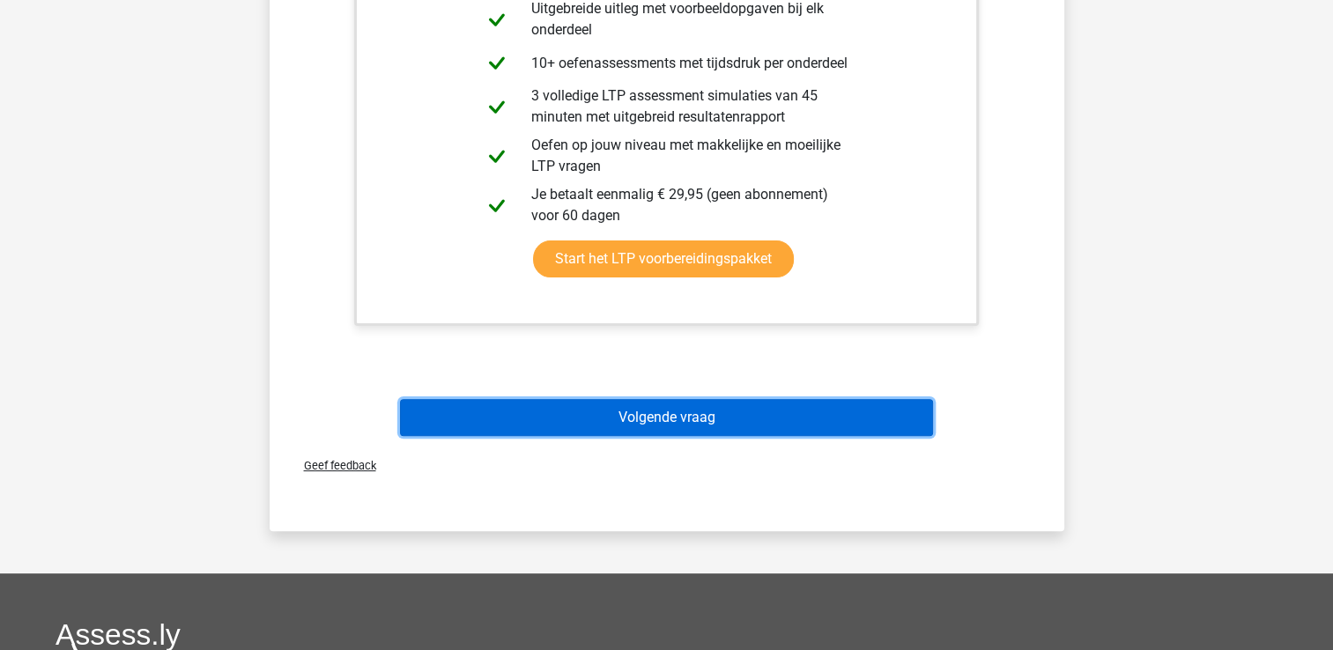
click at [705, 426] on button "Volgende vraag" at bounding box center [666, 417] width 533 height 37
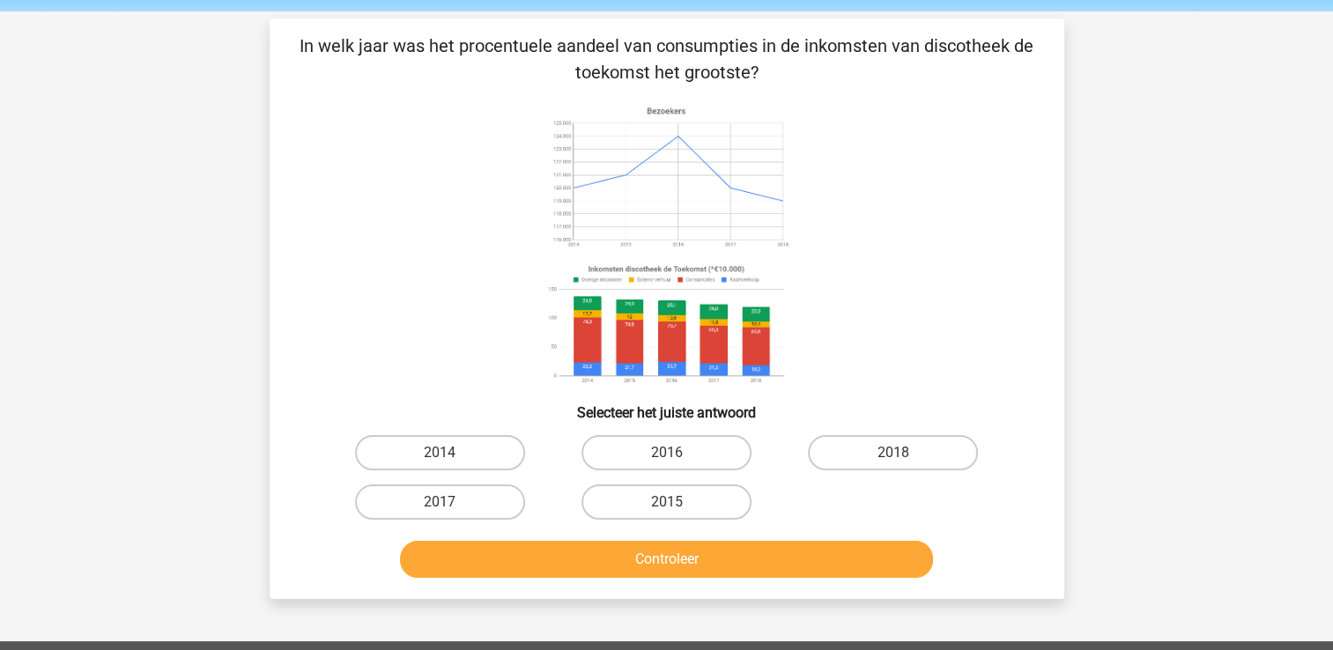
scroll to position [63, 0]
click at [418, 469] on label "2014" at bounding box center [440, 452] width 170 height 35
click at [440, 464] on input "2014" at bounding box center [445, 458] width 11 height 11
radio input "true"
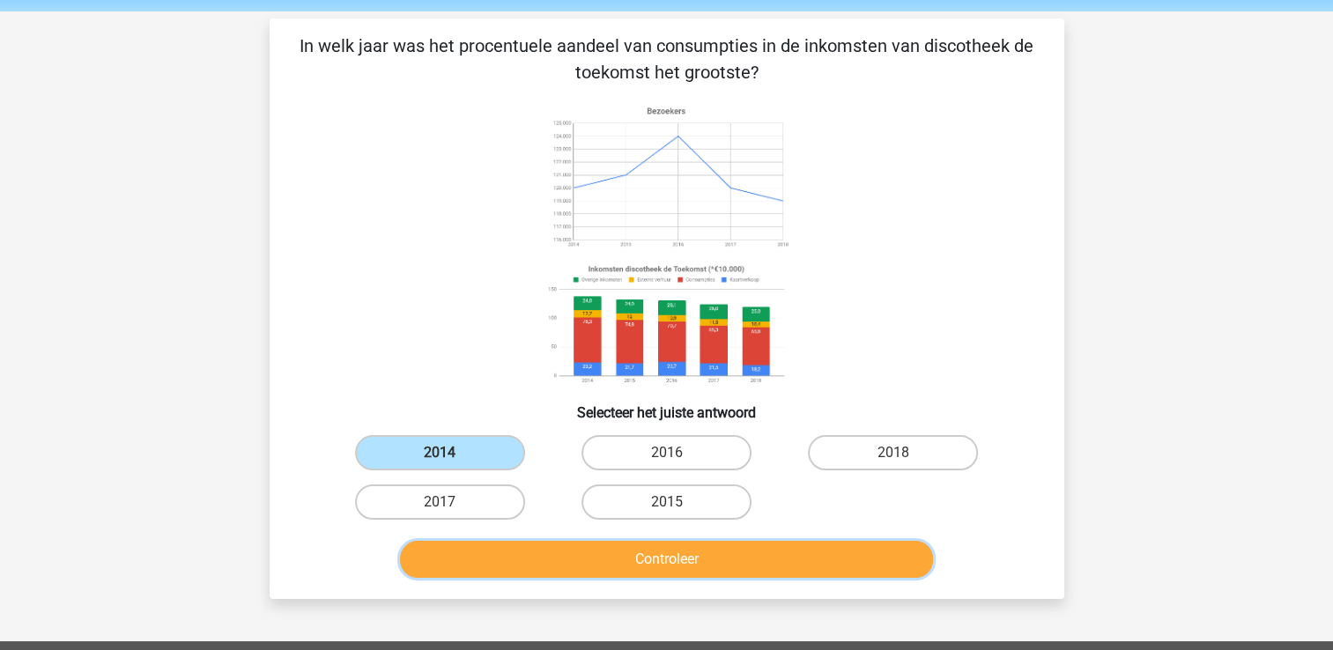
click at [549, 569] on button "Controleer" at bounding box center [666, 559] width 533 height 37
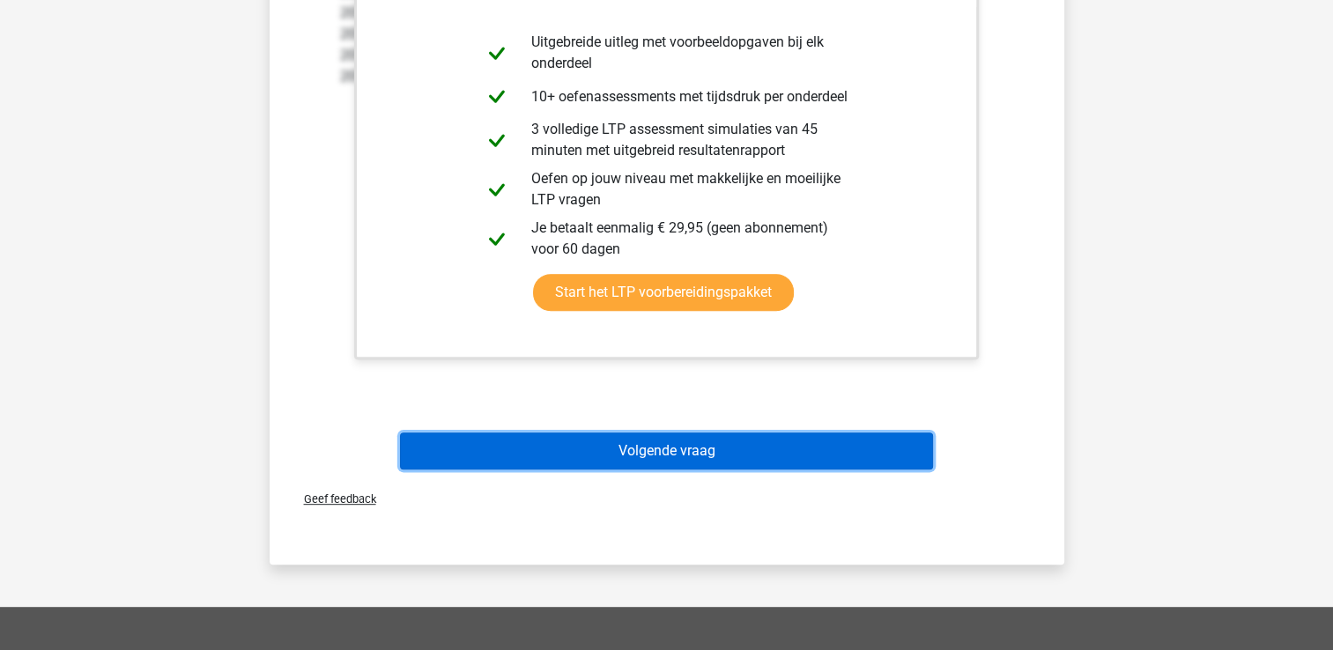
click at [635, 440] on button "Volgende vraag" at bounding box center [666, 450] width 533 height 37
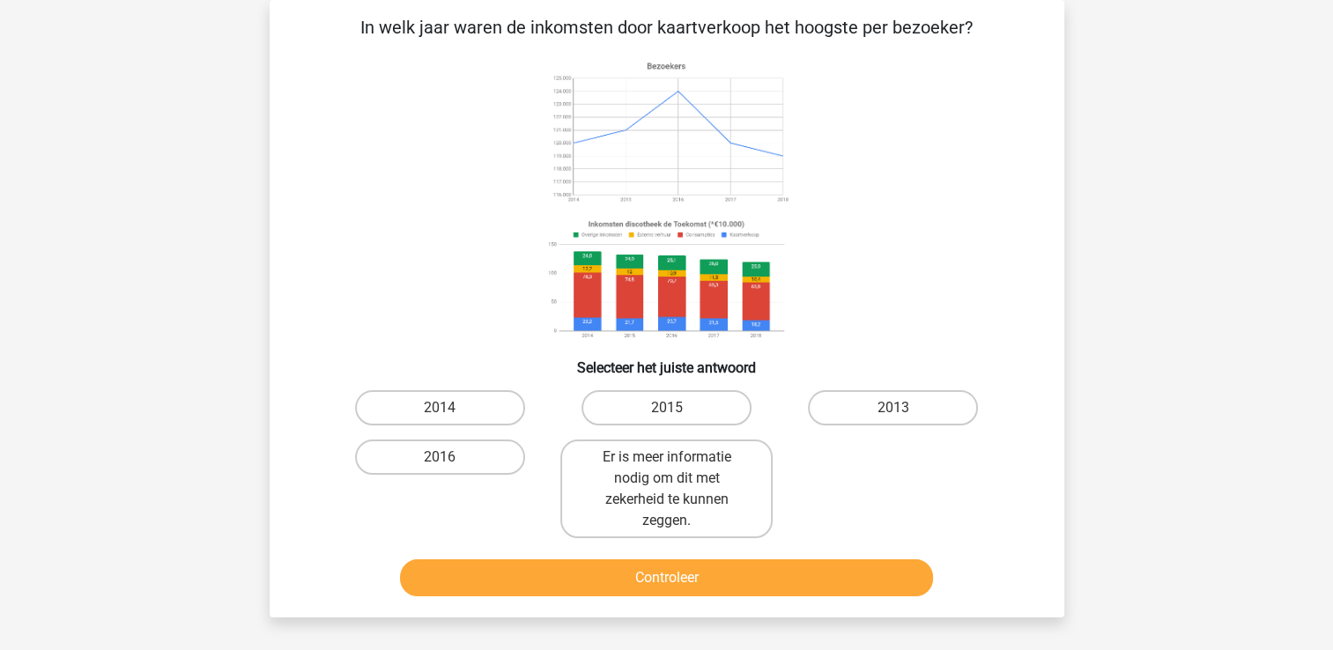
scroll to position [35, 0]
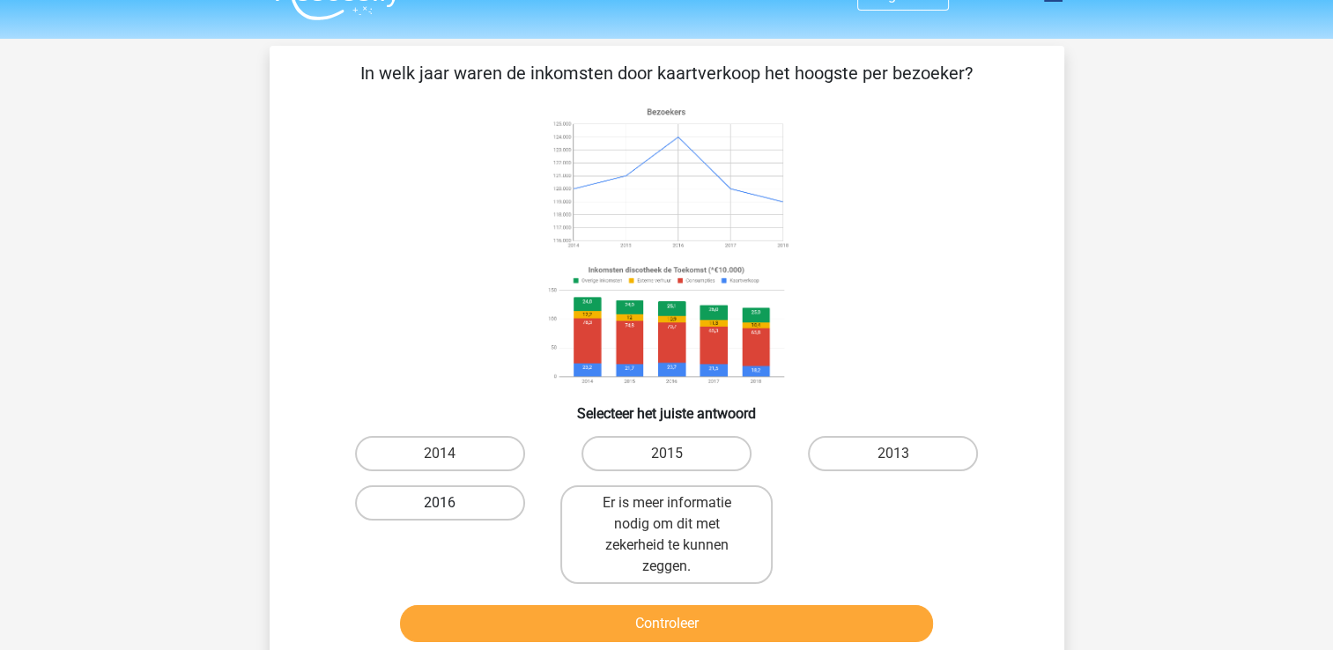
click at [473, 503] on label "2016" at bounding box center [440, 502] width 170 height 35
click at [451, 503] on input "2016" at bounding box center [445, 508] width 11 height 11
radio input "true"
click at [473, 503] on label "2016" at bounding box center [440, 502] width 170 height 35
click at [451, 503] on input "2016" at bounding box center [445, 508] width 11 height 11
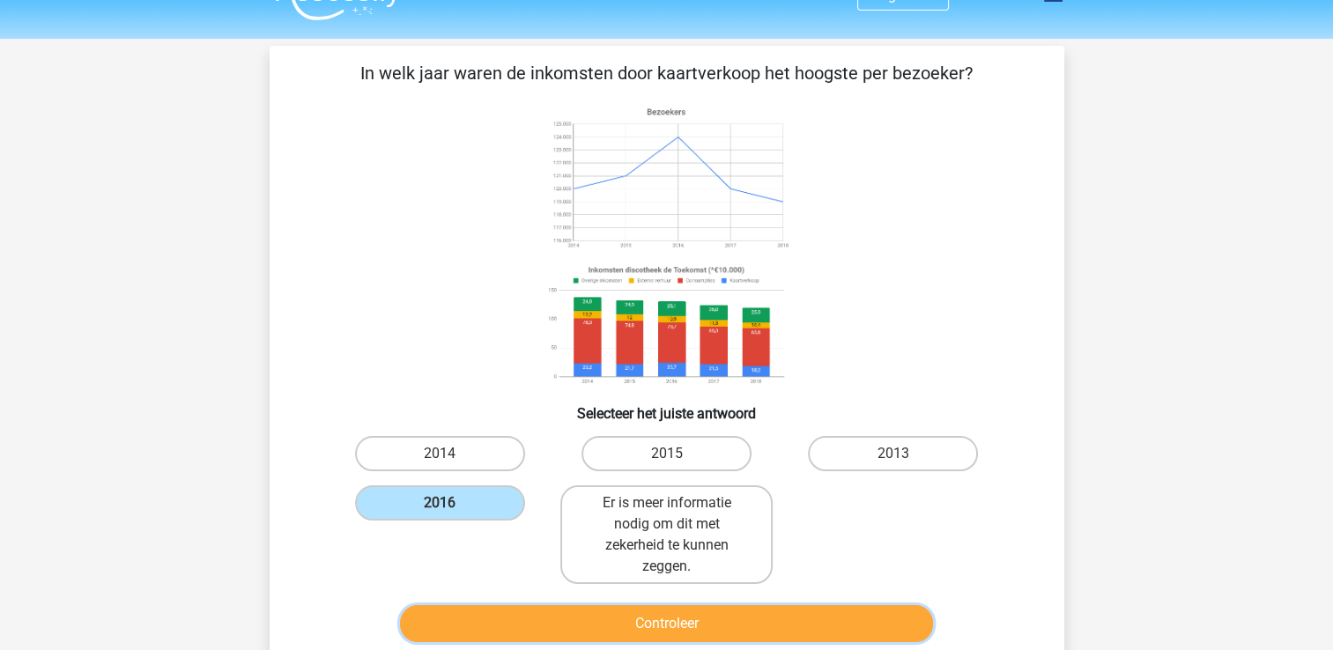
click at [627, 637] on button "Controleer" at bounding box center [666, 623] width 533 height 37
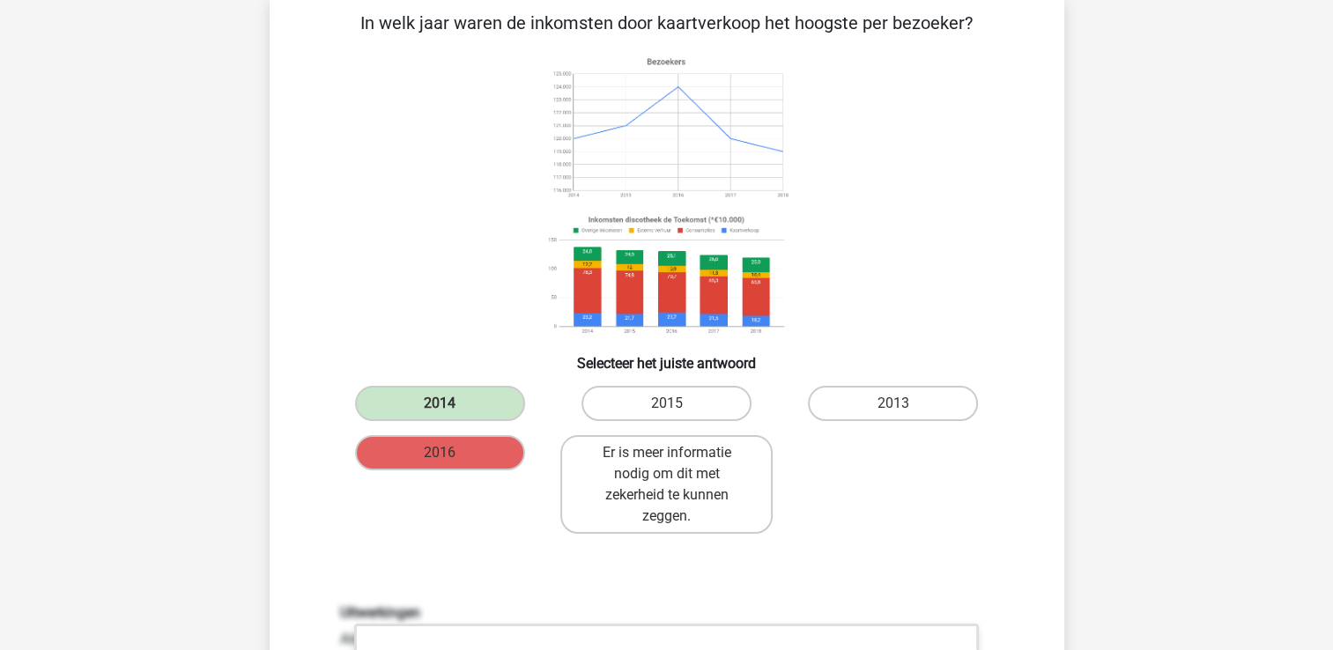
scroll to position [83, 0]
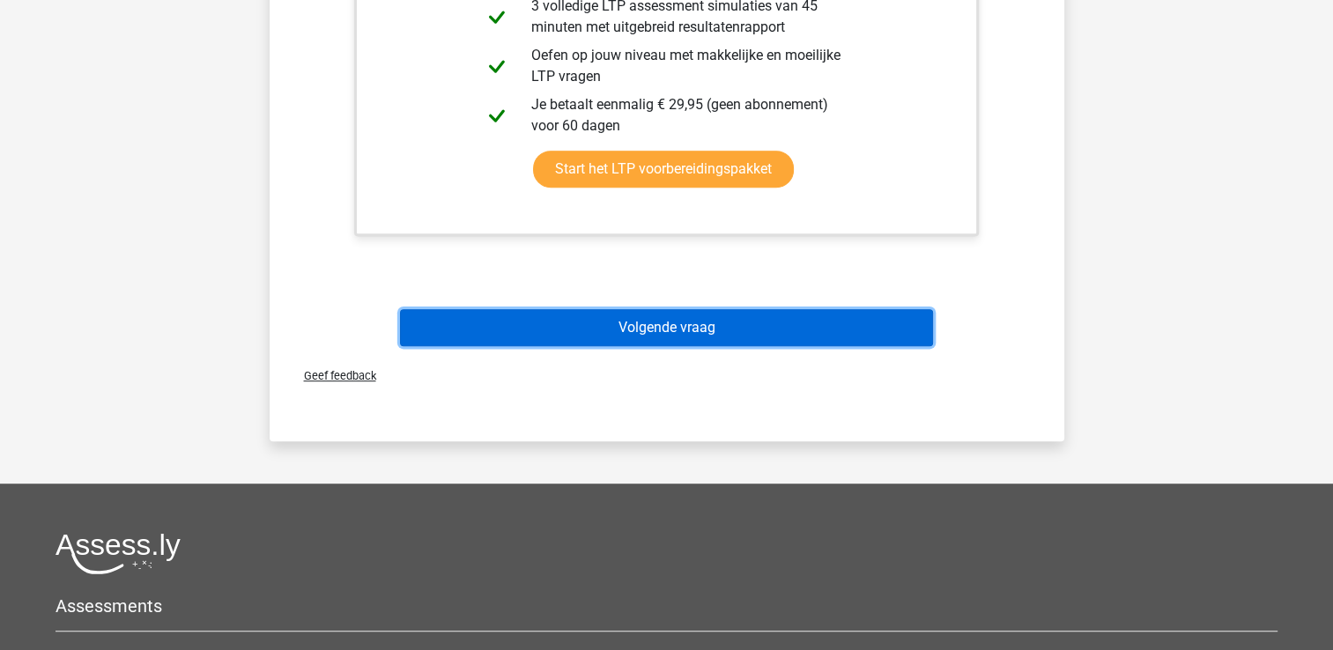
click at [733, 319] on button "Volgende vraag" at bounding box center [666, 327] width 533 height 37
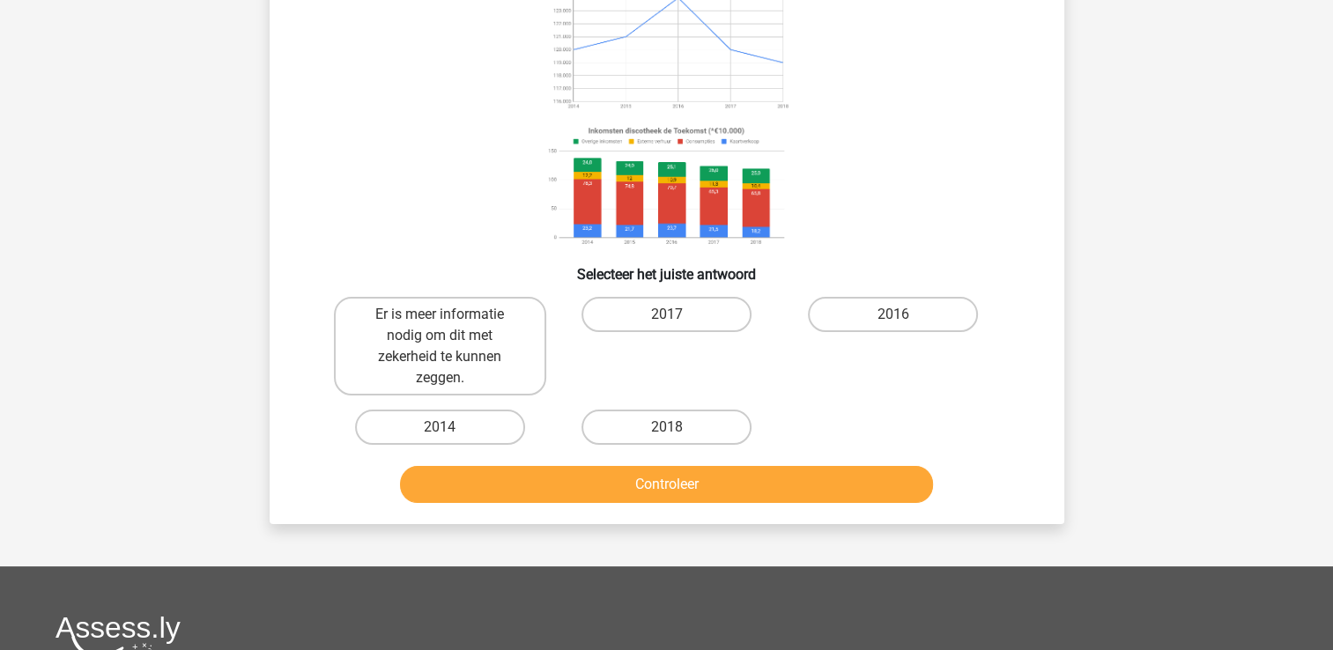
scroll to position [188, 0]
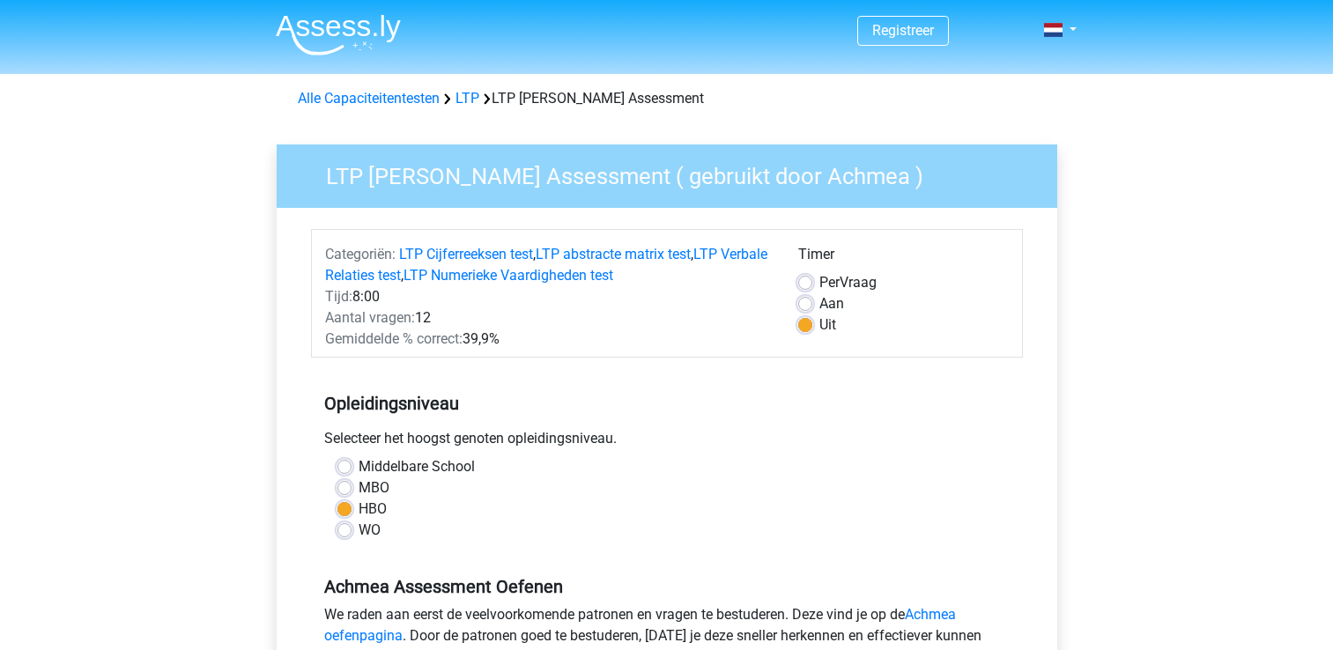
scroll to position [270, 0]
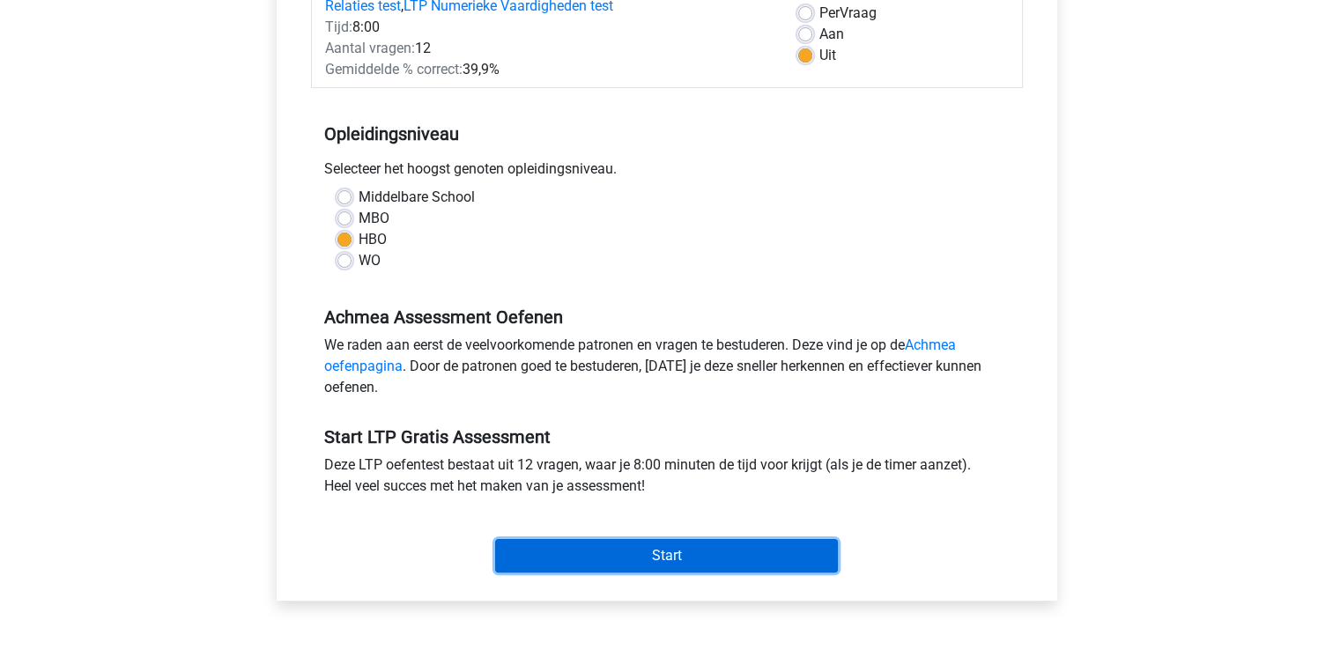
click at [717, 560] on input "Start" at bounding box center [666, 555] width 343 height 33
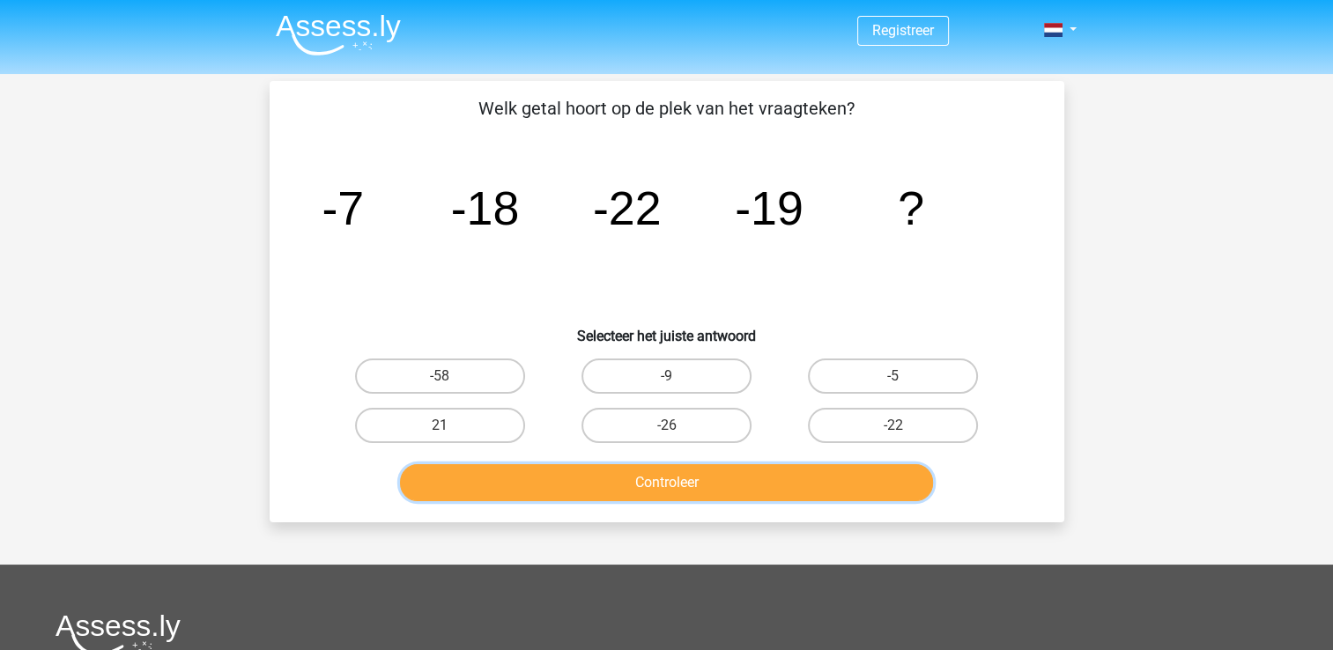
click at [698, 480] on button "Controleer" at bounding box center [666, 482] width 533 height 37
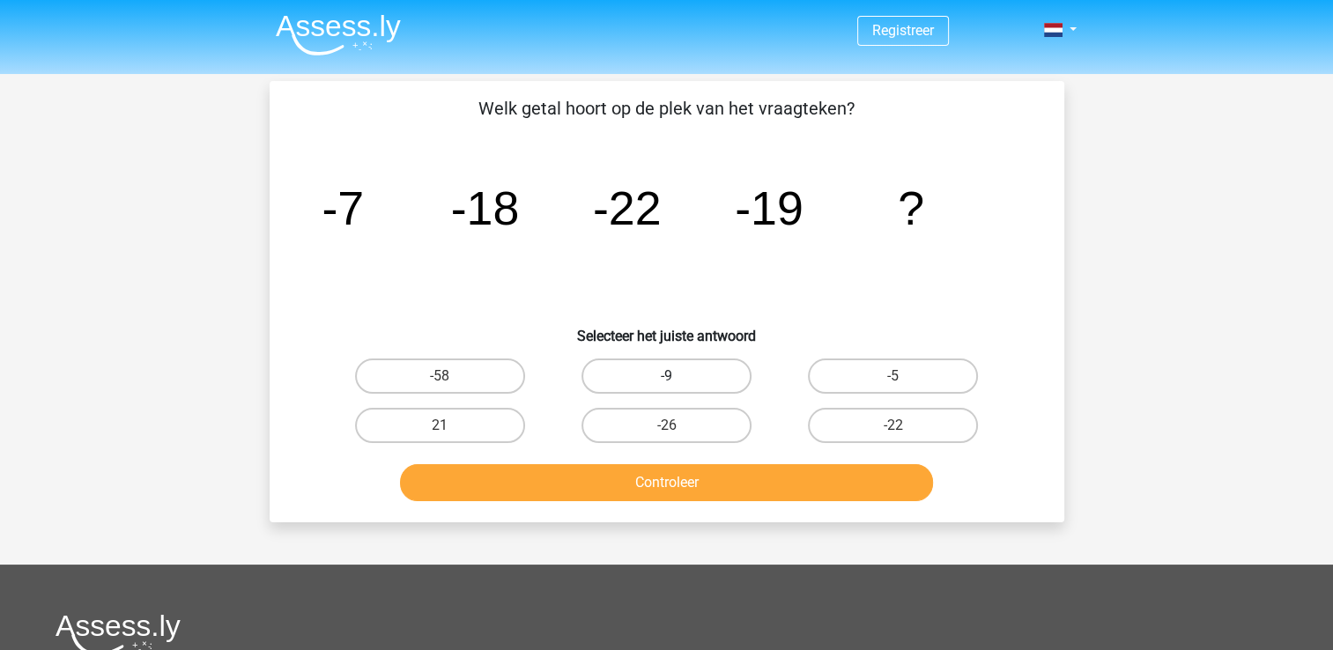
click at [687, 391] on label "-9" at bounding box center [666, 375] width 170 height 35
click at [677, 388] on input "-9" at bounding box center [671, 381] width 11 height 11
radio input "true"
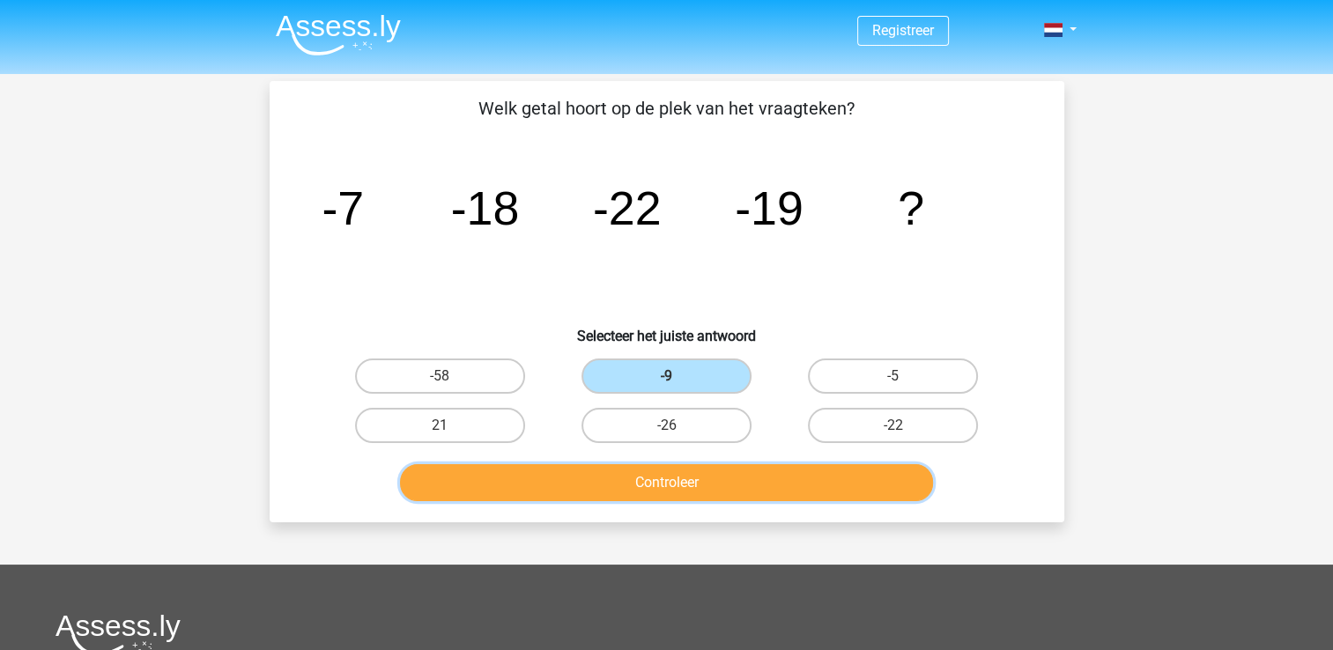
click at [710, 470] on button "Controleer" at bounding box center [666, 482] width 533 height 37
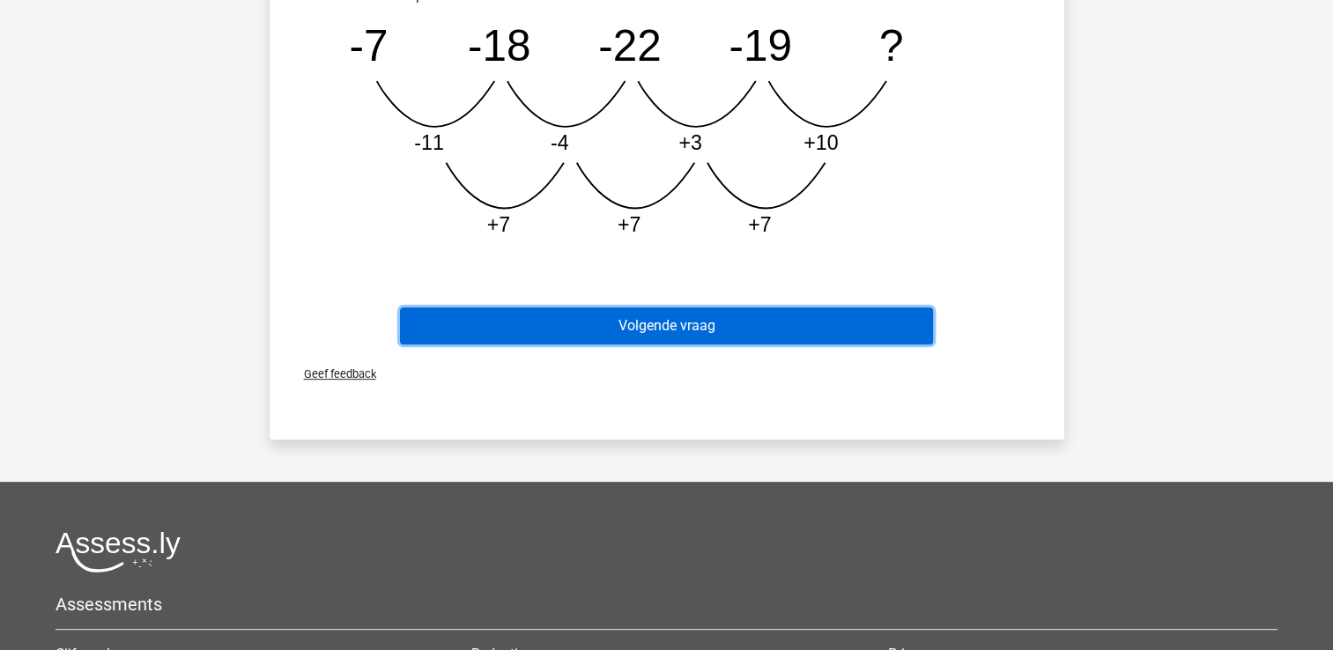
click at [715, 329] on button "Volgende vraag" at bounding box center [666, 325] width 533 height 37
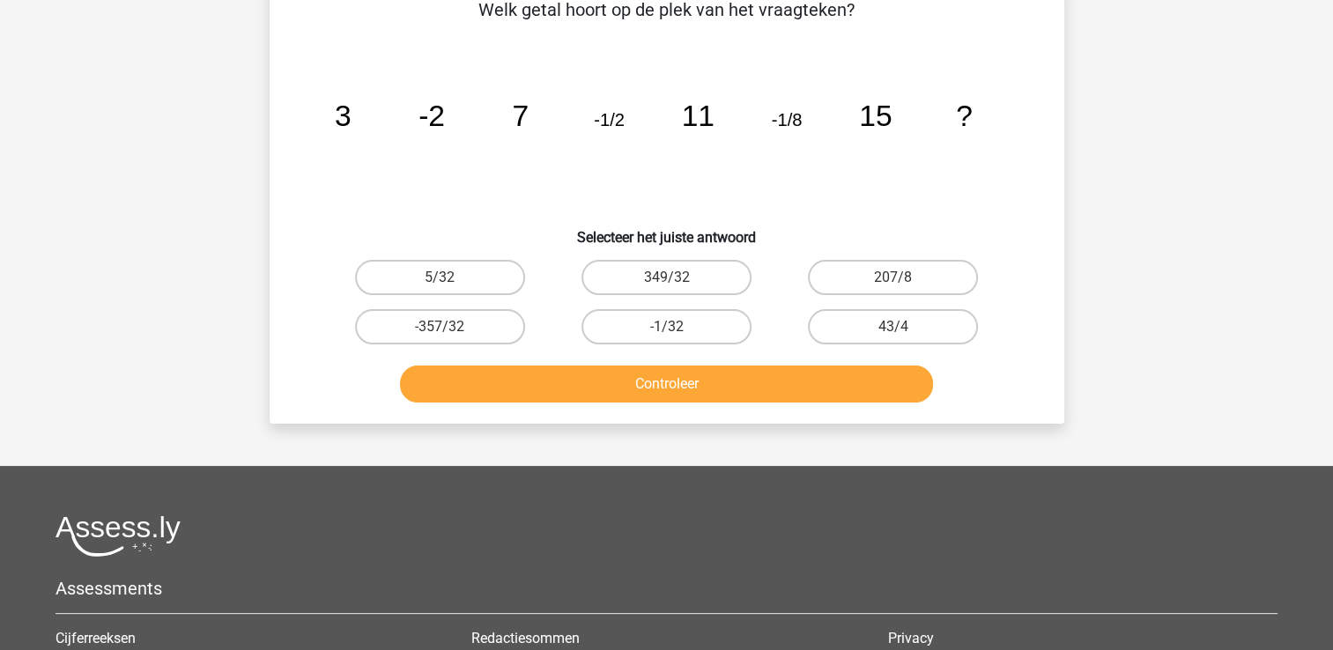
scroll to position [81, 0]
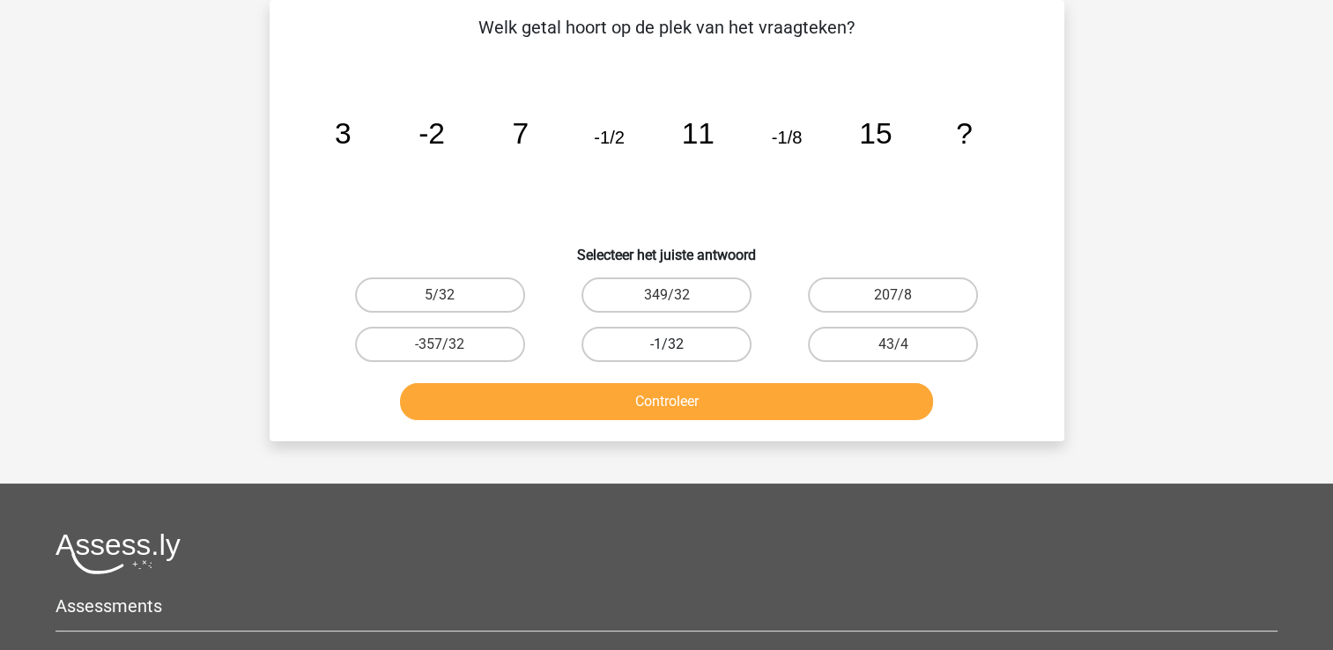
click at [682, 340] on label "-1/32" at bounding box center [666, 344] width 170 height 35
click at [677, 344] on input "-1/32" at bounding box center [671, 349] width 11 height 11
radio input "true"
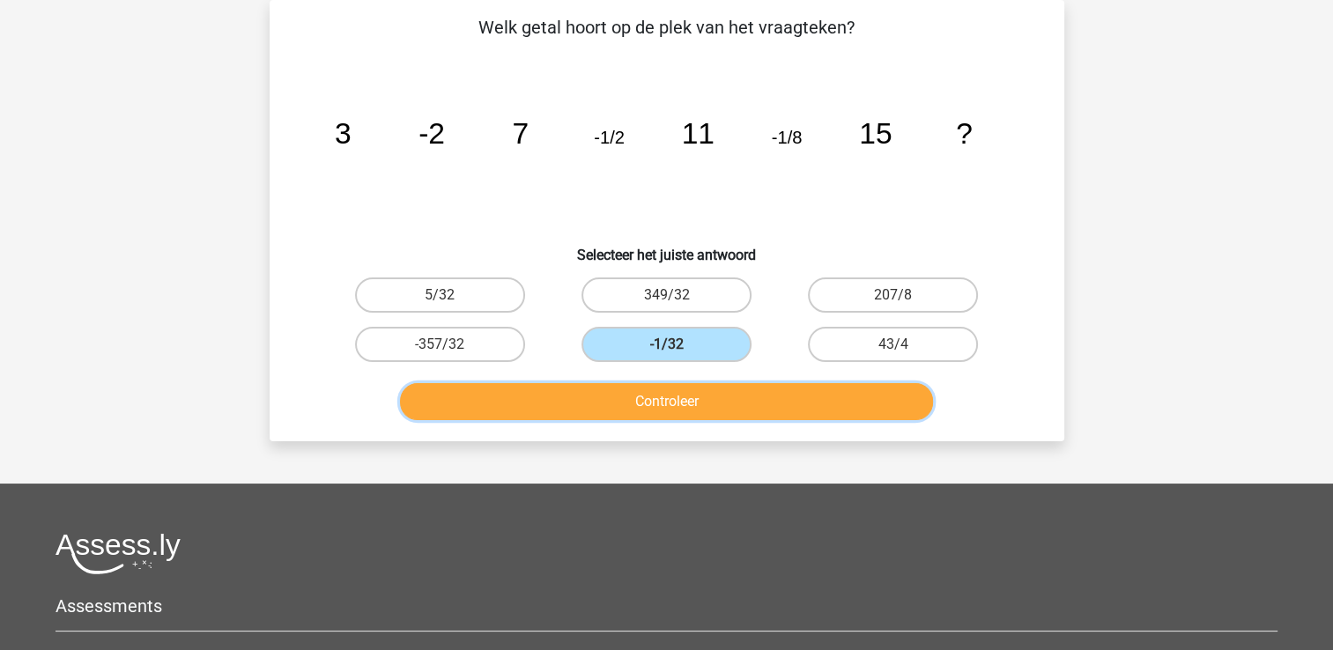
click at [698, 397] on button "Controleer" at bounding box center [666, 401] width 533 height 37
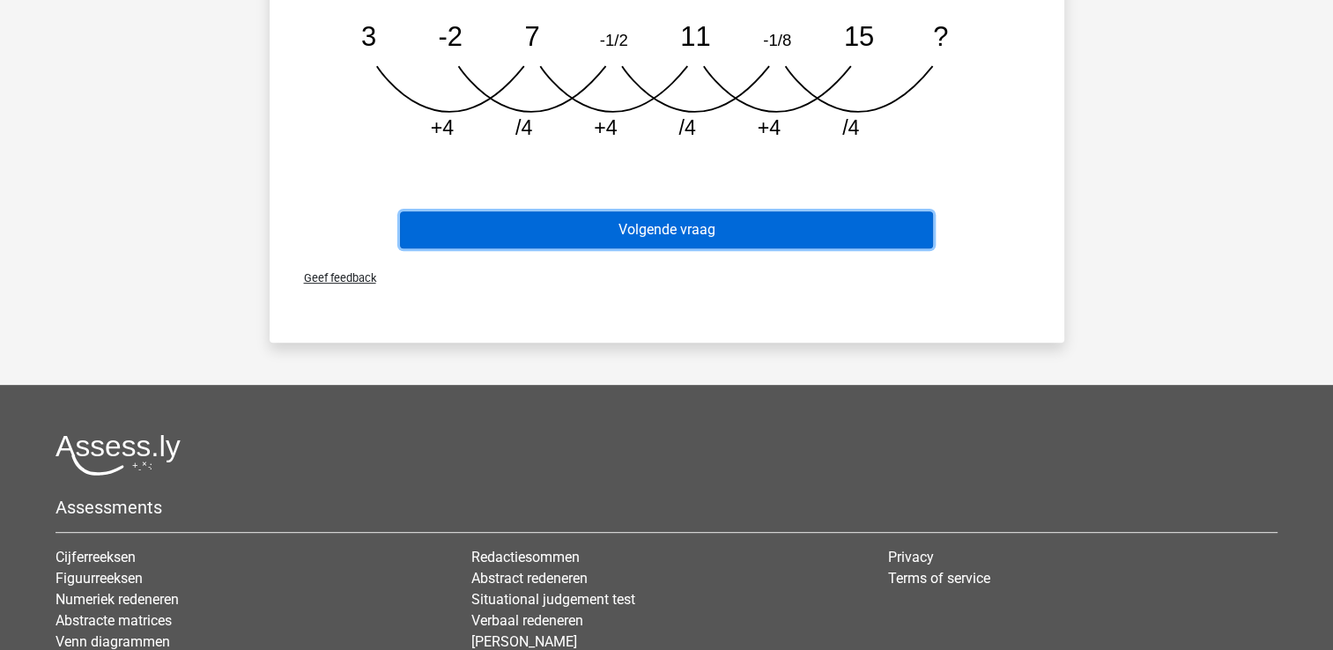
click at [678, 233] on button "Volgende vraag" at bounding box center [666, 229] width 533 height 37
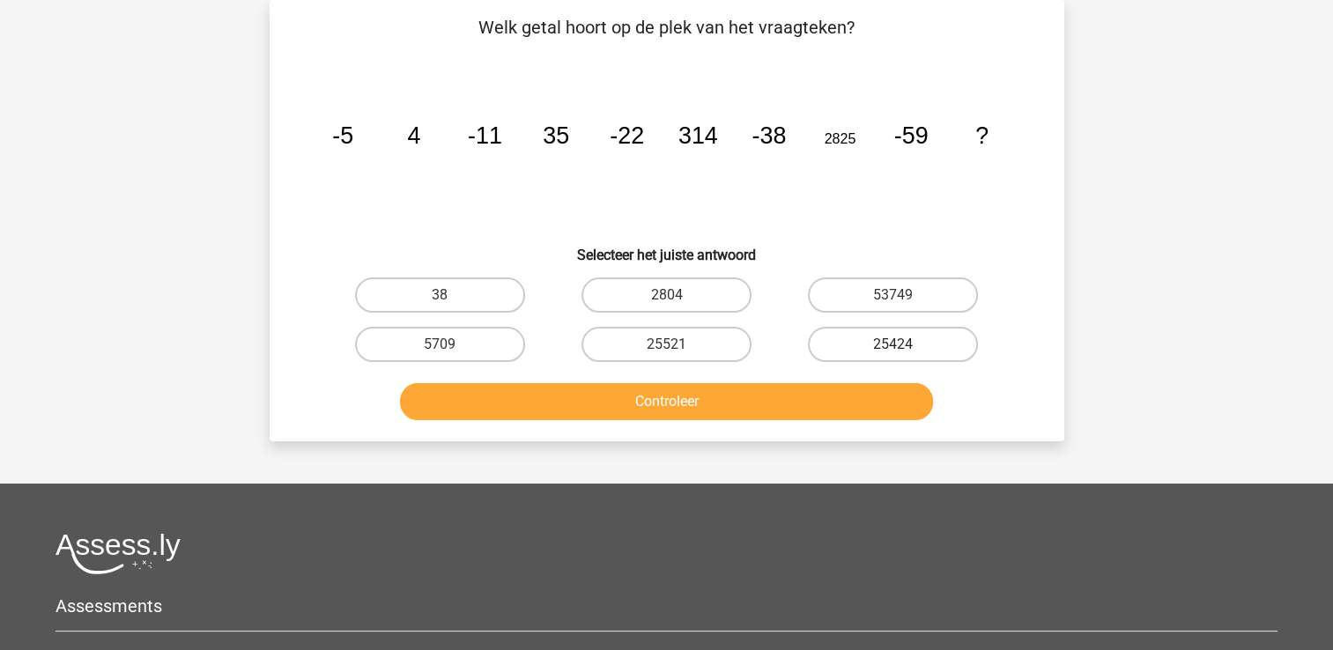
click at [861, 333] on label "25424" at bounding box center [893, 344] width 170 height 35
click at [893, 344] on input "25424" at bounding box center [898, 349] width 11 height 11
radio input "true"
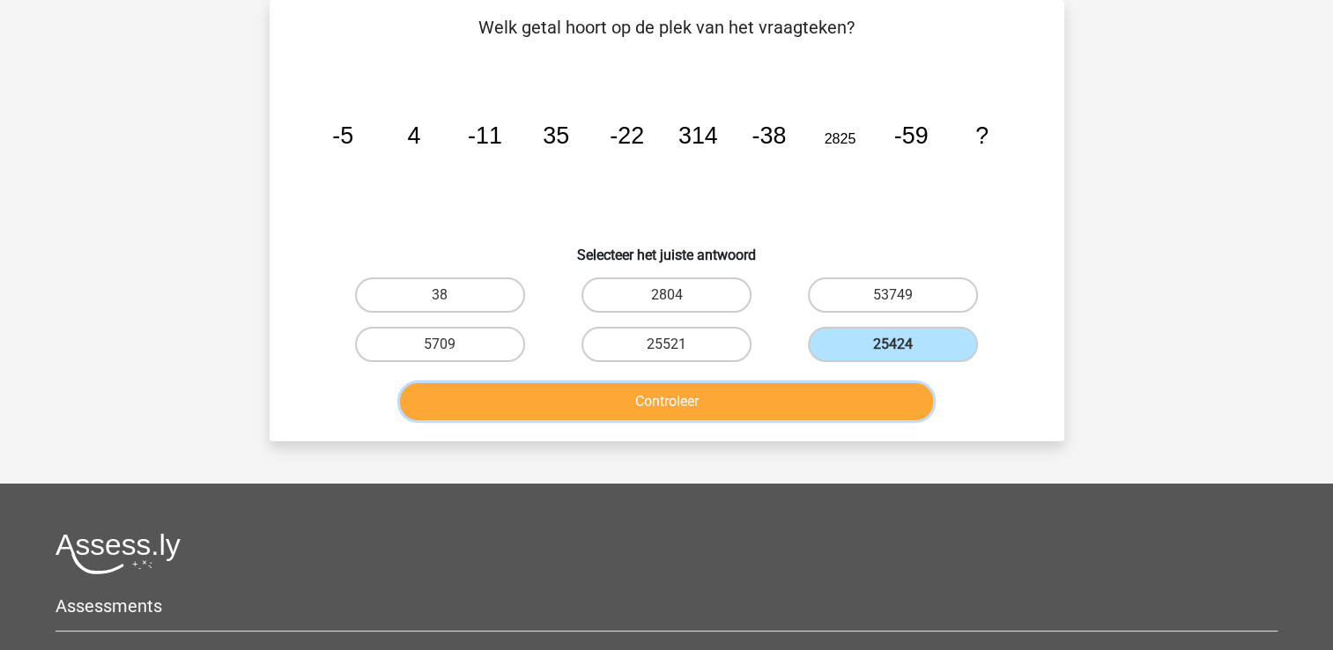
click at [757, 395] on button "Controleer" at bounding box center [666, 401] width 533 height 37
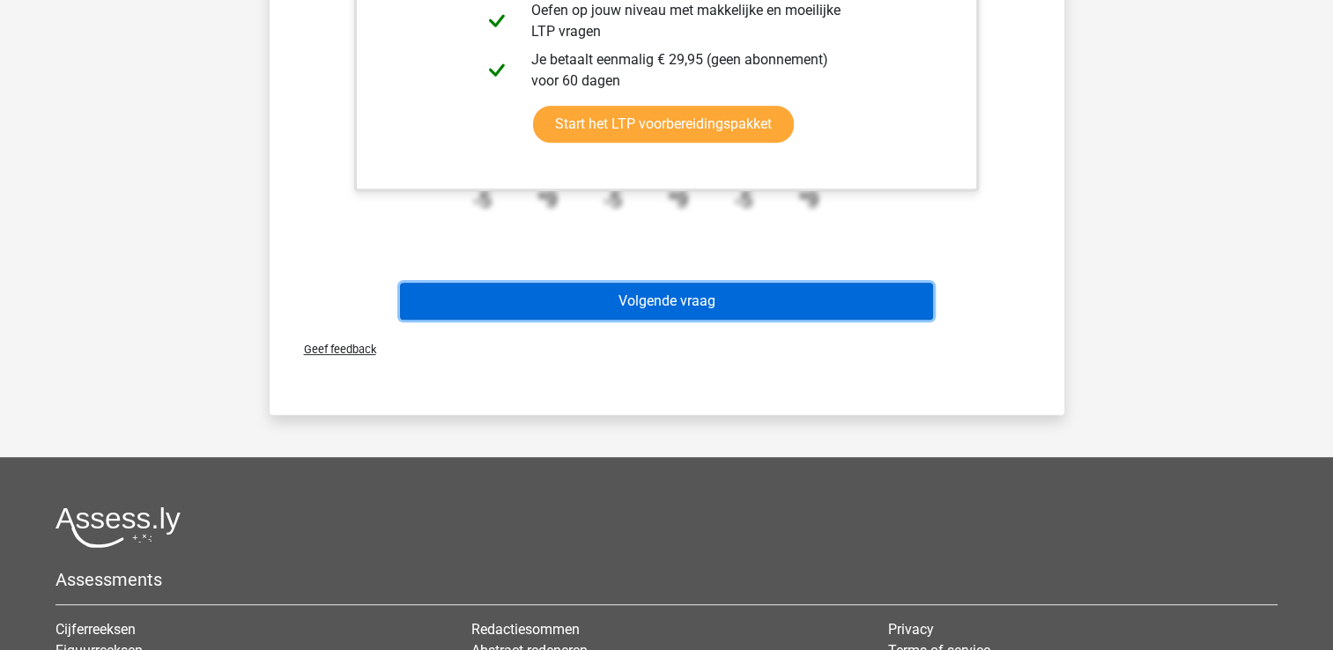
click at [698, 301] on button "Volgende vraag" at bounding box center [666, 301] width 533 height 37
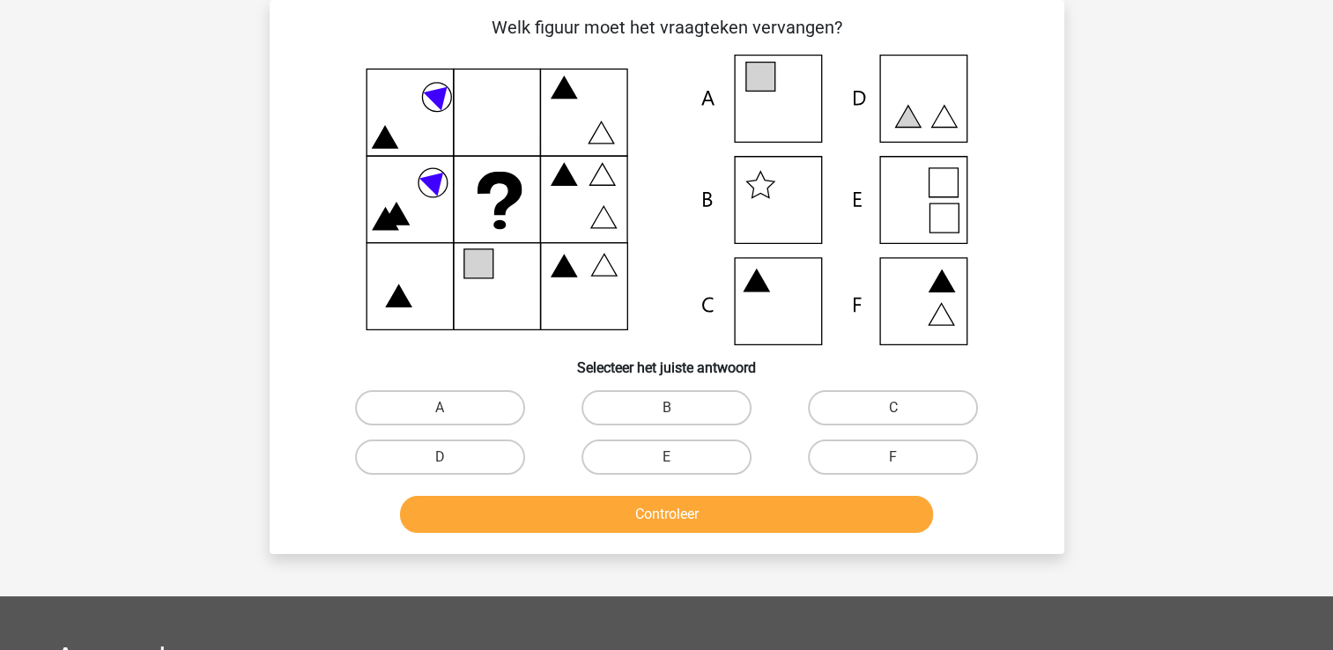
scroll to position [115, 0]
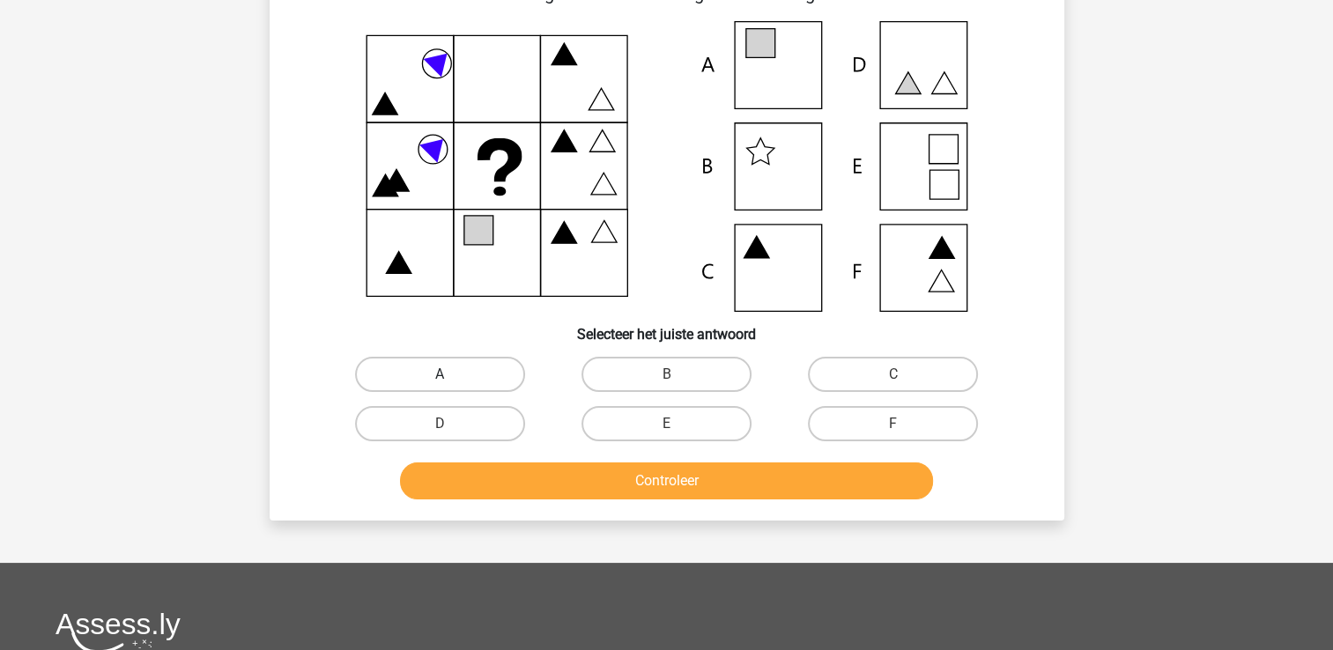
click at [461, 369] on label "A" at bounding box center [440, 374] width 170 height 35
click at [451, 374] on input "A" at bounding box center [445, 379] width 11 height 11
radio input "true"
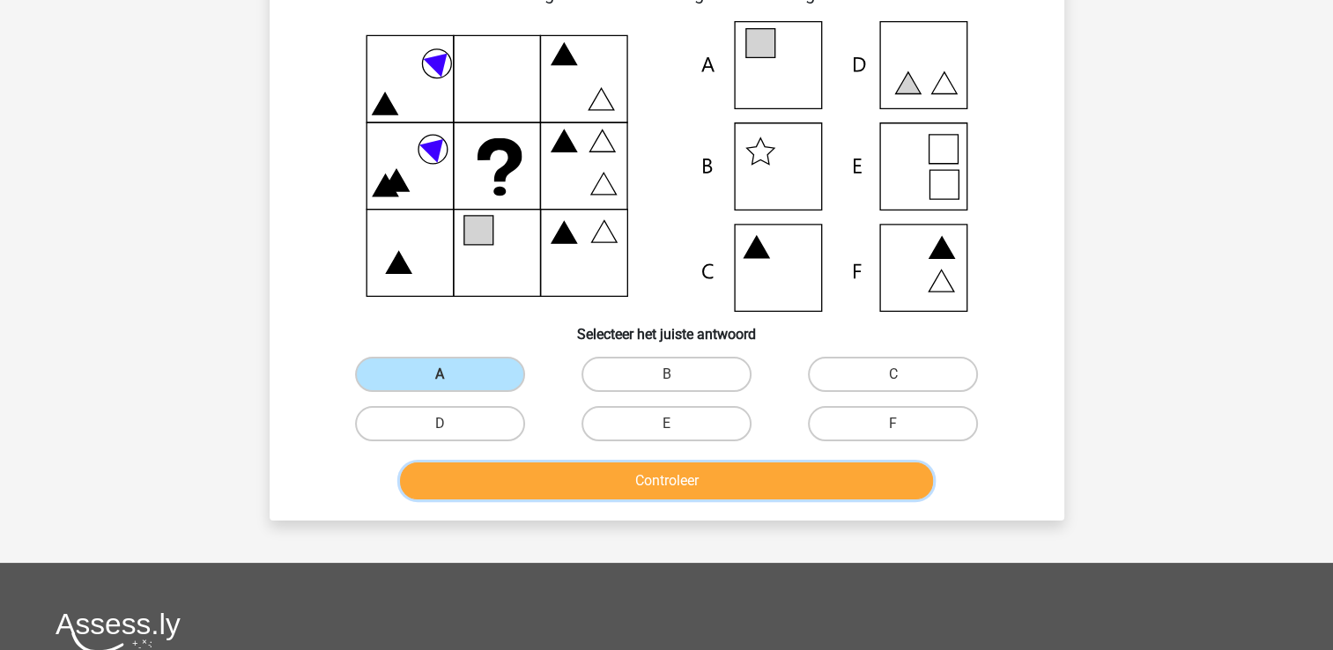
click at [605, 495] on button "Controleer" at bounding box center [666, 480] width 533 height 37
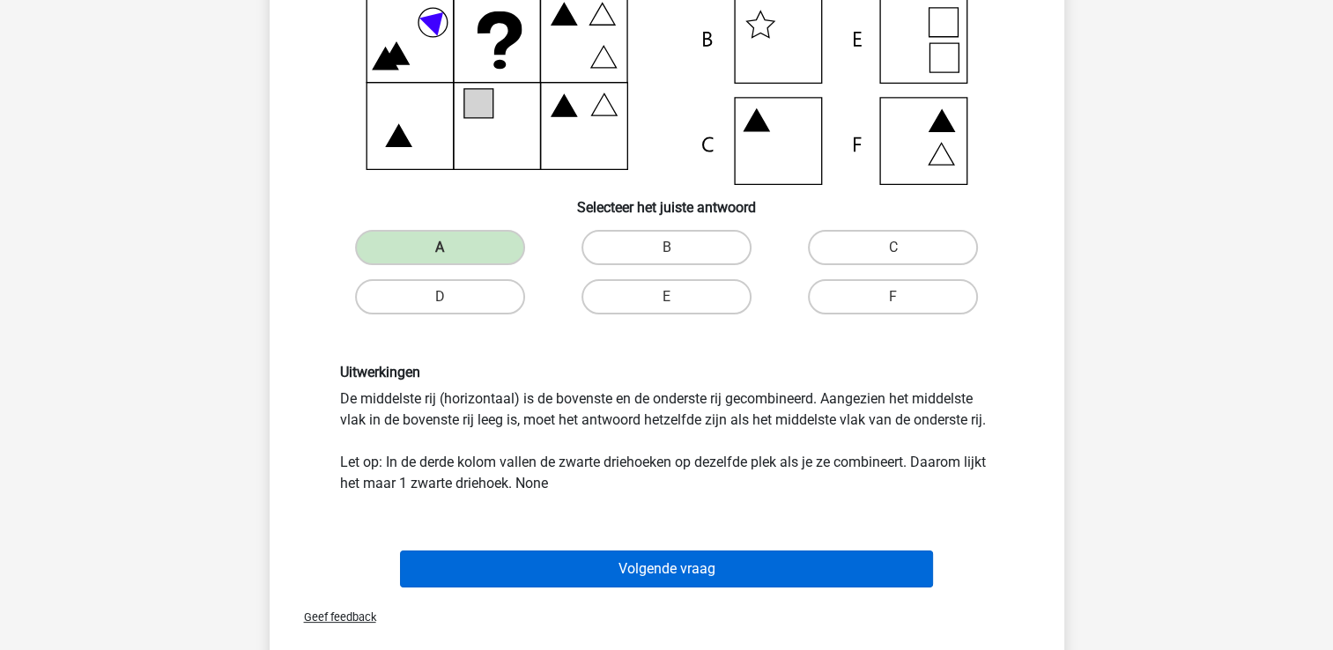
scroll to position [329, 0]
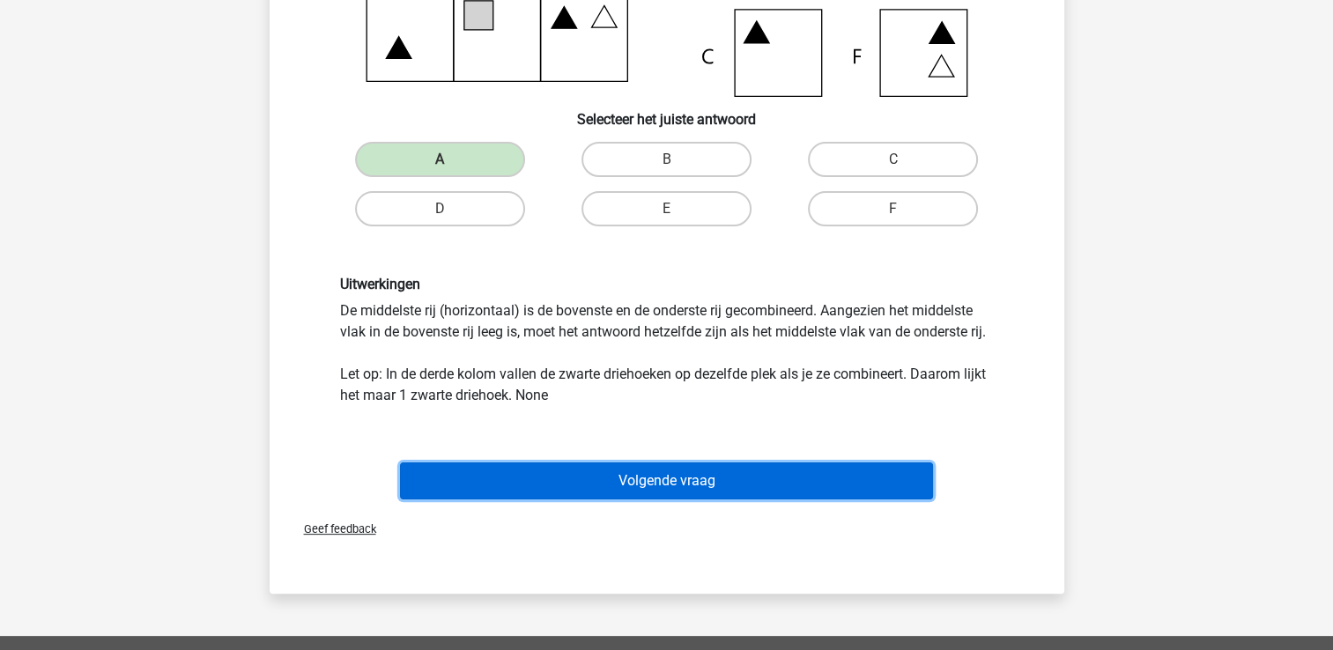
click at [722, 470] on button "Volgende vraag" at bounding box center [666, 480] width 533 height 37
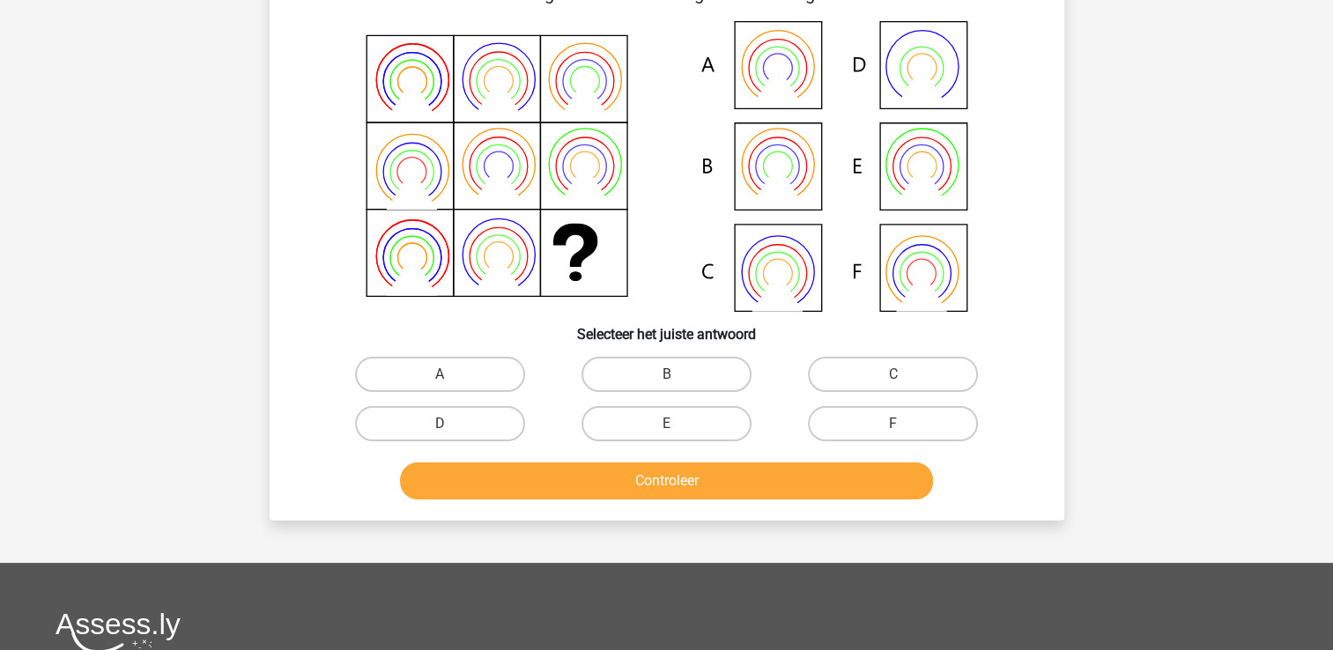
scroll to position [81, 0]
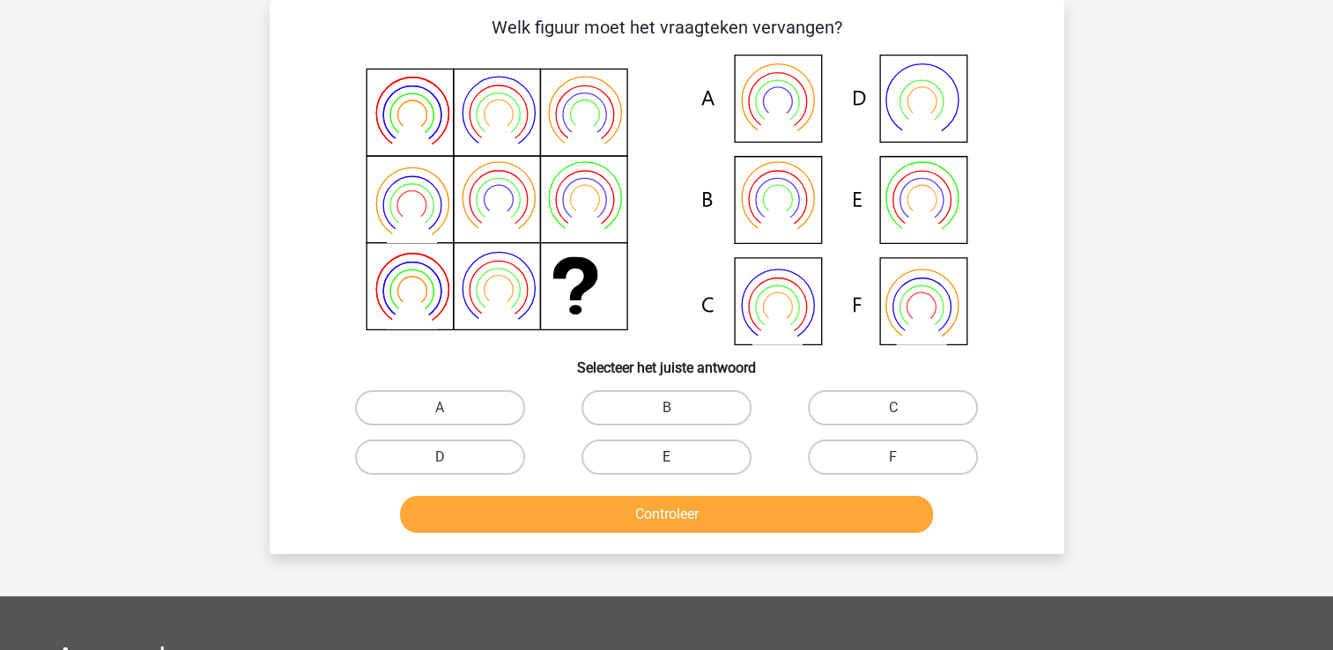
click at [682, 461] on label "E" at bounding box center [666, 457] width 170 height 35
click at [677, 461] on input "E" at bounding box center [671, 462] width 11 height 11
radio input "true"
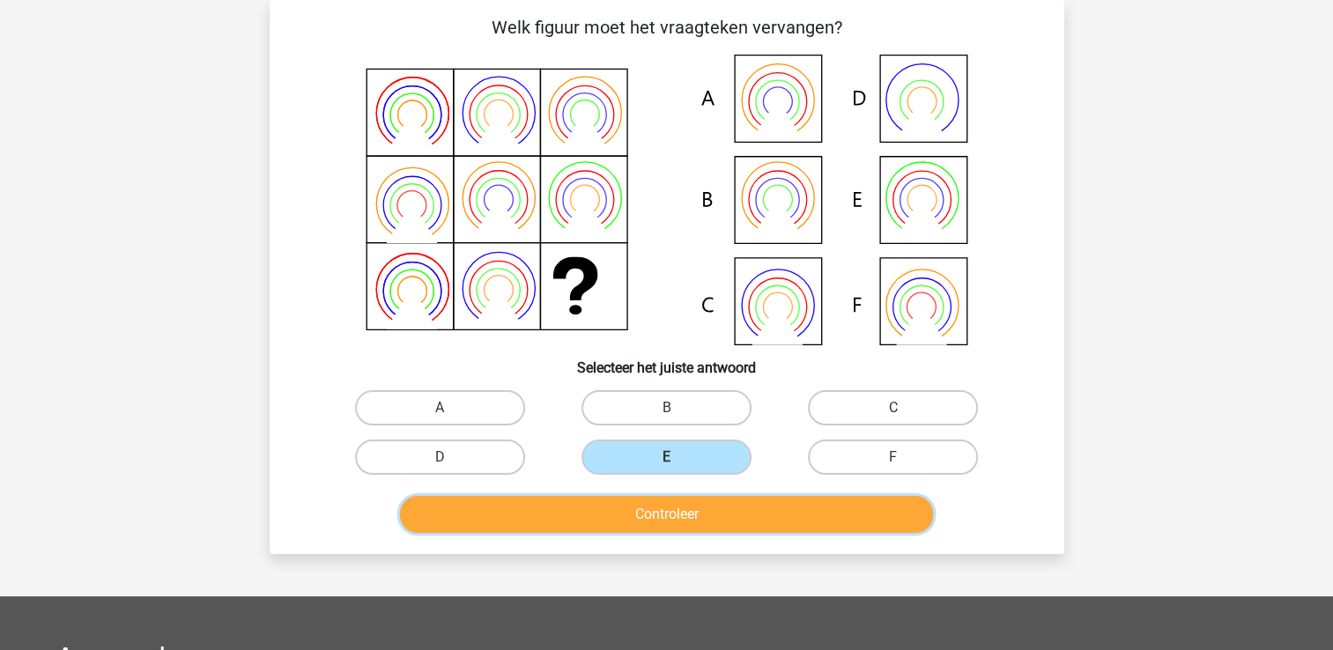
click at [697, 503] on button "Controleer" at bounding box center [666, 514] width 533 height 37
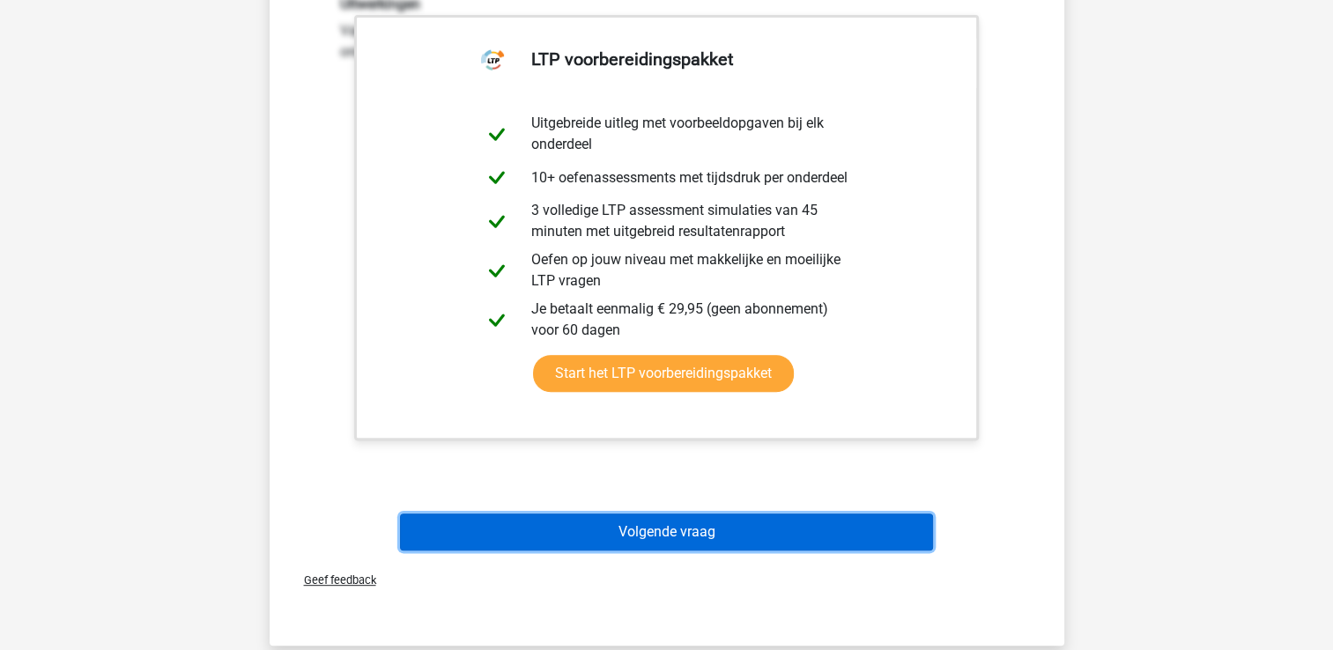
click at [726, 541] on button "Volgende vraag" at bounding box center [666, 532] width 533 height 37
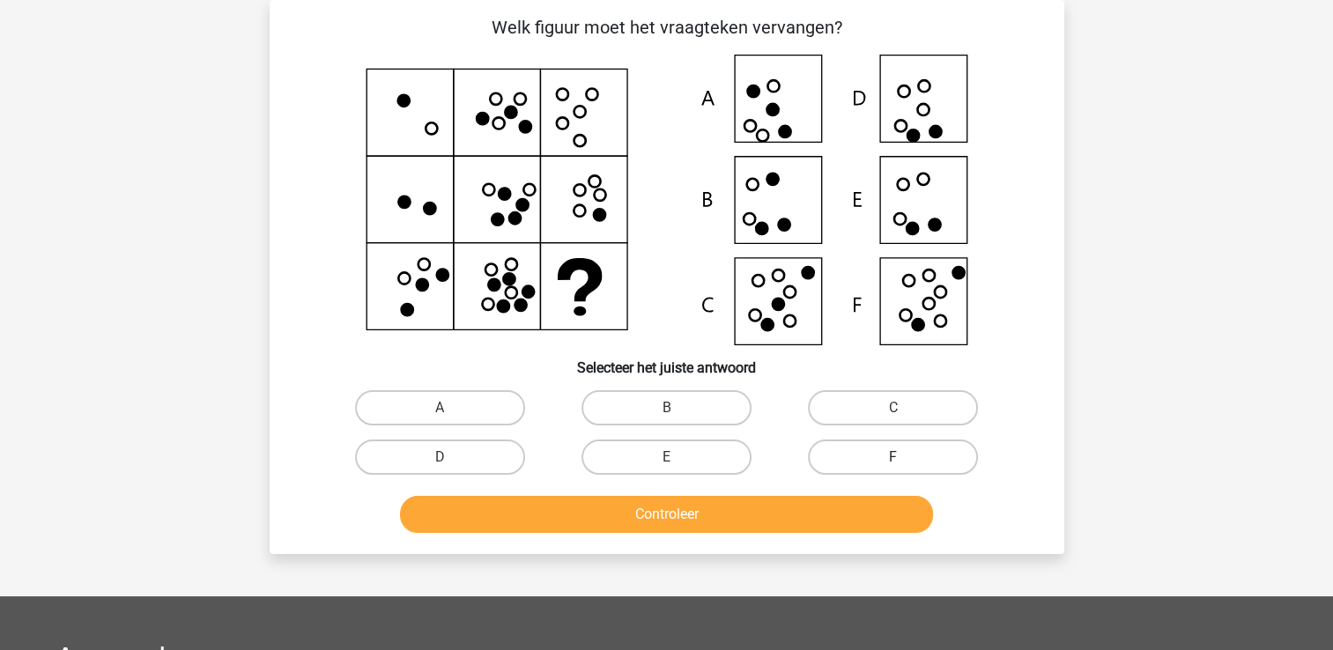
click at [851, 470] on label "F" at bounding box center [893, 457] width 170 height 35
click at [893, 469] on input "F" at bounding box center [898, 462] width 11 height 11
radio input "true"
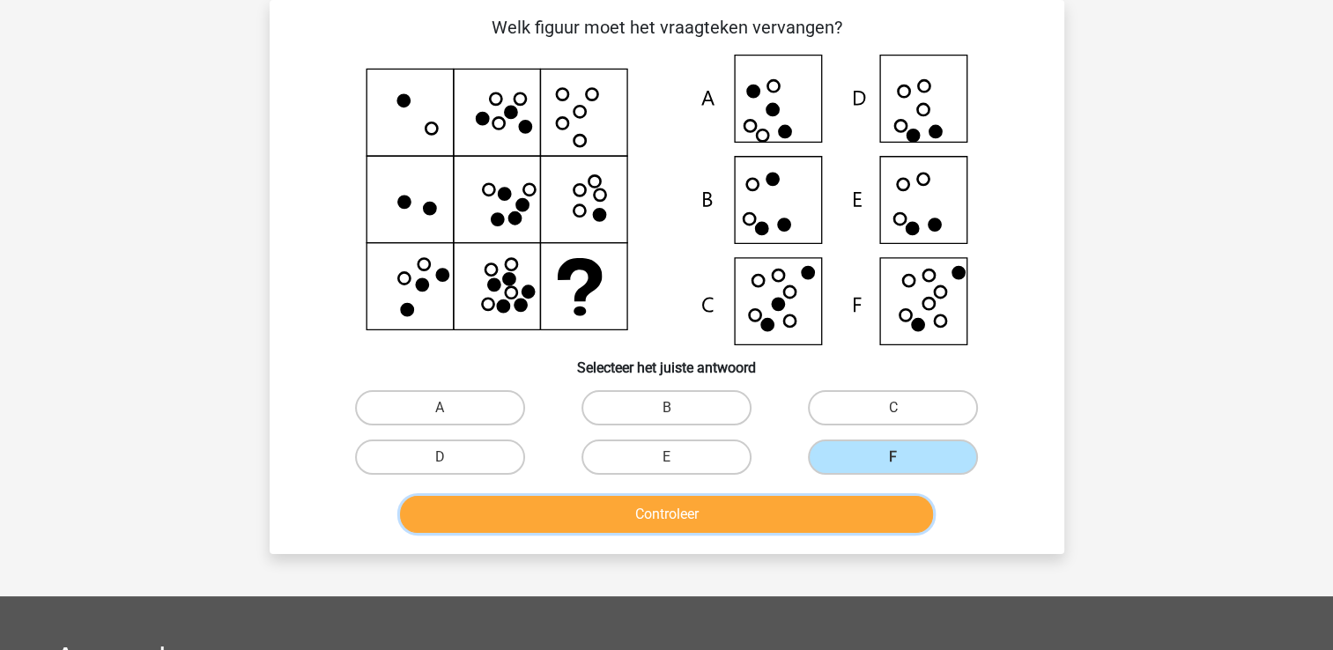
click at [851, 512] on button "Controleer" at bounding box center [666, 514] width 533 height 37
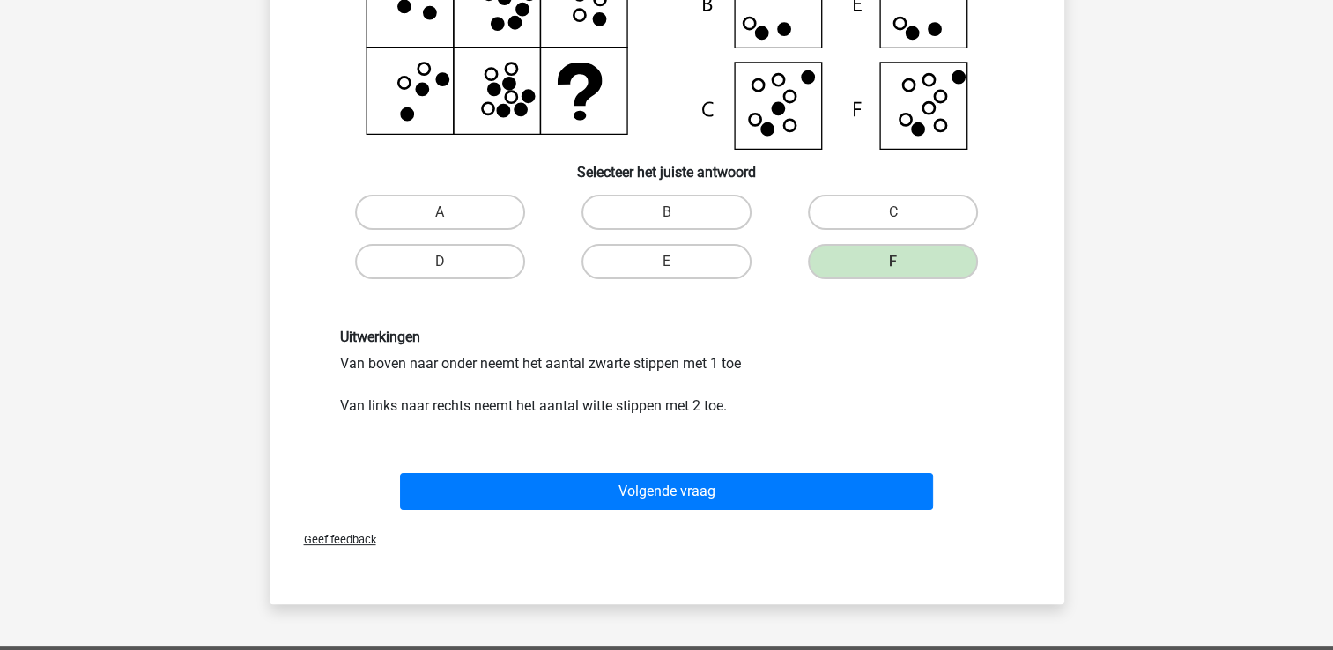
scroll to position [276, 0]
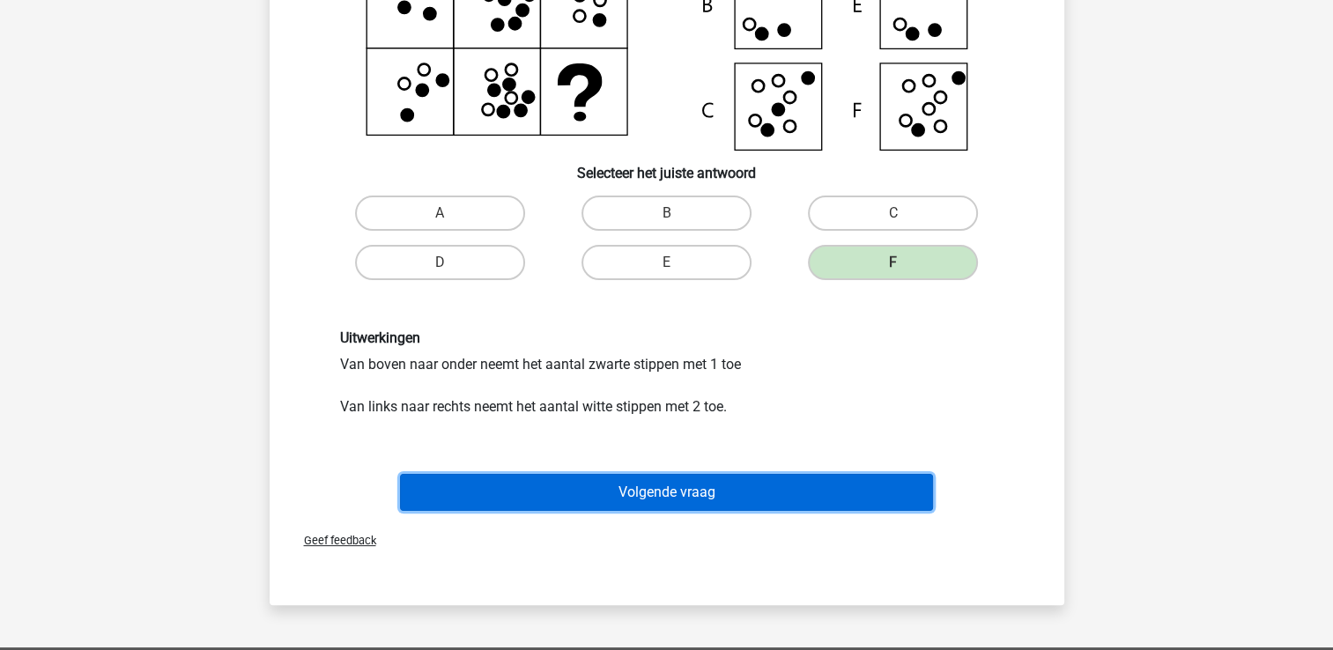
click at [734, 487] on button "Volgende vraag" at bounding box center [666, 492] width 533 height 37
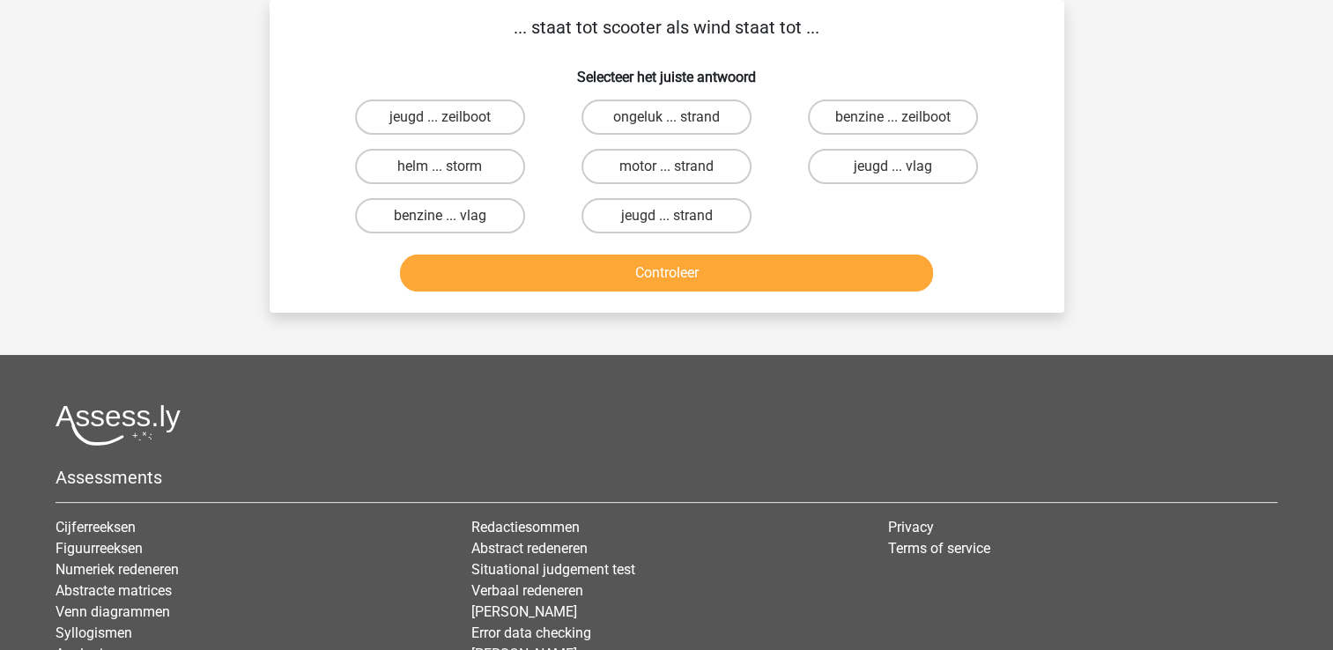
scroll to position [0, 0]
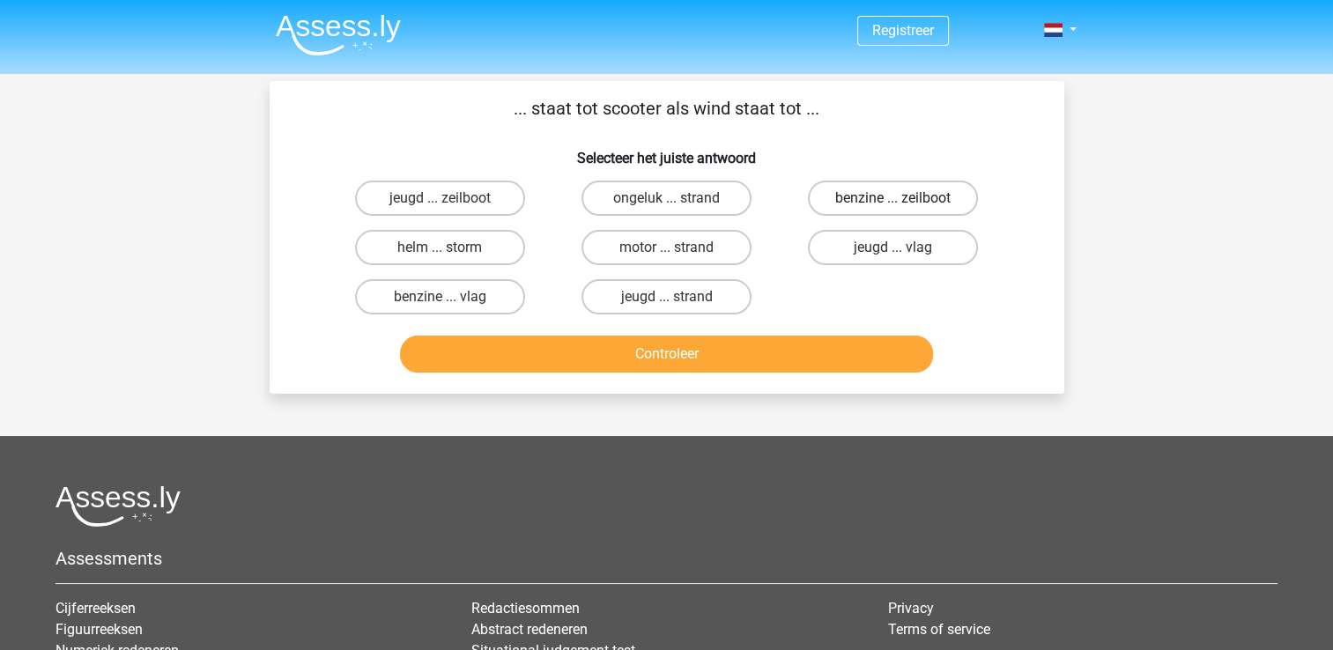
click at [857, 199] on label "benzine ... zeilboot" at bounding box center [893, 198] width 170 height 35
click at [893, 199] on input "benzine ... zeilboot" at bounding box center [898, 203] width 11 height 11
radio input "true"
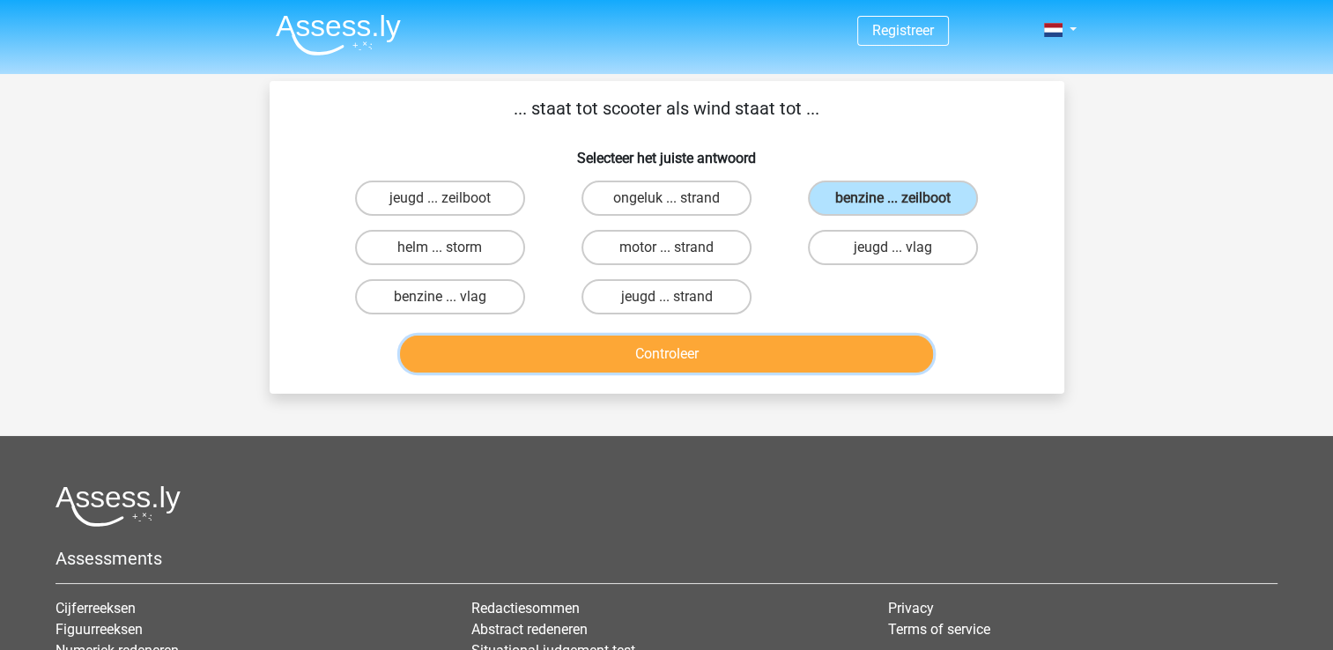
click at [850, 358] on button "Controleer" at bounding box center [666, 354] width 533 height 37
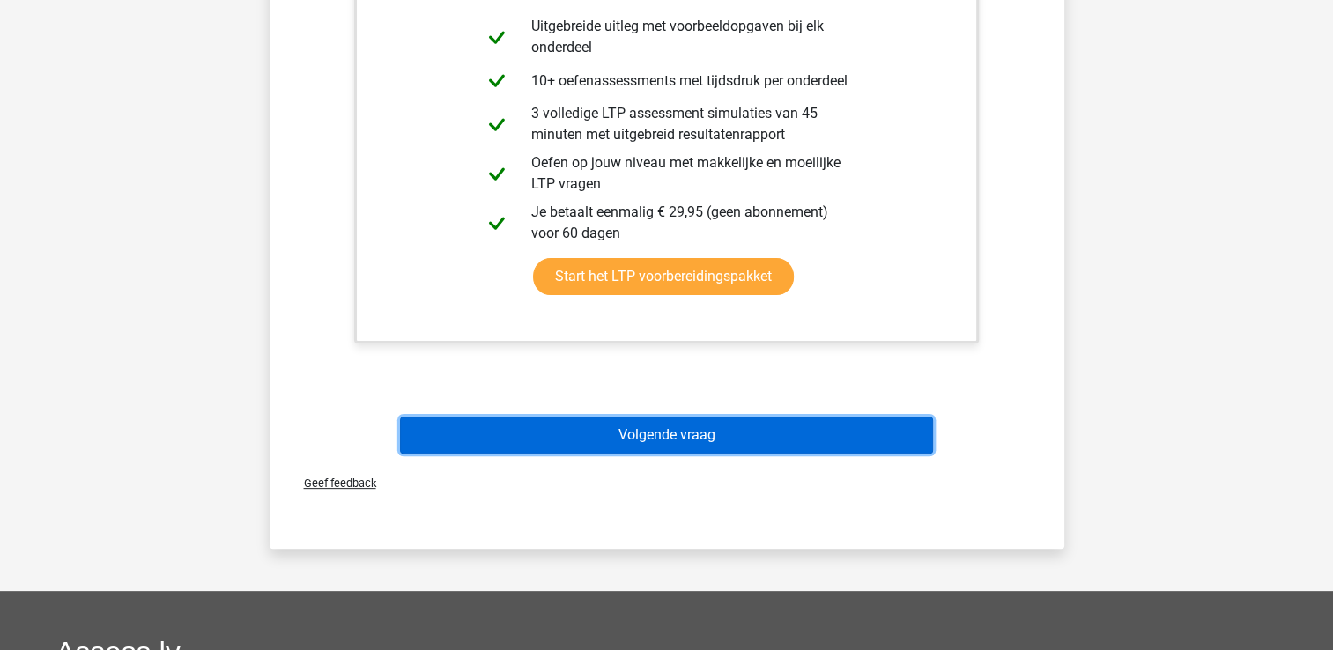
click at [664, 437] on button "Volgende vraag" at bounding box center [666, 435] width 533 height 37
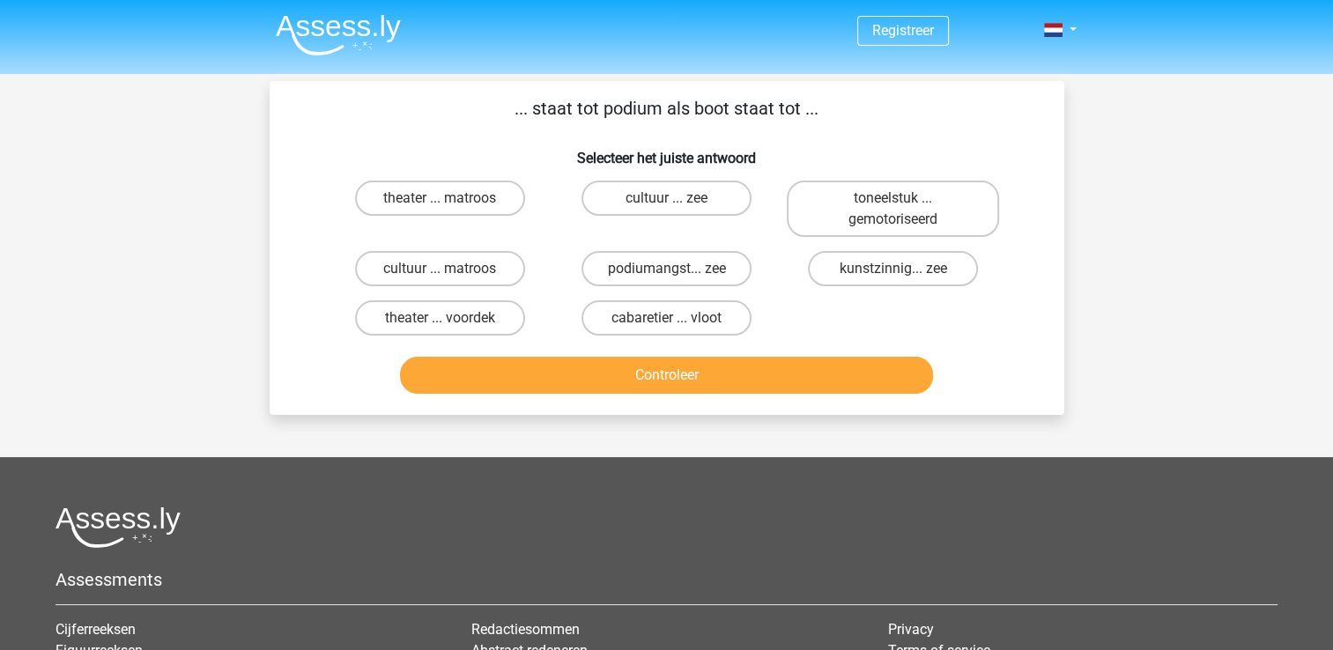
click at [443, 322] on input "theater ... voordek" at bounding box center [445, 323] width 11 height 11
radio input "true"
click at [639, 403] on div "... staat tot podium als boot staat tot ... Selecteer het juiste antwoord theat…" at bounding box center [667, 248] width 795 height 334
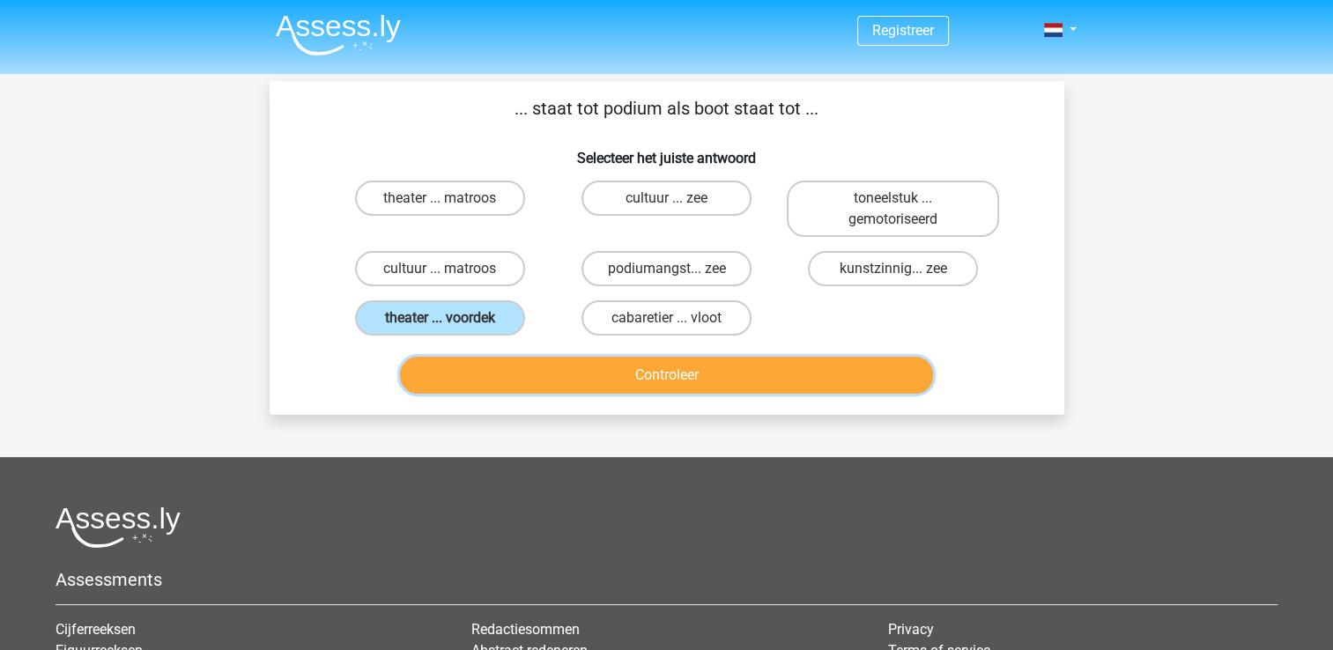
click at [673, 383] on button "Controleer" at bounding box center [666, 375] width 533 height 37
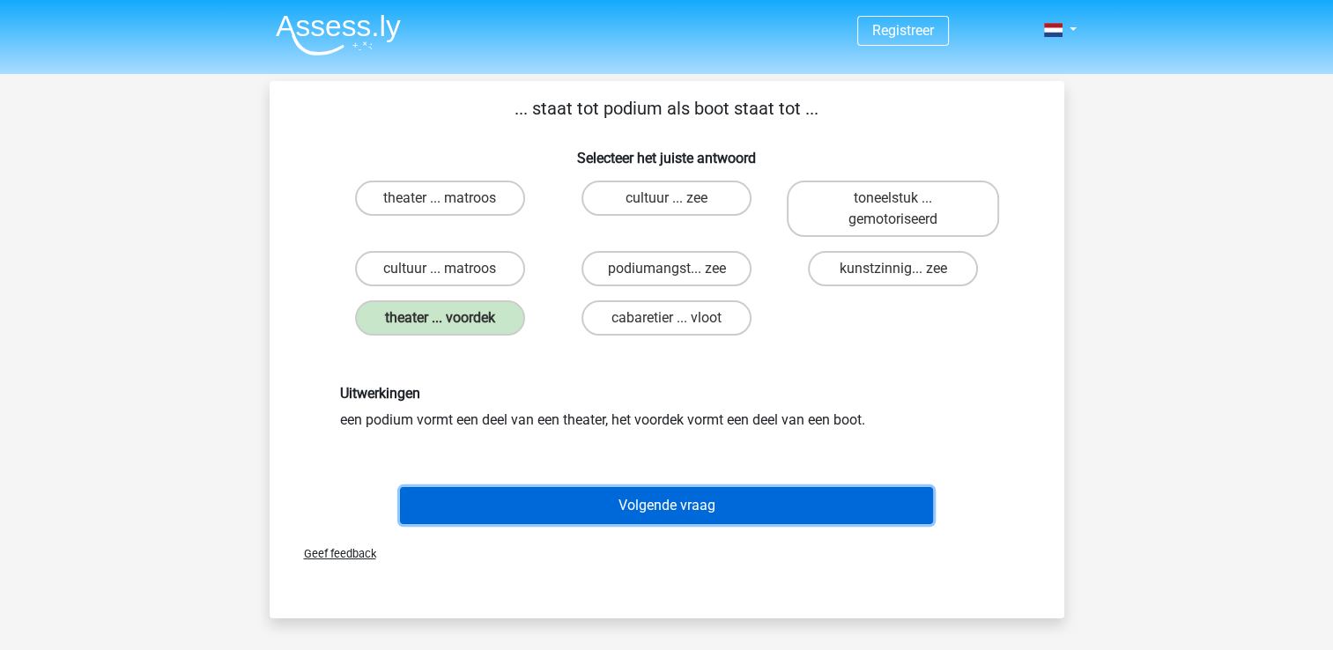
click at [662, 492] on button "Volgende vraag" at bounding box center [666, 505] width 533 height 37
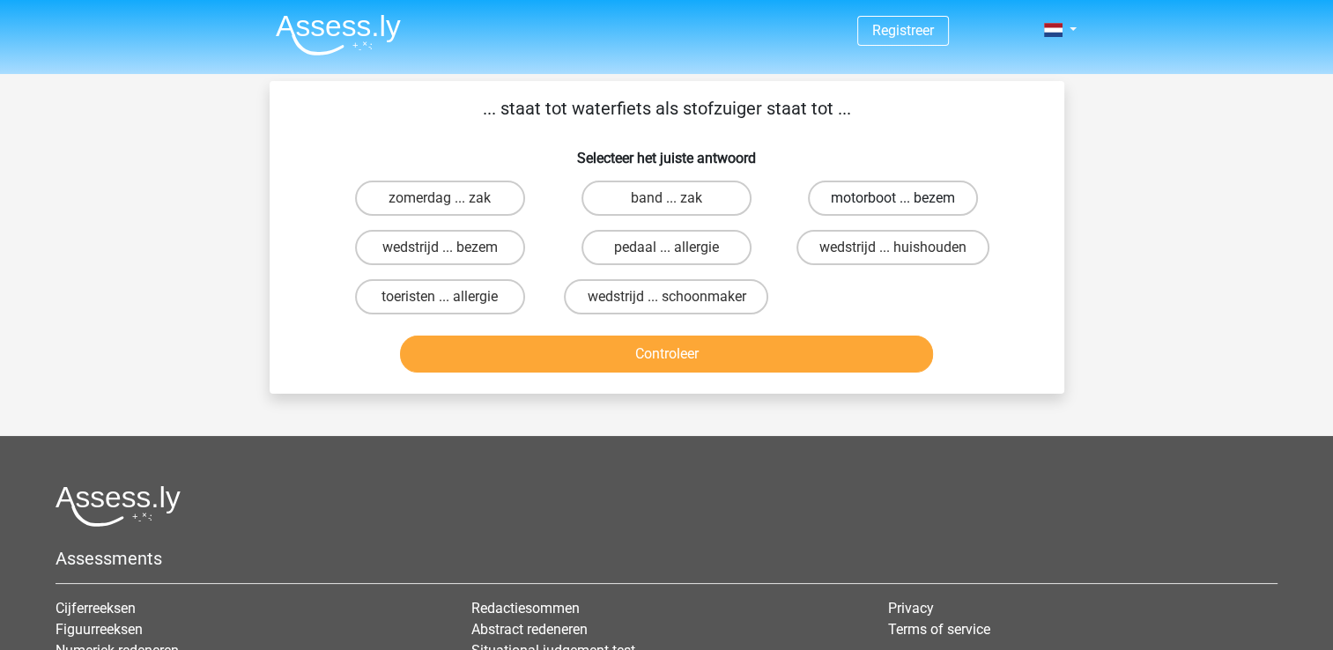
click at [853, 183] on label "motorboot ... bezem" at bounding box center [893, 198] width 170 height 35
click at [893, 198] on input "motorboot ... bezem" at bounding box center [898, 203] width 11 height 11
radio input "true"
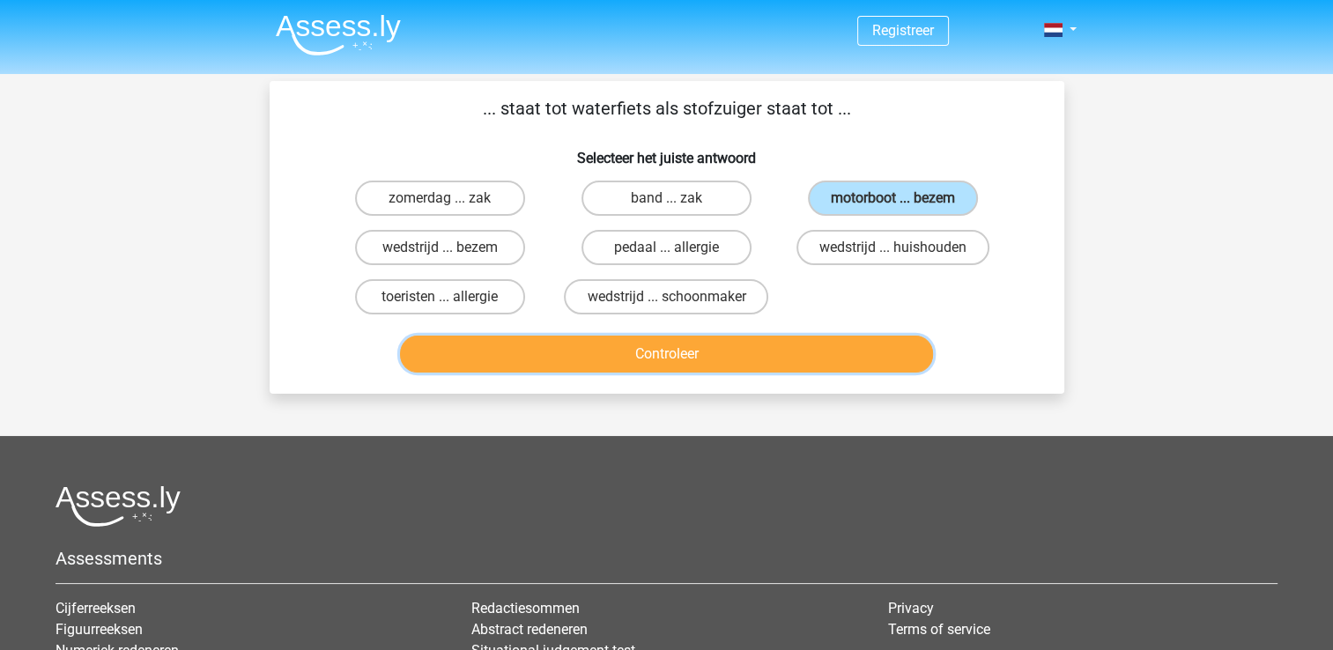
click at [824, 361] on button "Controleer" at bounding box center [666, 354] width 533 height 37
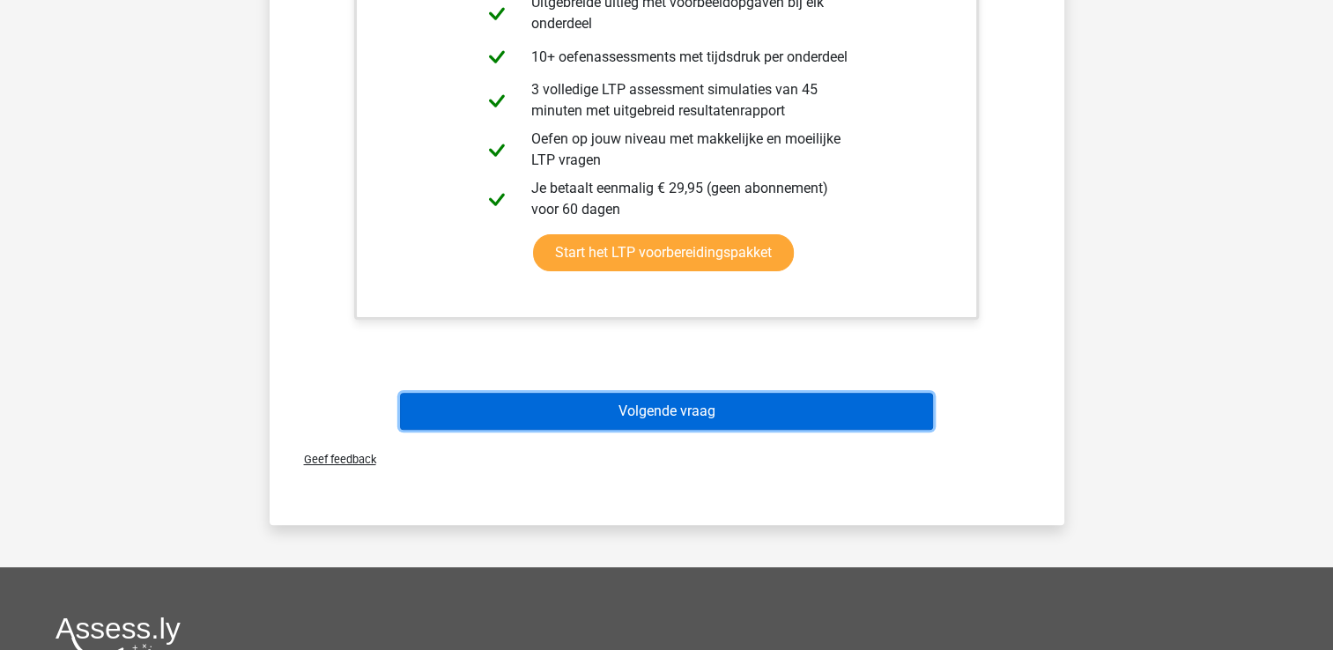
click at [676, 415] on button "Volgende vraag" at bounding box center [666, 411] width 533 height 37
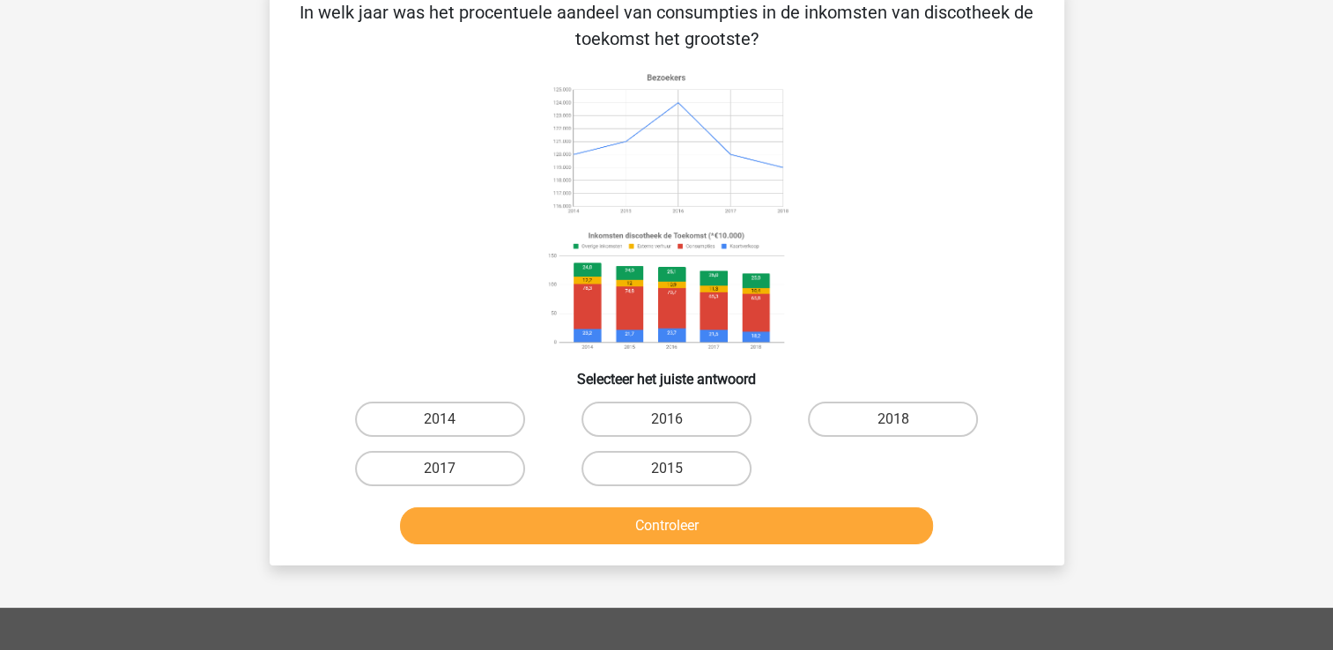
scroll to position [78, 0]
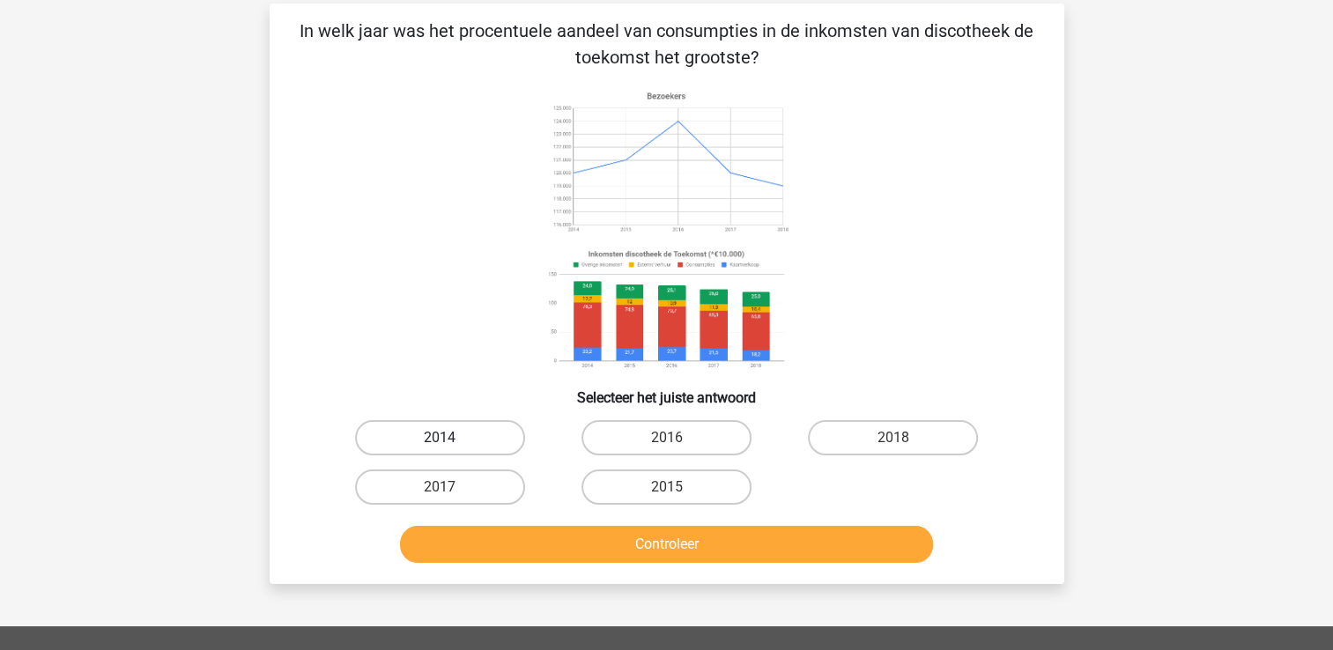
click at [460, 439] on label "2014" at bounding box center [440, 437] width 170 height 35
click at [451, 439] on input "2014" at bounding box center [445, 443] width 11 height 11
radio input "true"
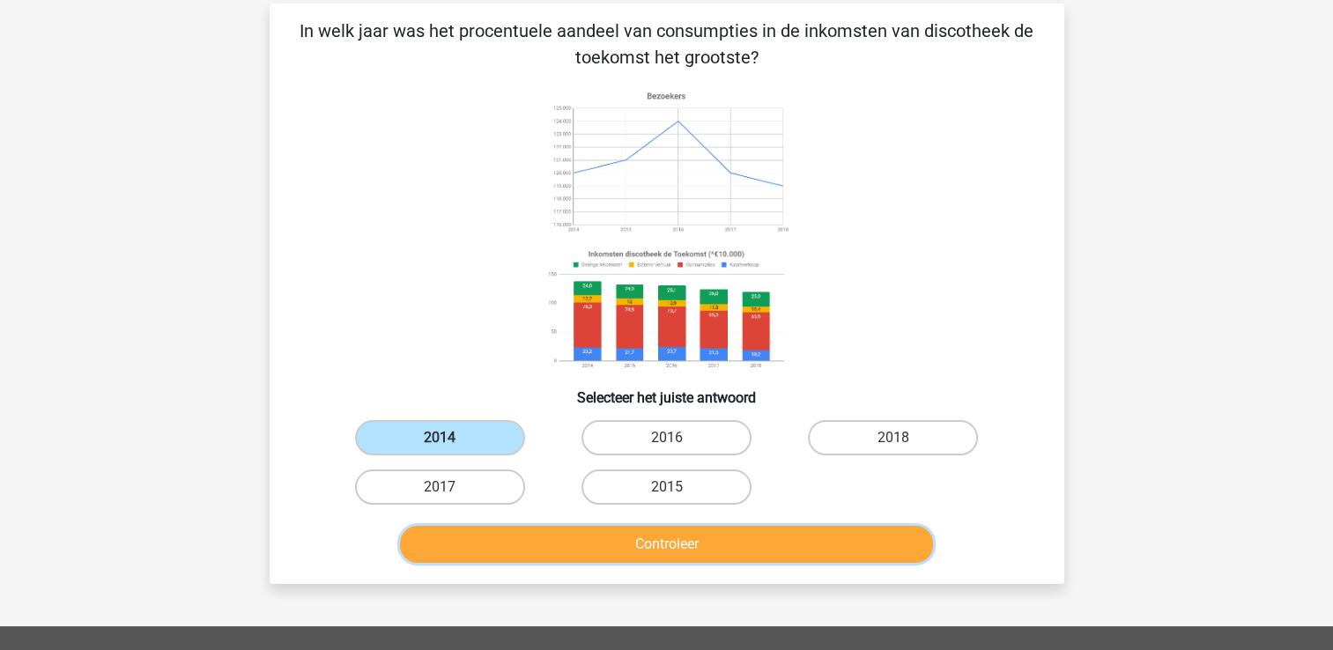
click at [622, 550] on button "Controleer" at bounding box center [666, 544] width 533 height 37
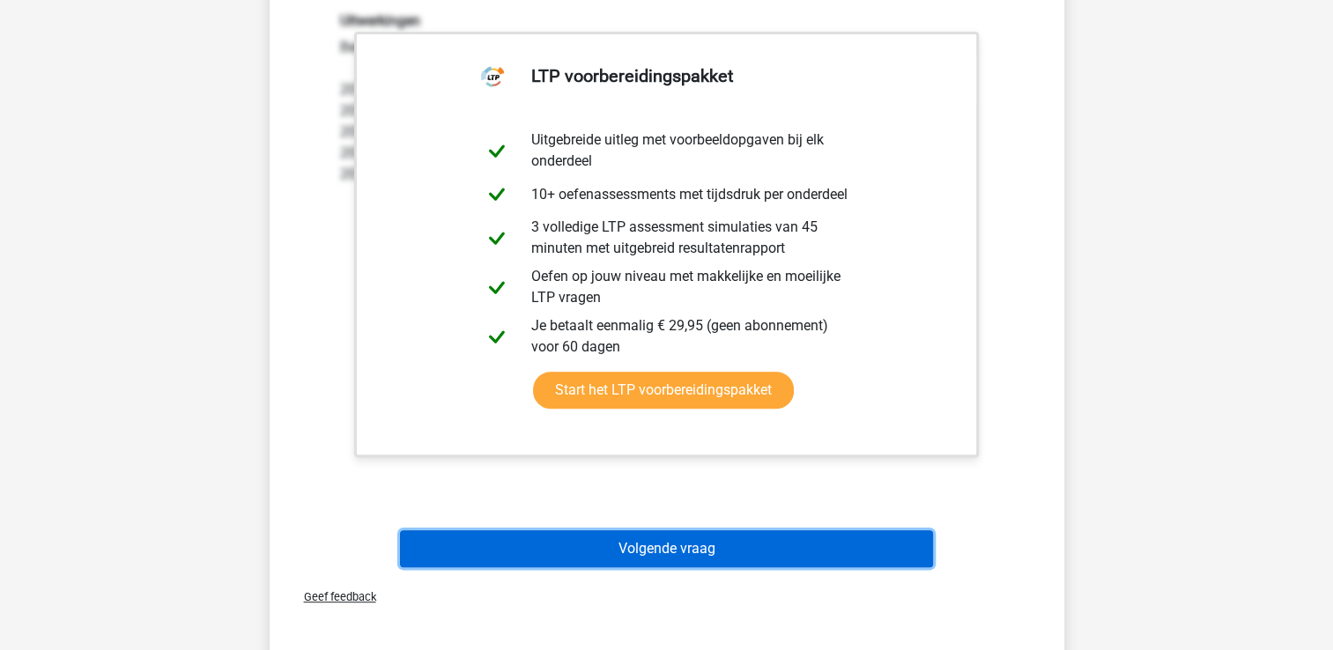
click at [666, 550] on button "Volgende vraag" at bounding box center [666, 548] width 533 height 37
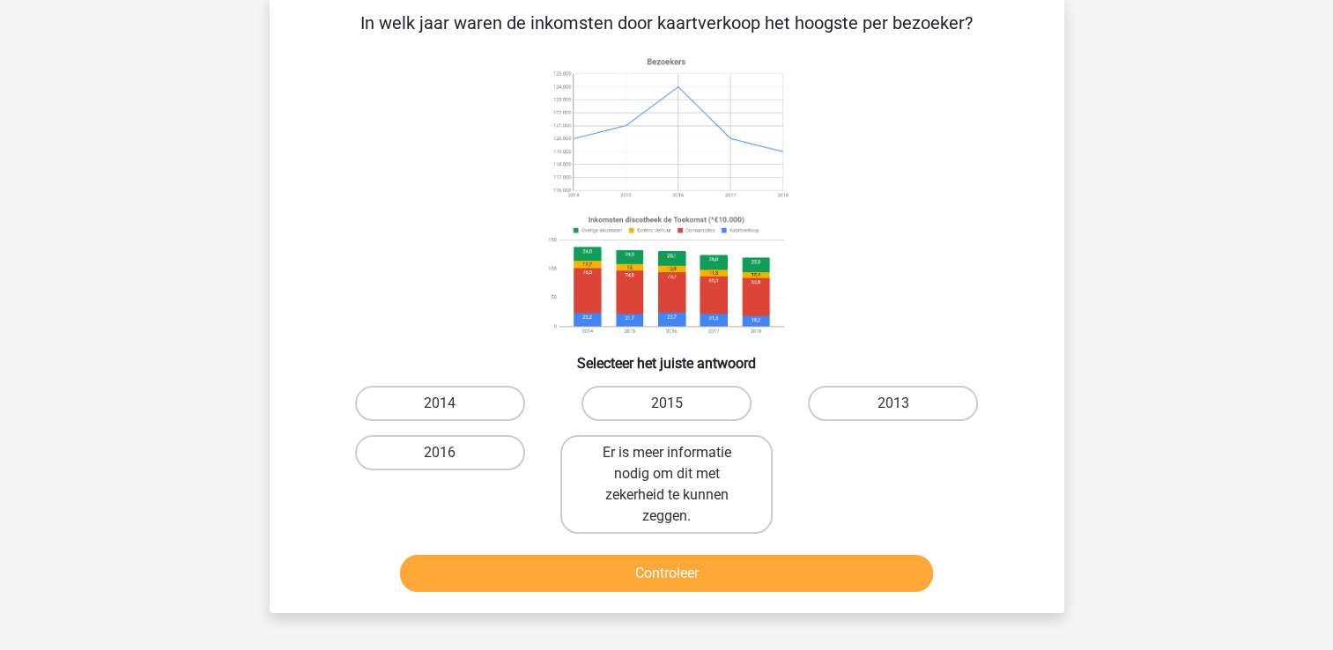
scroll to position [81, 0]
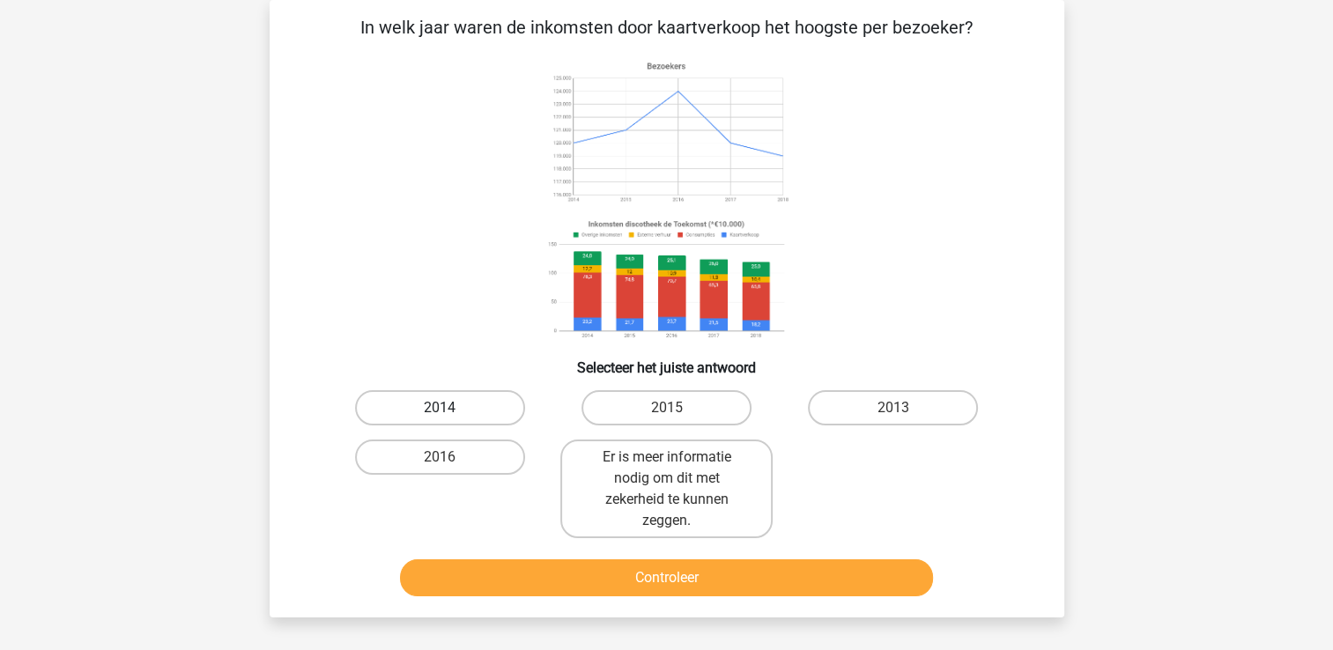
click at [484, 403] on label "2014" at bounding box center [440, 407] width 170 height 35
click at [451, 408] on input "2014" at bounding box center [445, 413] width 11 height 11
radio input "true"
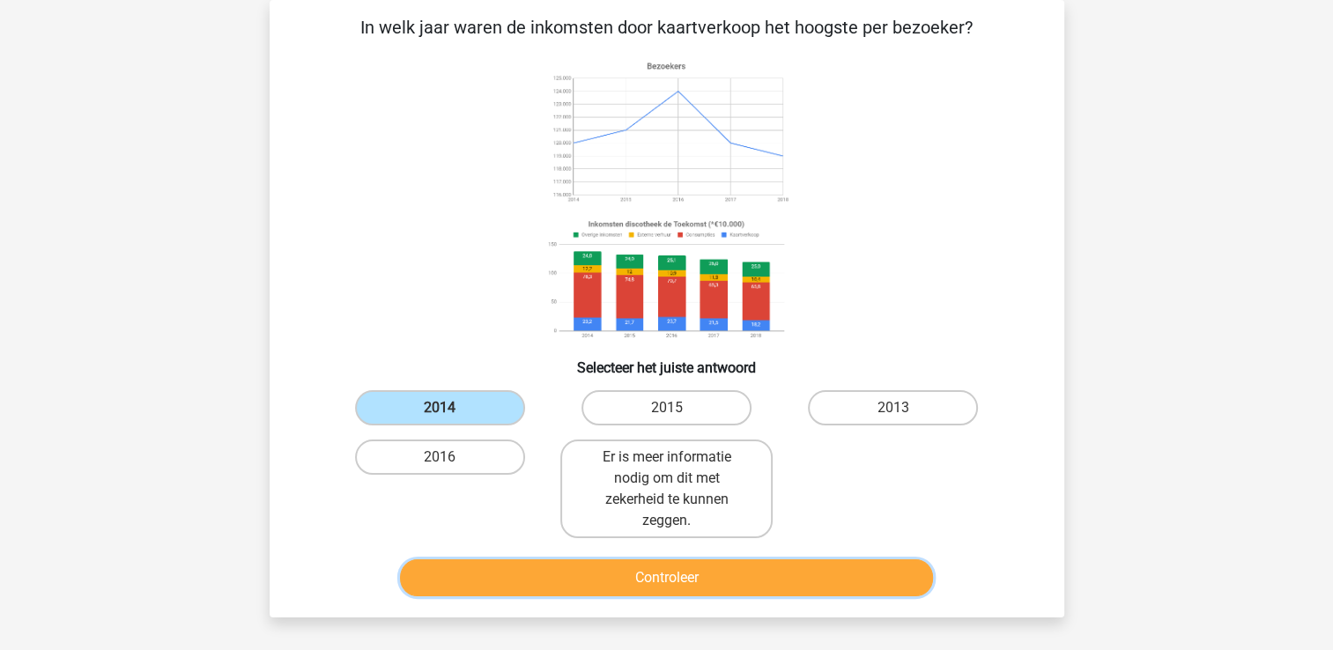
click at [677, 564] on button "Controleer" at bounding box center [666, 577] width 533 height 37
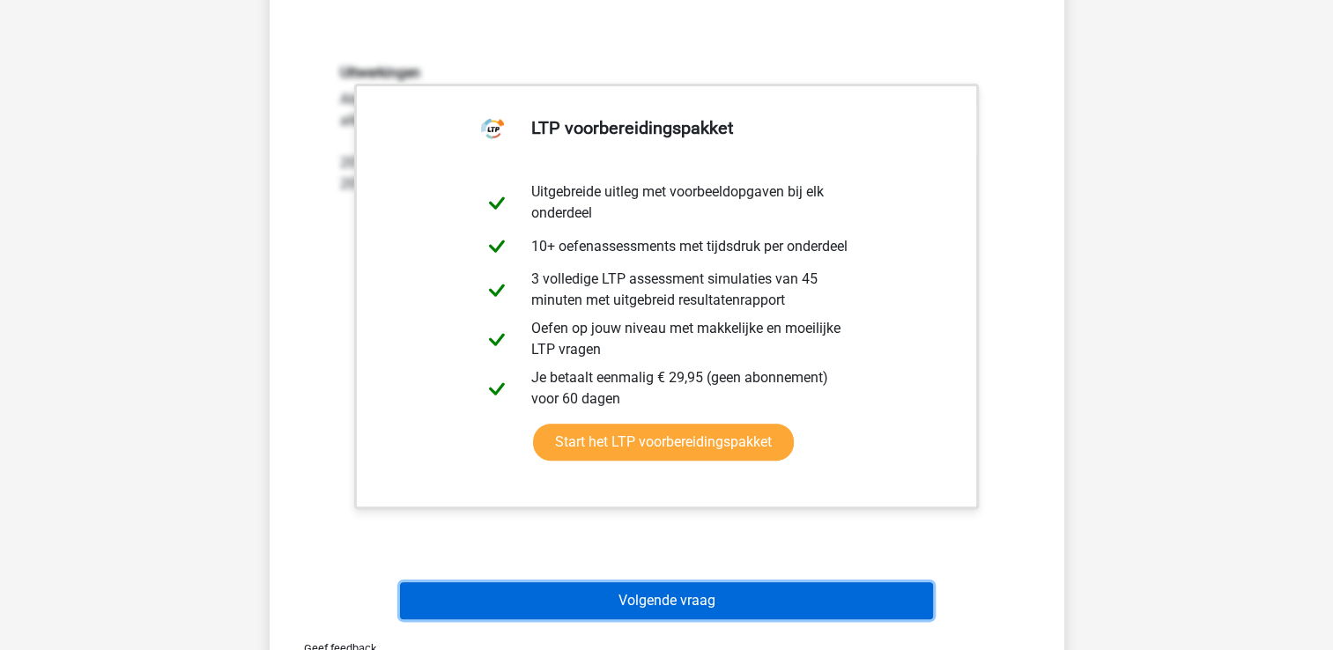
click at [717, 597] on button "Volgende vraag" at bounding box center [666, 600] width 533 height 37
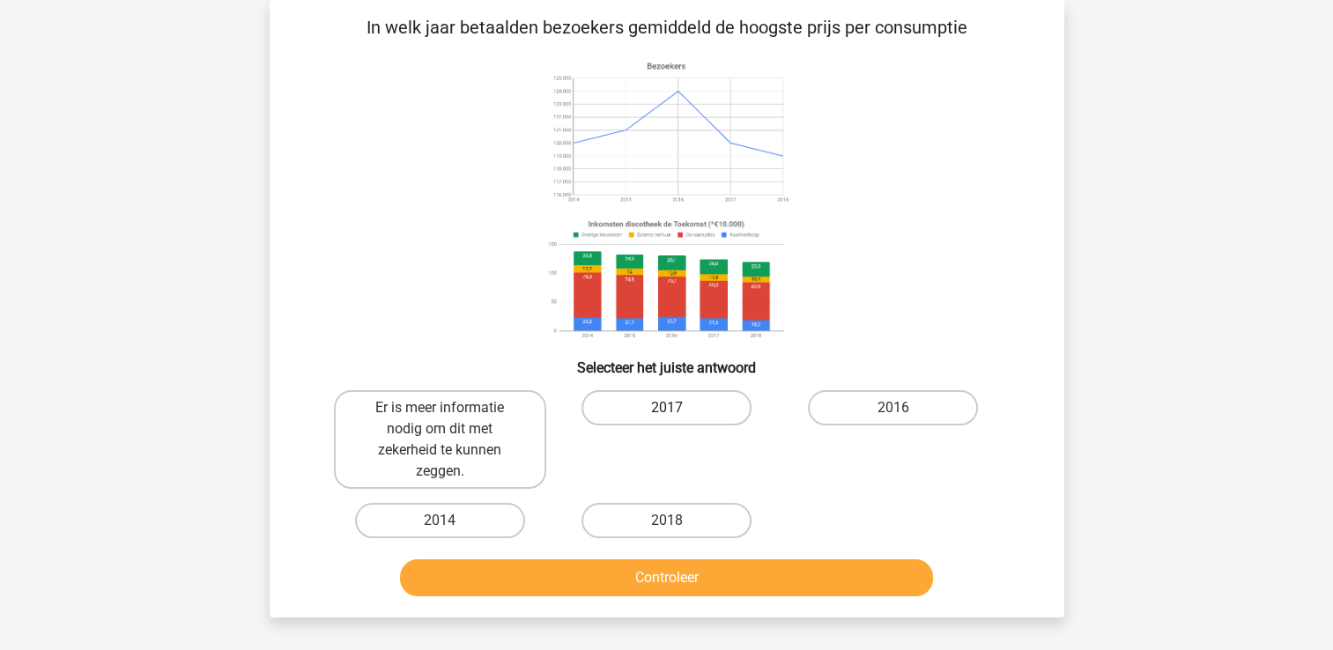
click at [704, 407] on label "2017" at bounding box center [666, 407] width 170 height 35
click at [677, 408] on input "2017" at bounding box center [671, 413] width 11 height 11
radio input "true"
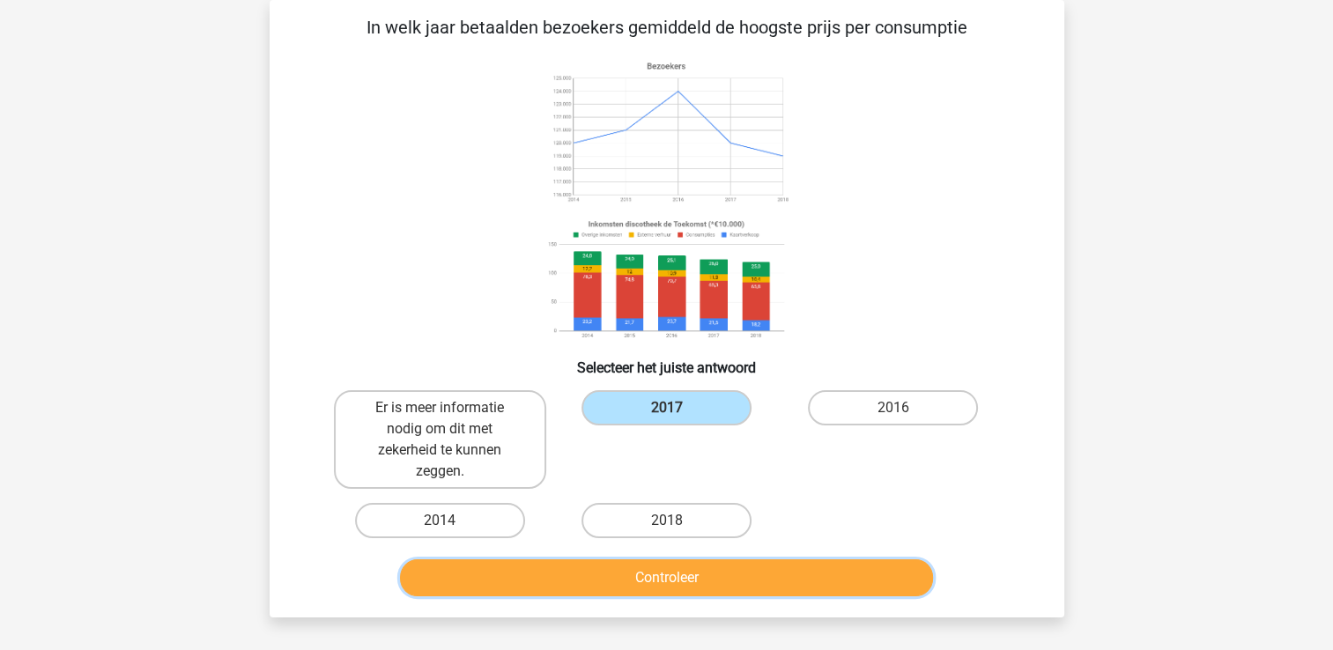
click at [793, 573] on button "Controleer" at bounding box center [666, 577] width 533 height 37
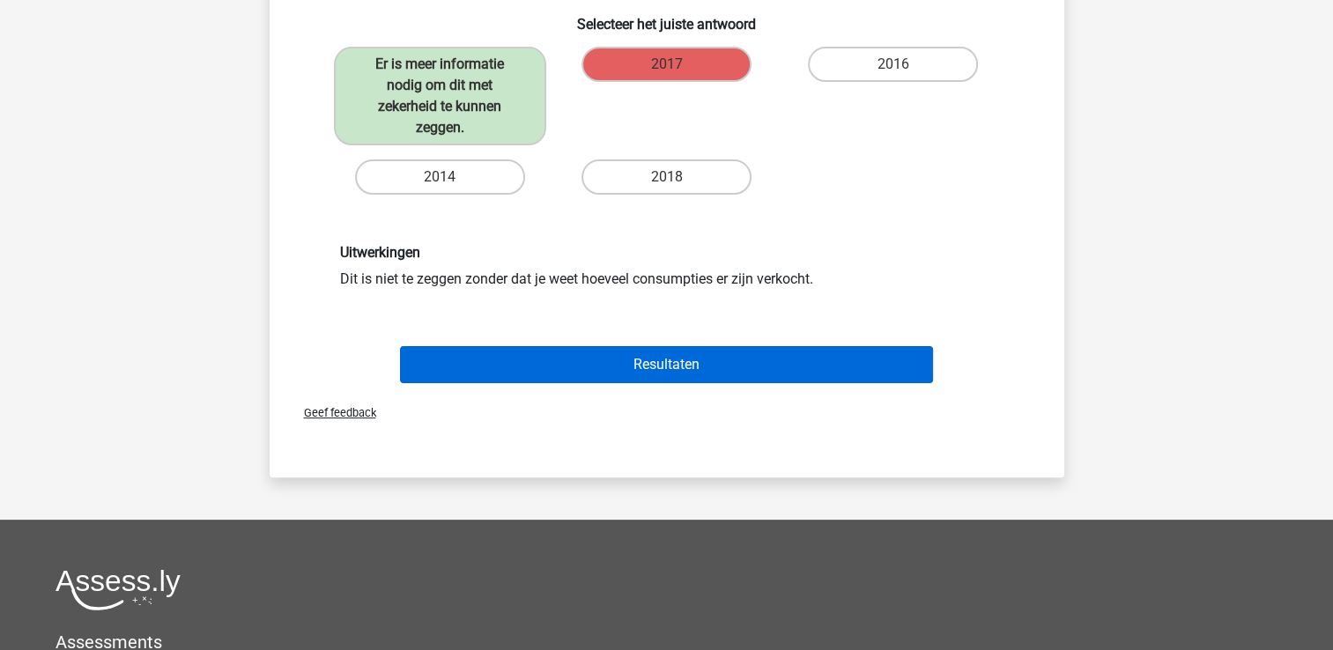
scroll to position [428, 0]
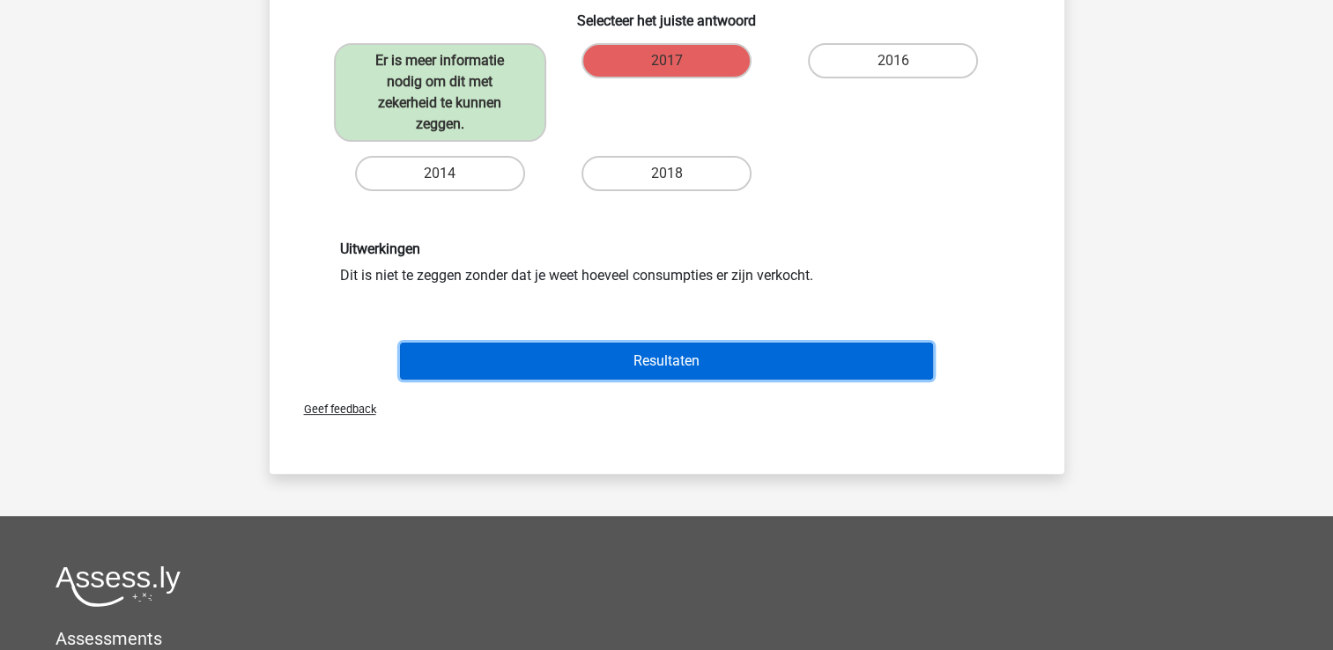
click at [617, 343] on button "Resultaten" at bounding box center [666, 361] width 533 height 37
